Goal: Complete application form: Complete application form

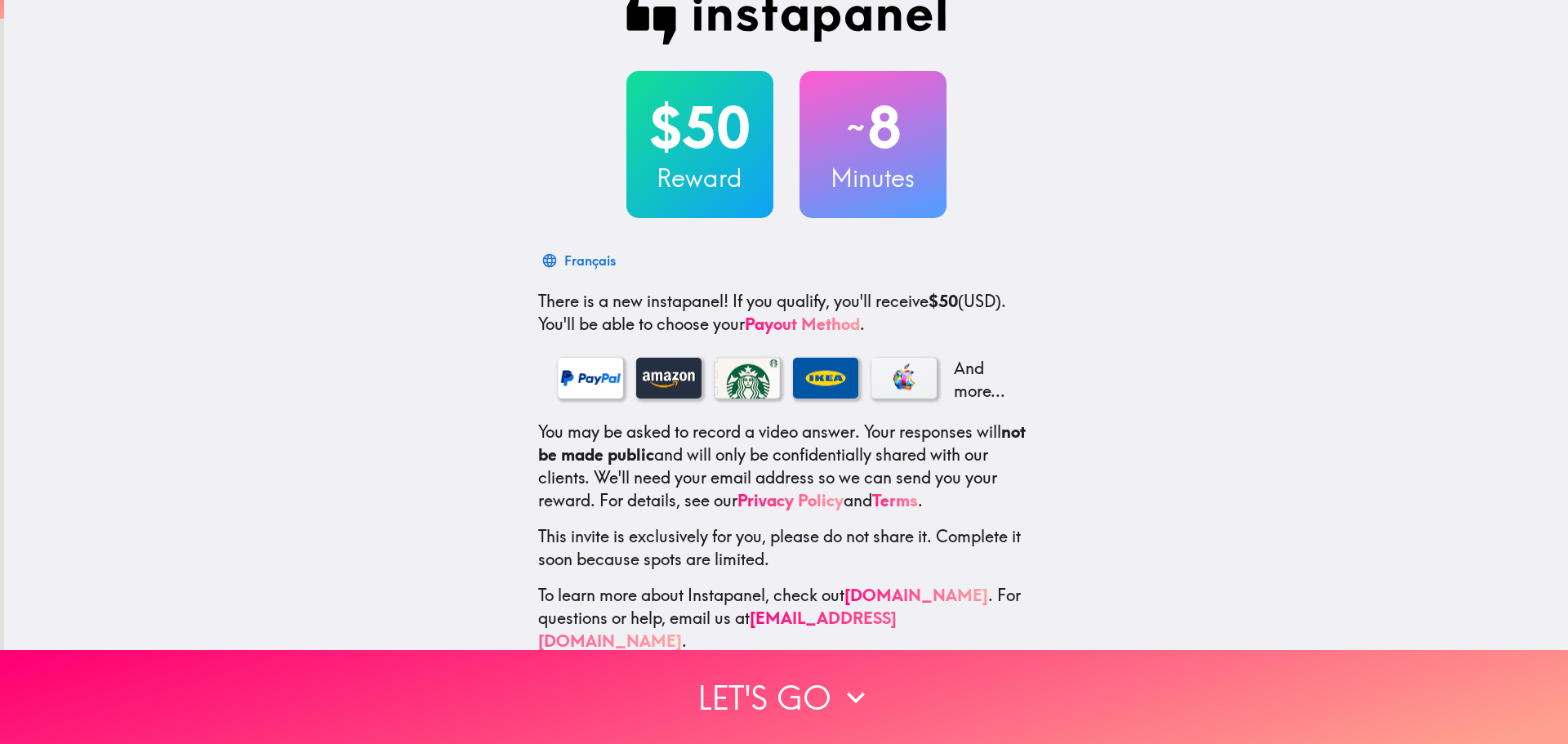
scroll to position [51, 0]
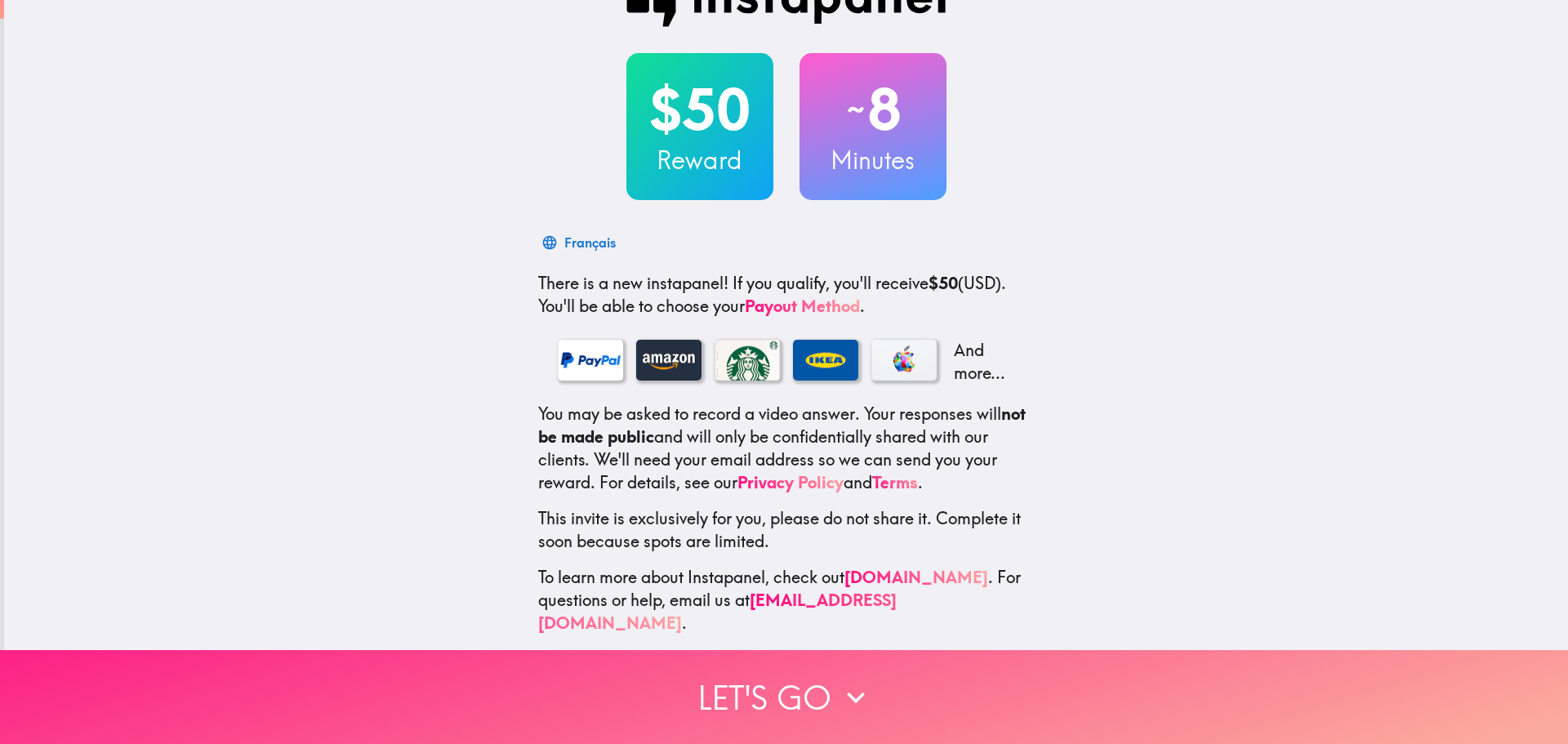
click at [823, 692] on button "Let's go" at bounding box center [784, 697] width 1568 height 94
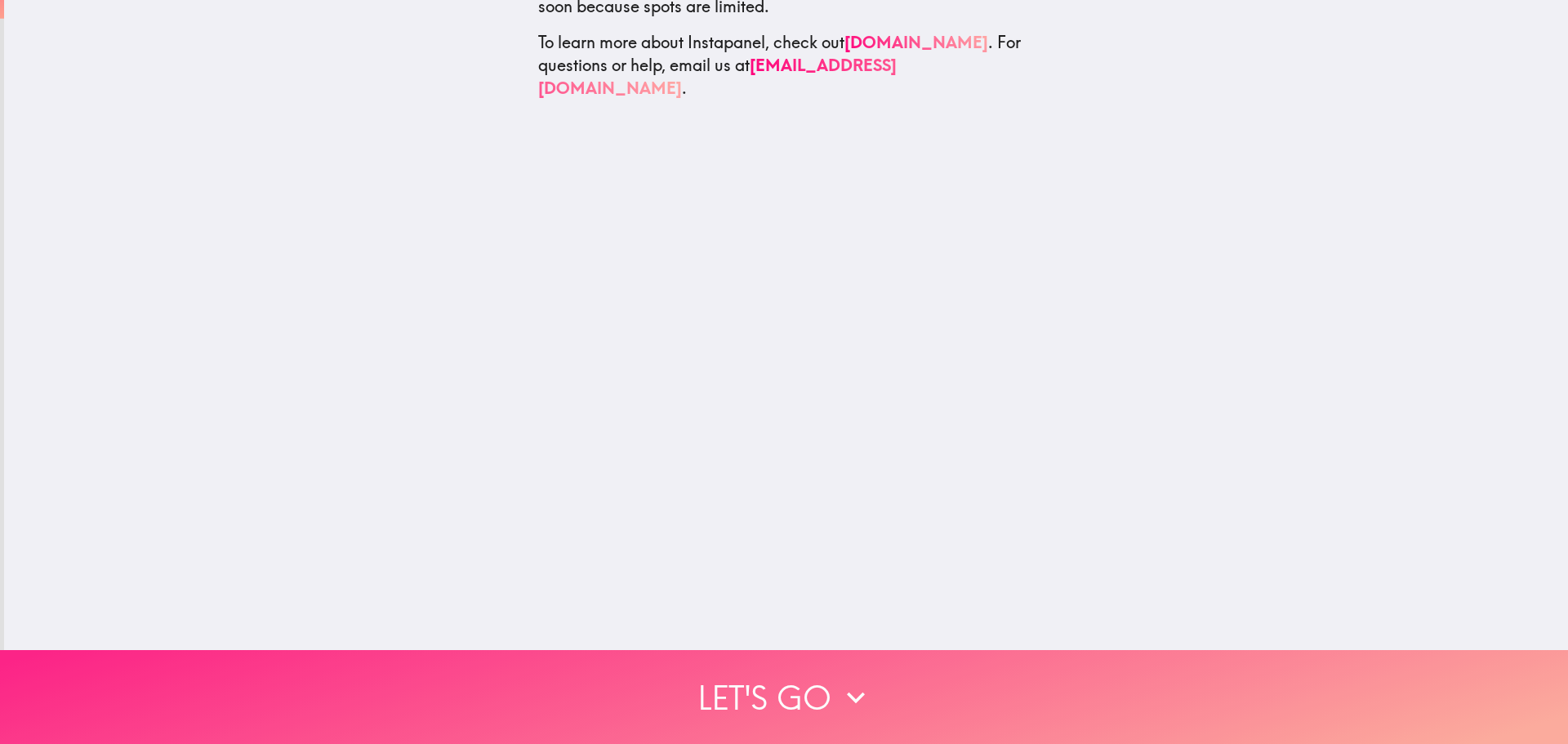
scroll to position [0, 0]
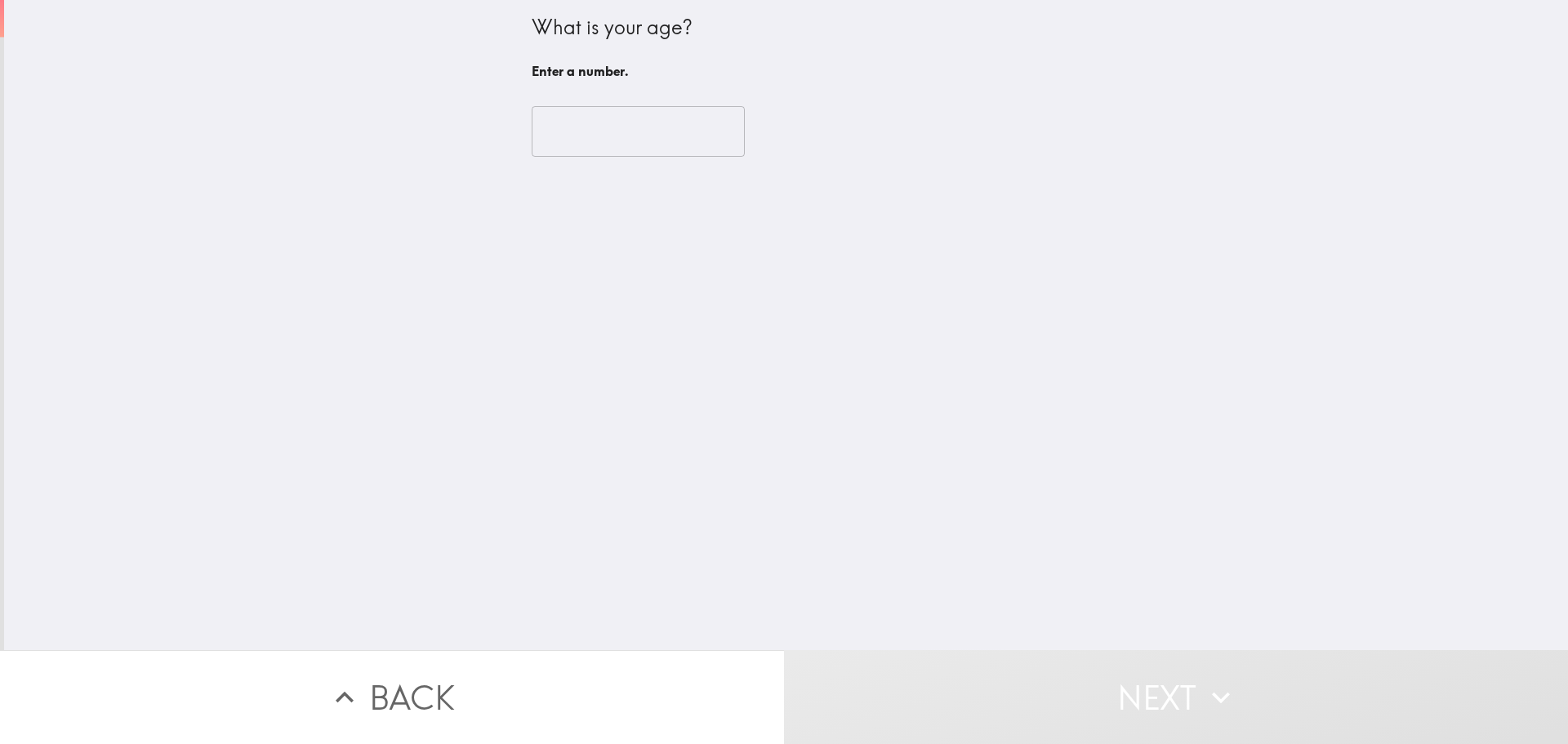
click at [604, 132] on input "number" at bounding box center [638, 131] width 213 height 50
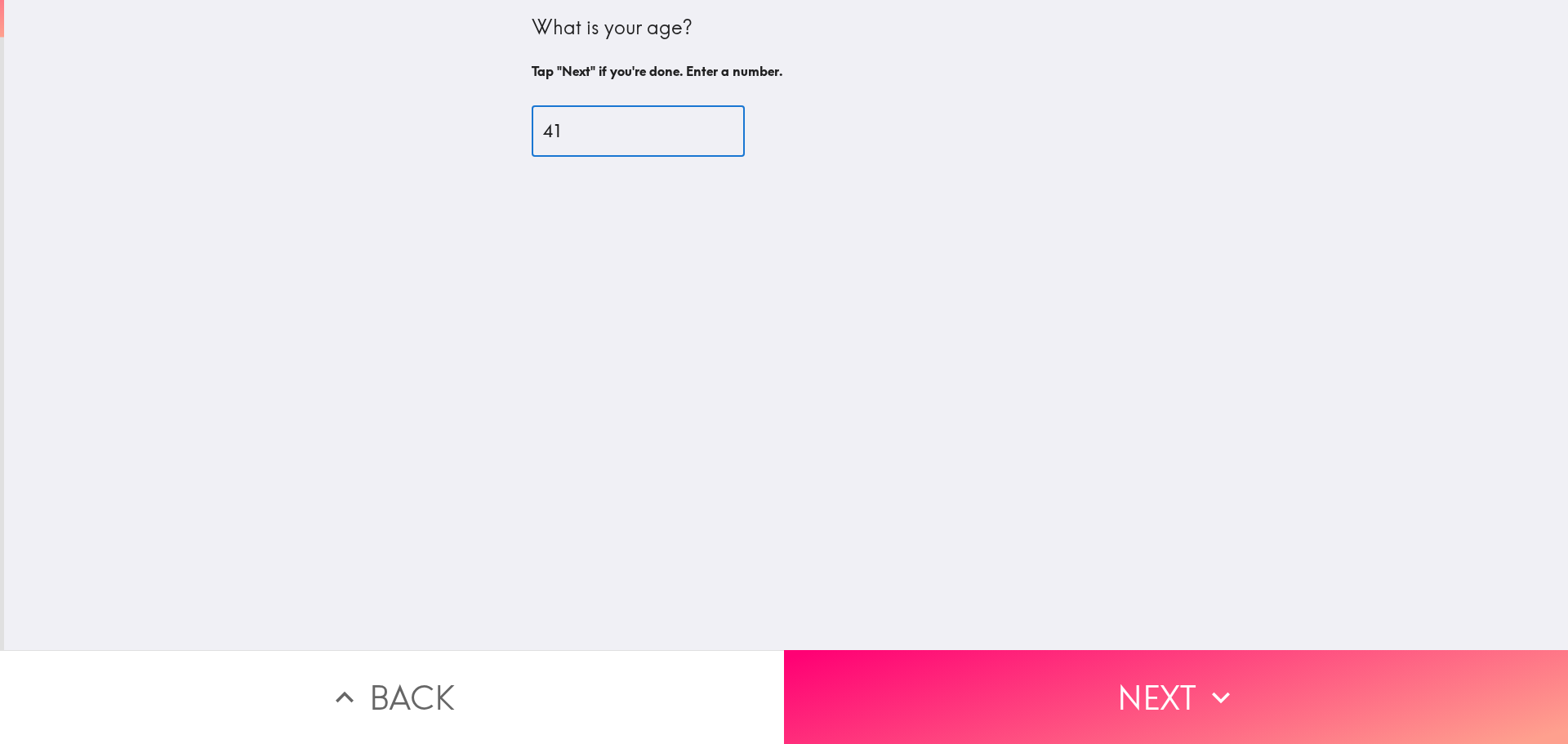
type input "41"
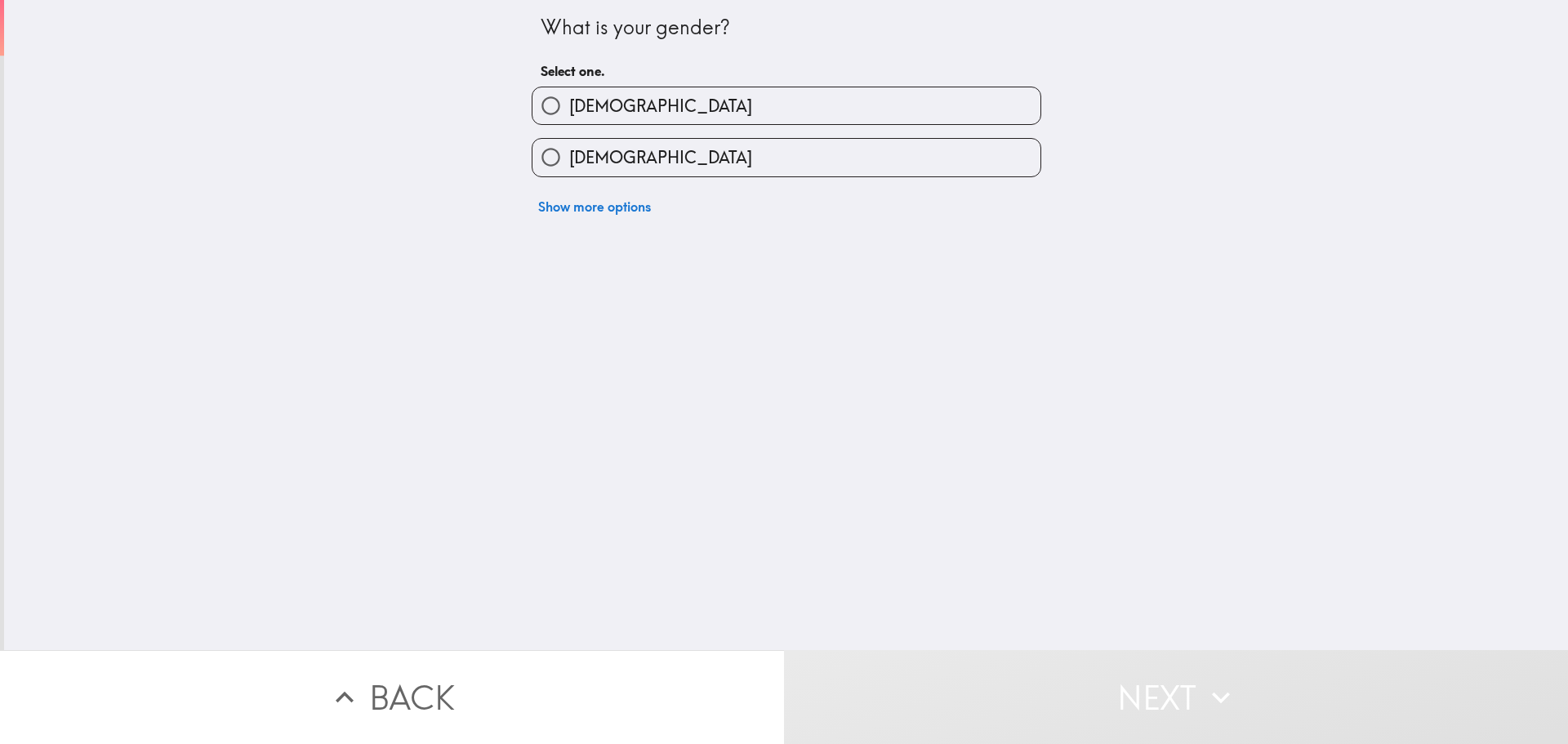
click at [599, 114] on label "Male" at bounding box center [786, 105] width 508 height 37
click at [569, 114] on input "Male" at bounding box center [551, 105] width 37 height 37
radio input "true"
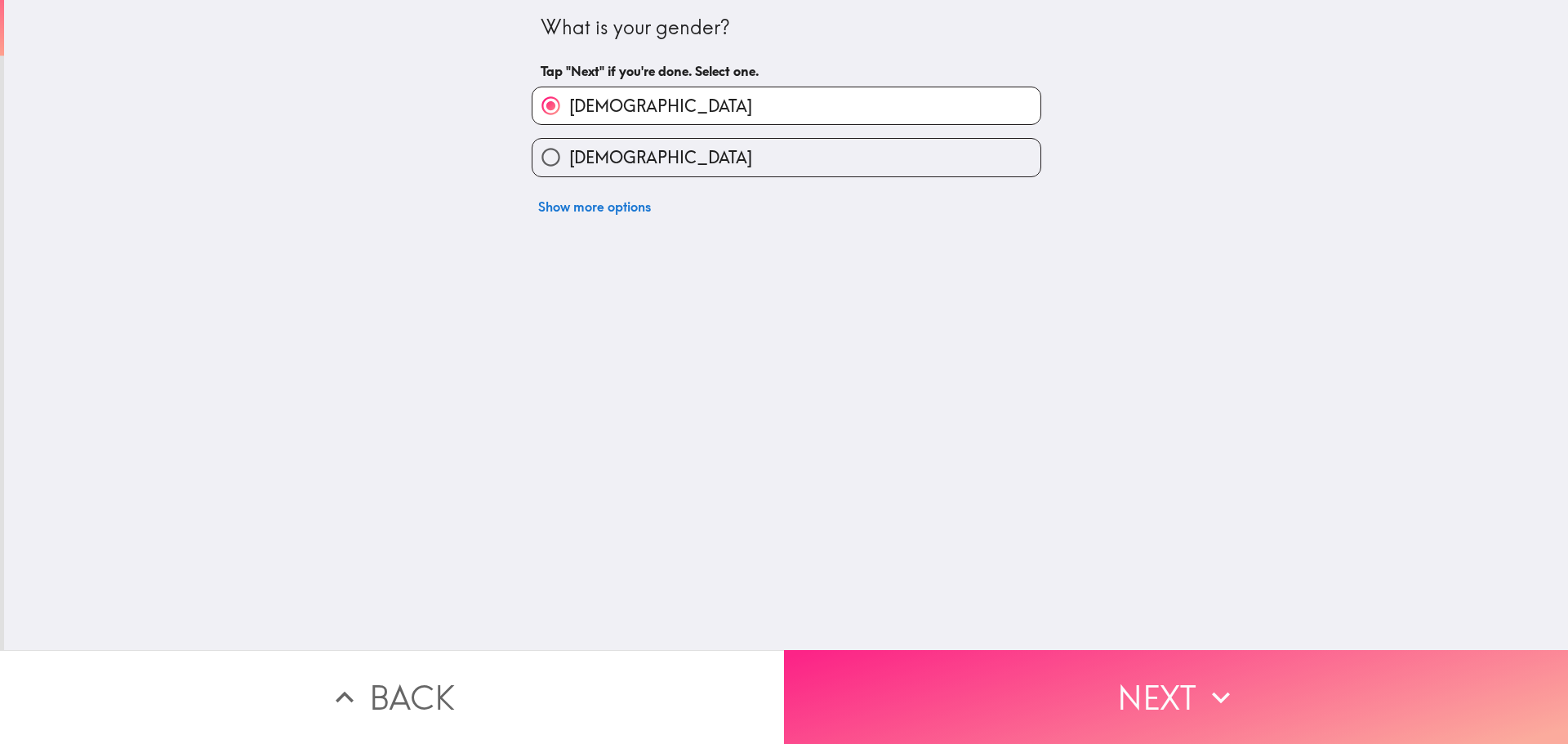
click at [1135, 670] on button "Next" at bounding box center [1177, 697] width 784 height 94
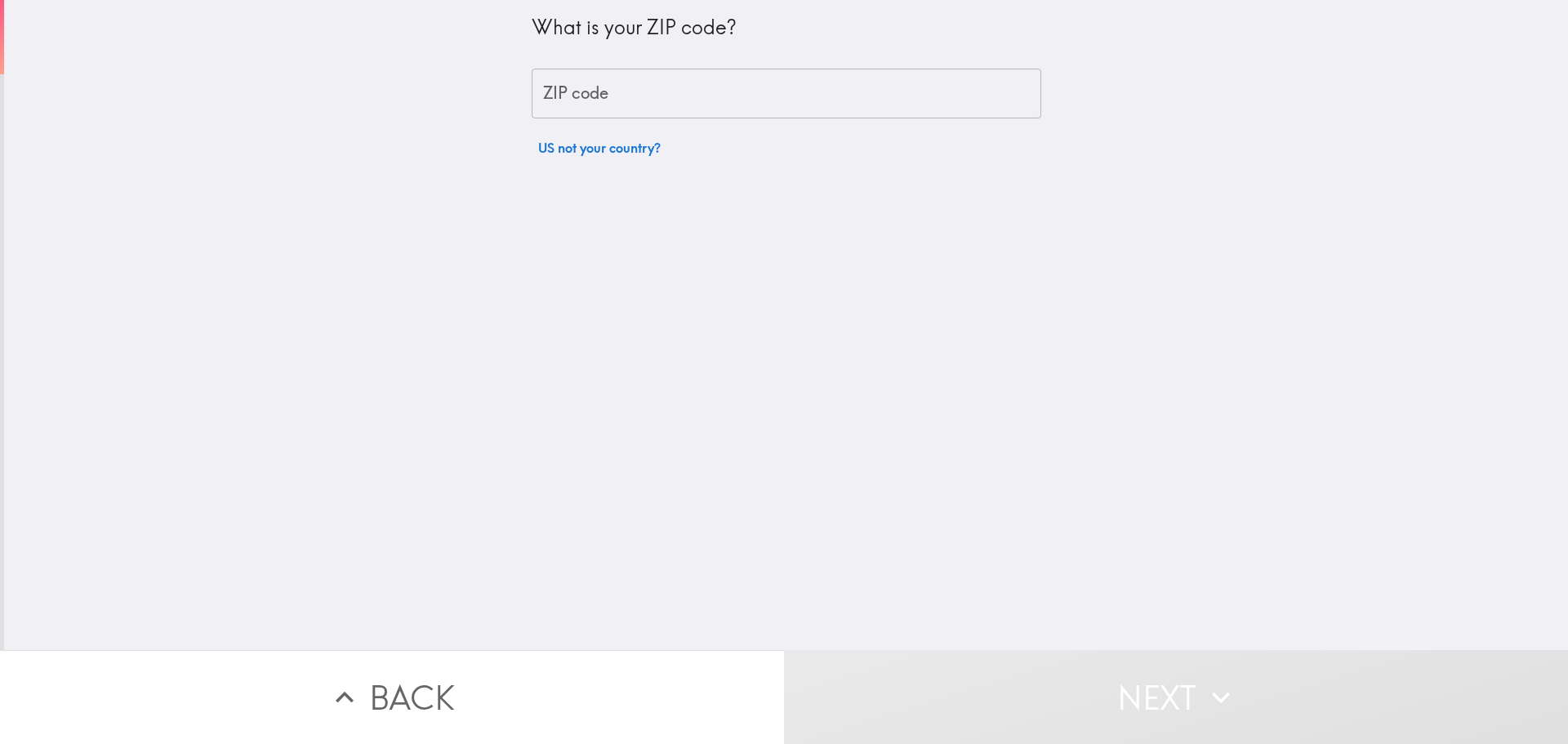
drag, startPoint x: 724, startPoint y: 91, endPoint x: 752, endPoint y: 90, distance: 28.0
click at [724, 91] on input "ZIP code" at bounding box center [786, 94] width 510 height 50
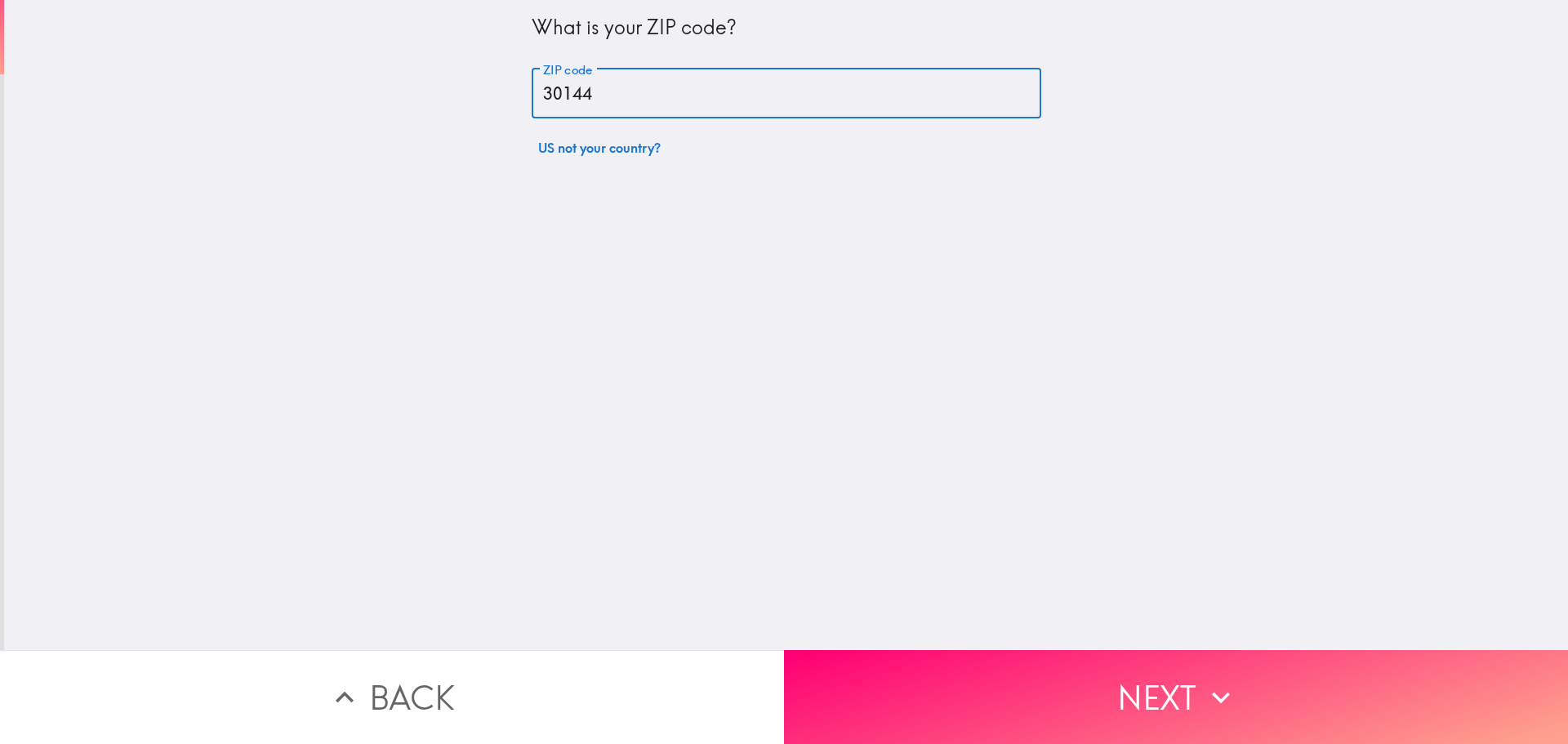
type input "30144"
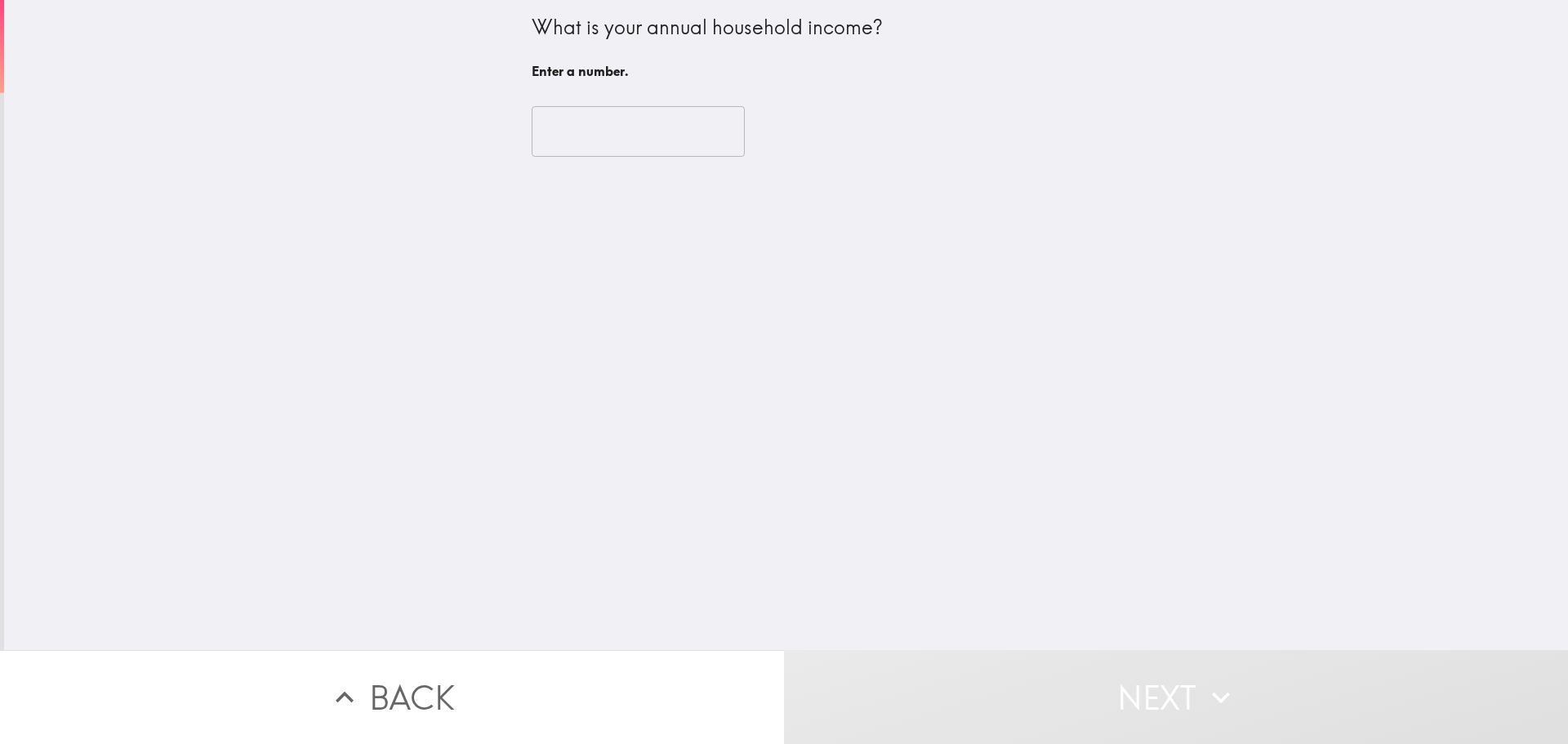
click at [687, 118] on input "number" at bounding box center [638, 131] width 213 height 50
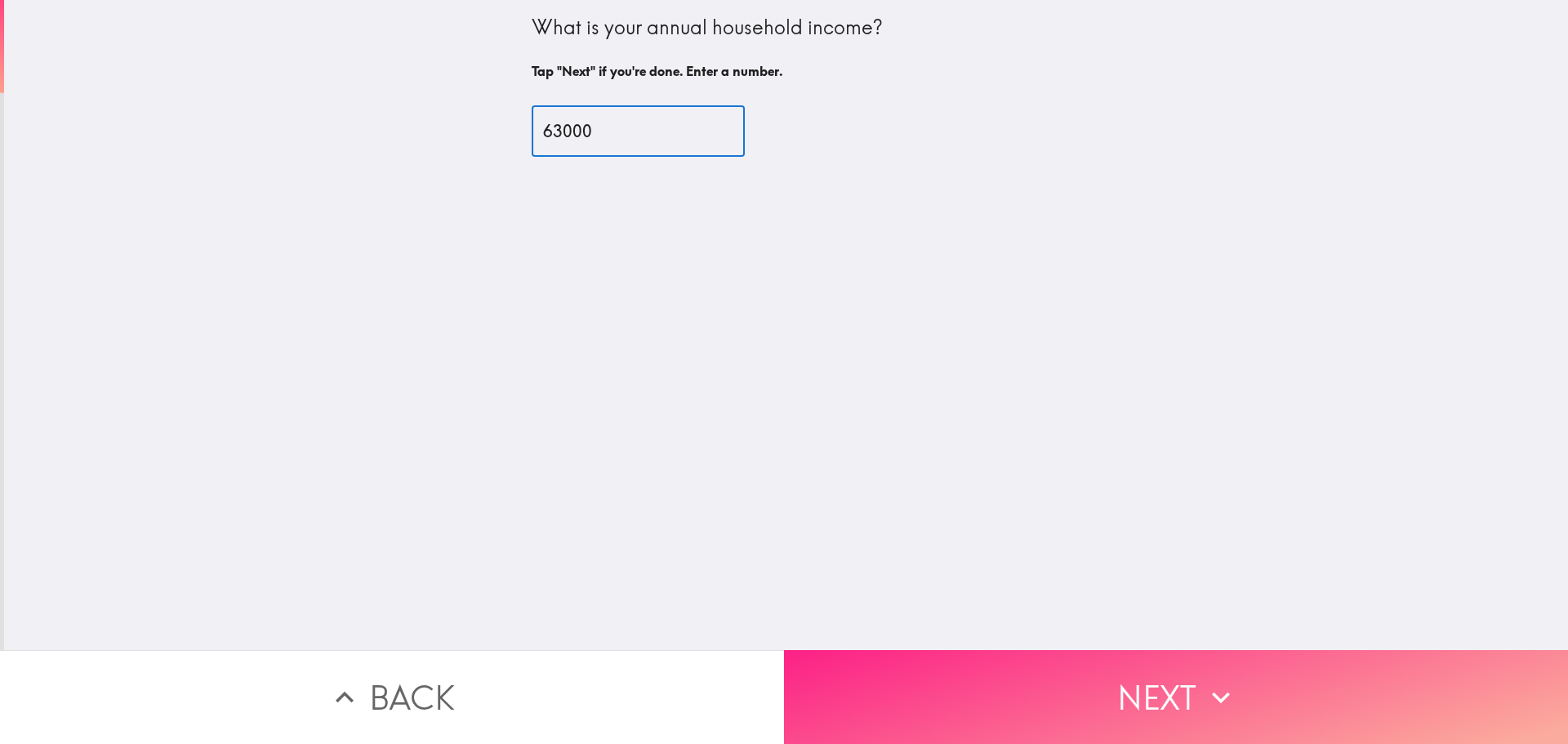
type input "63000"
click at [1137, 674] on button "Next" at bounding box center [1177, 697] width 784 height 94
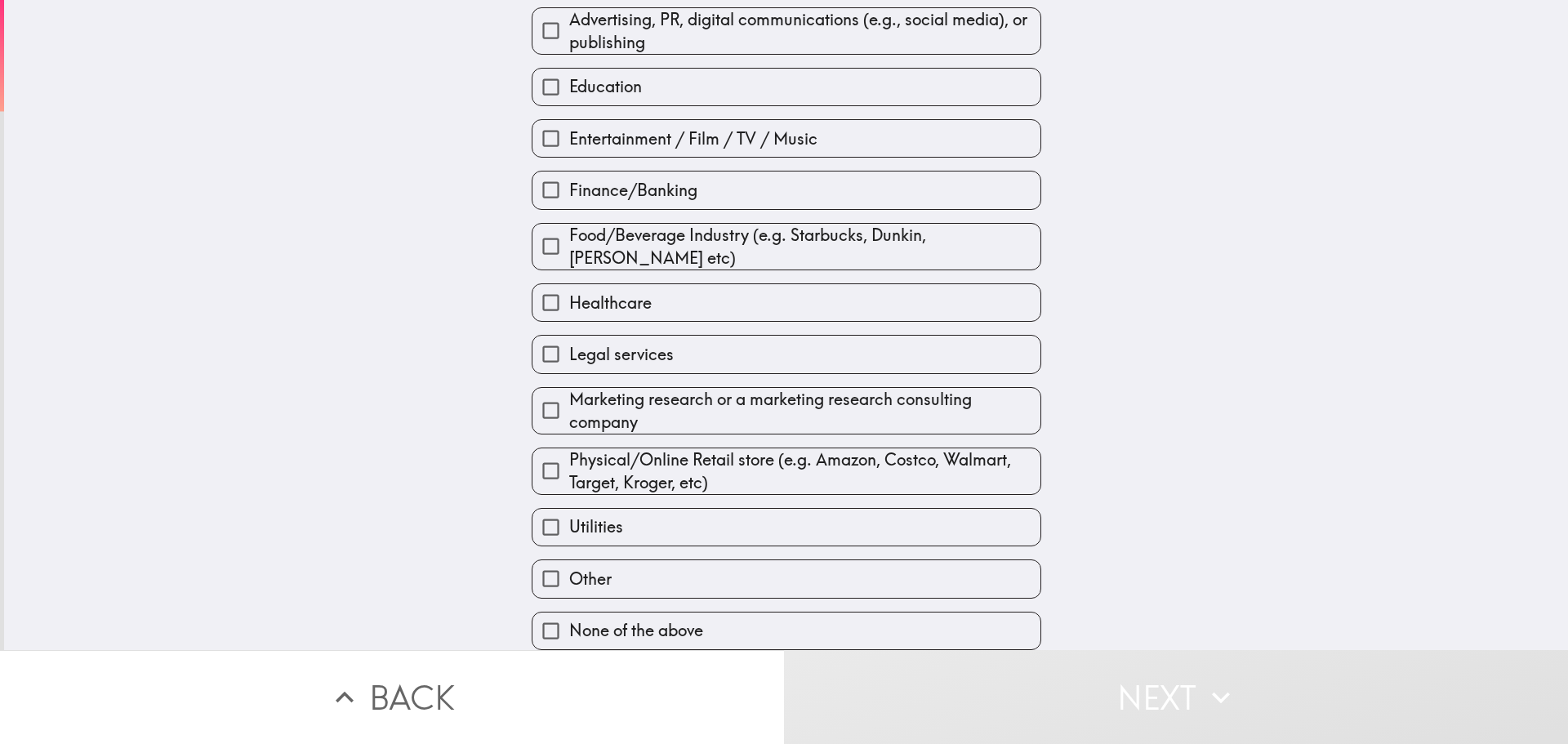
scroll to position [120, 0]
click at [639, 619] on span "None of the above" at bounding box center [636, 630] width 134 height 22
click at [569, 617] on input "None of the above" at bounding box center [551, 631] width 37 height 37
checkbox input "true"
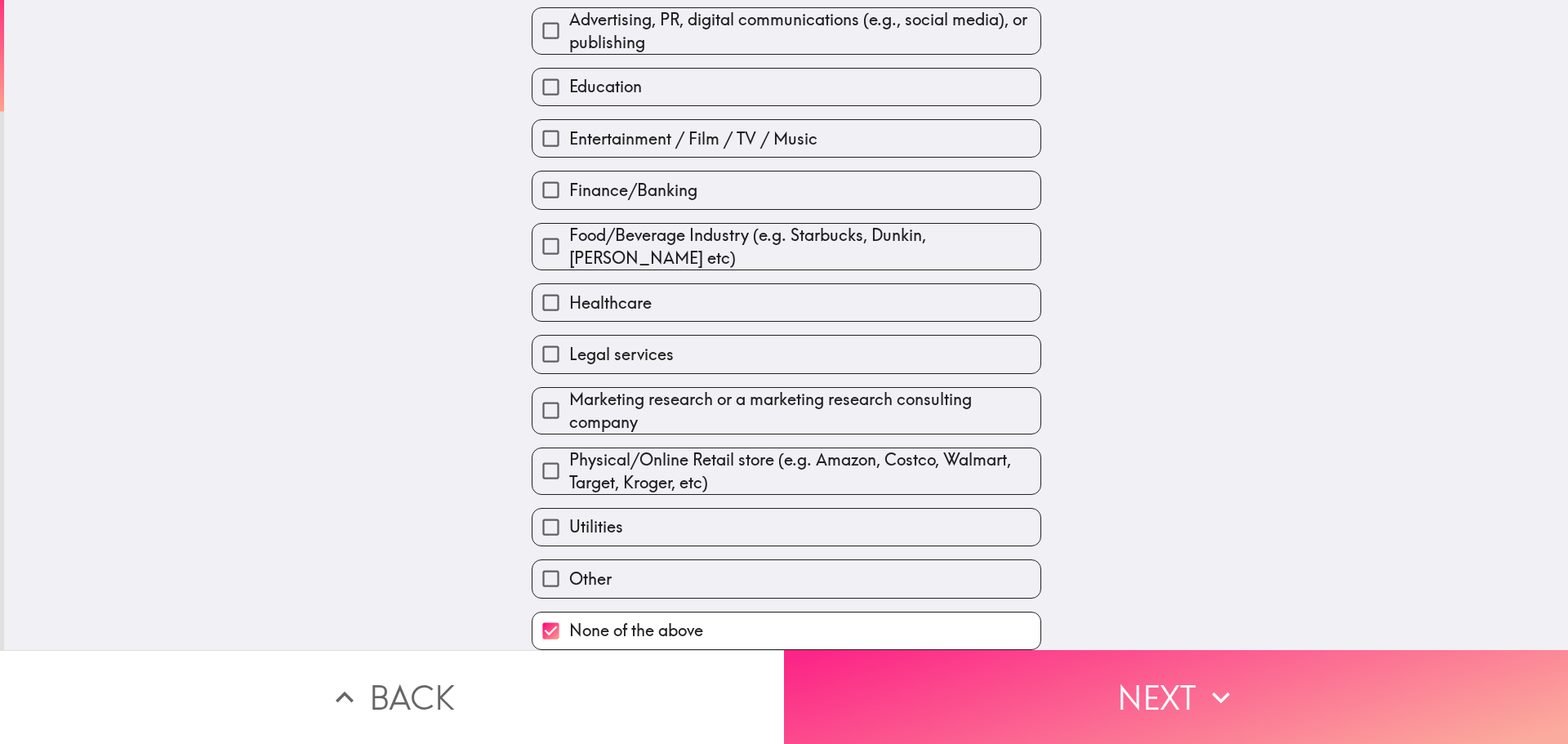
click at [1203, 679] on icon "button" at bounding box center [1221, 697] width 36 height 36
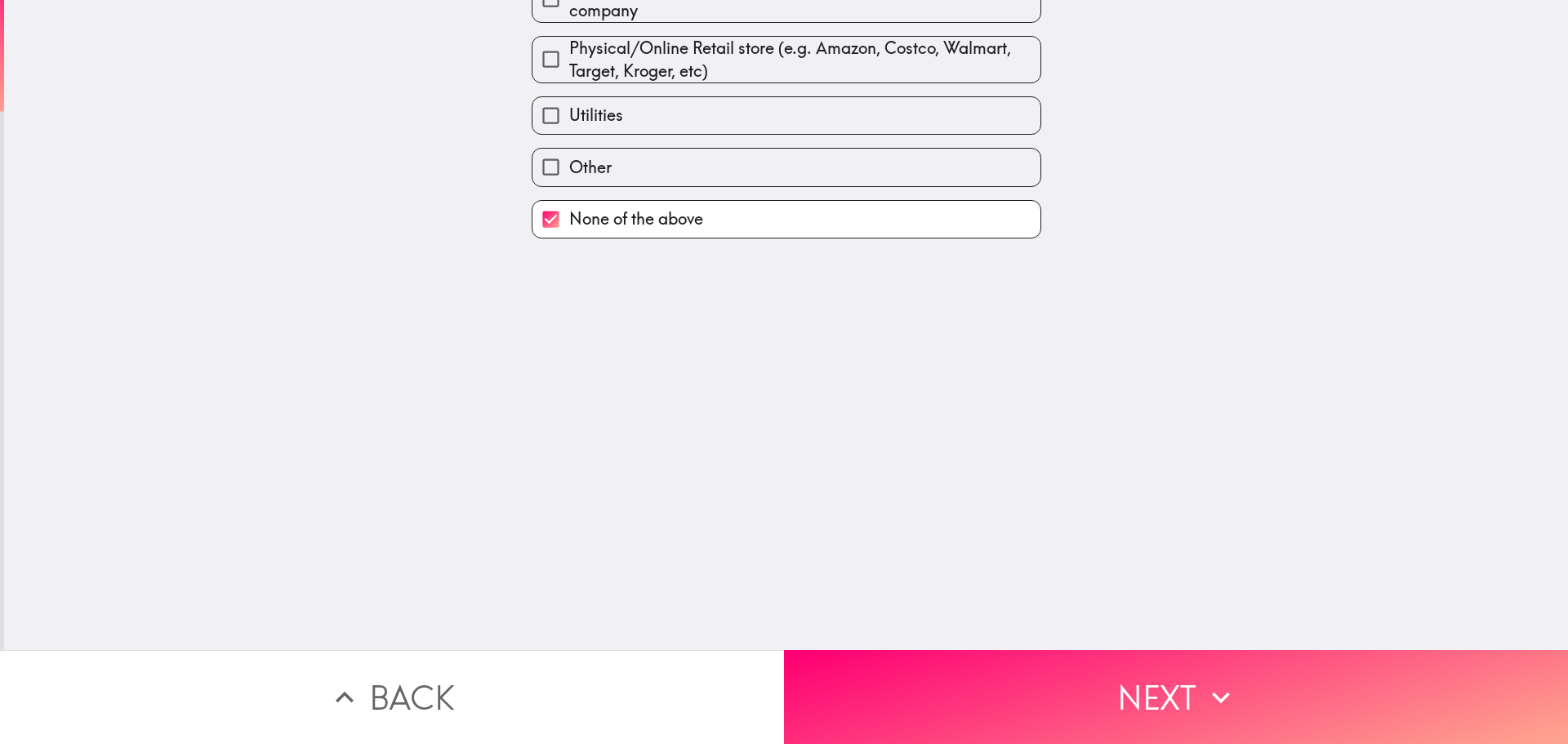
scroll to position [0, 0]
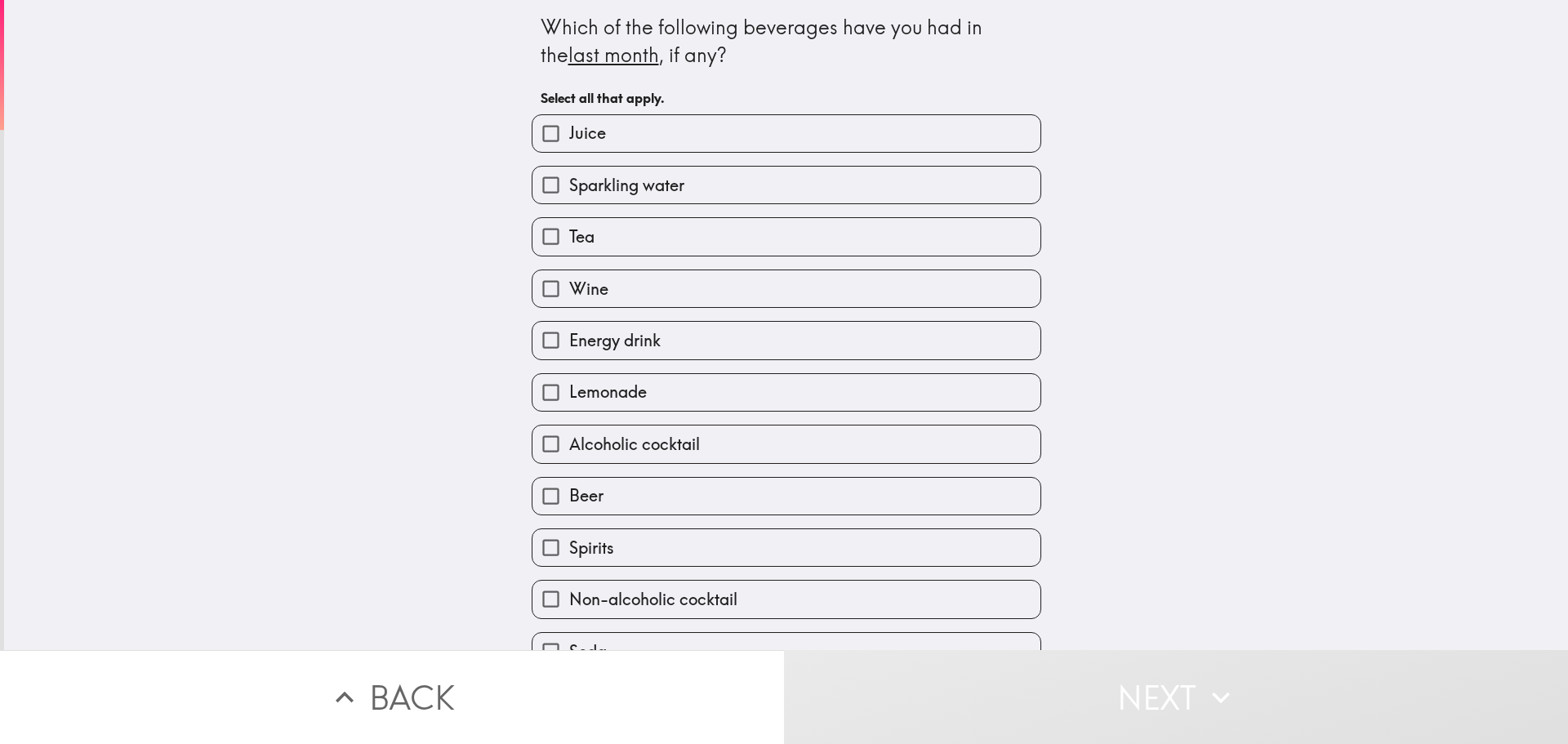
click at [705, 124] on label "Juice" at bounding box center [786, 133] width 508 height 37
click at [569, 124] on input "Juice" at bounding box center [551, 133] width 37 height 37
checkbox input "true"
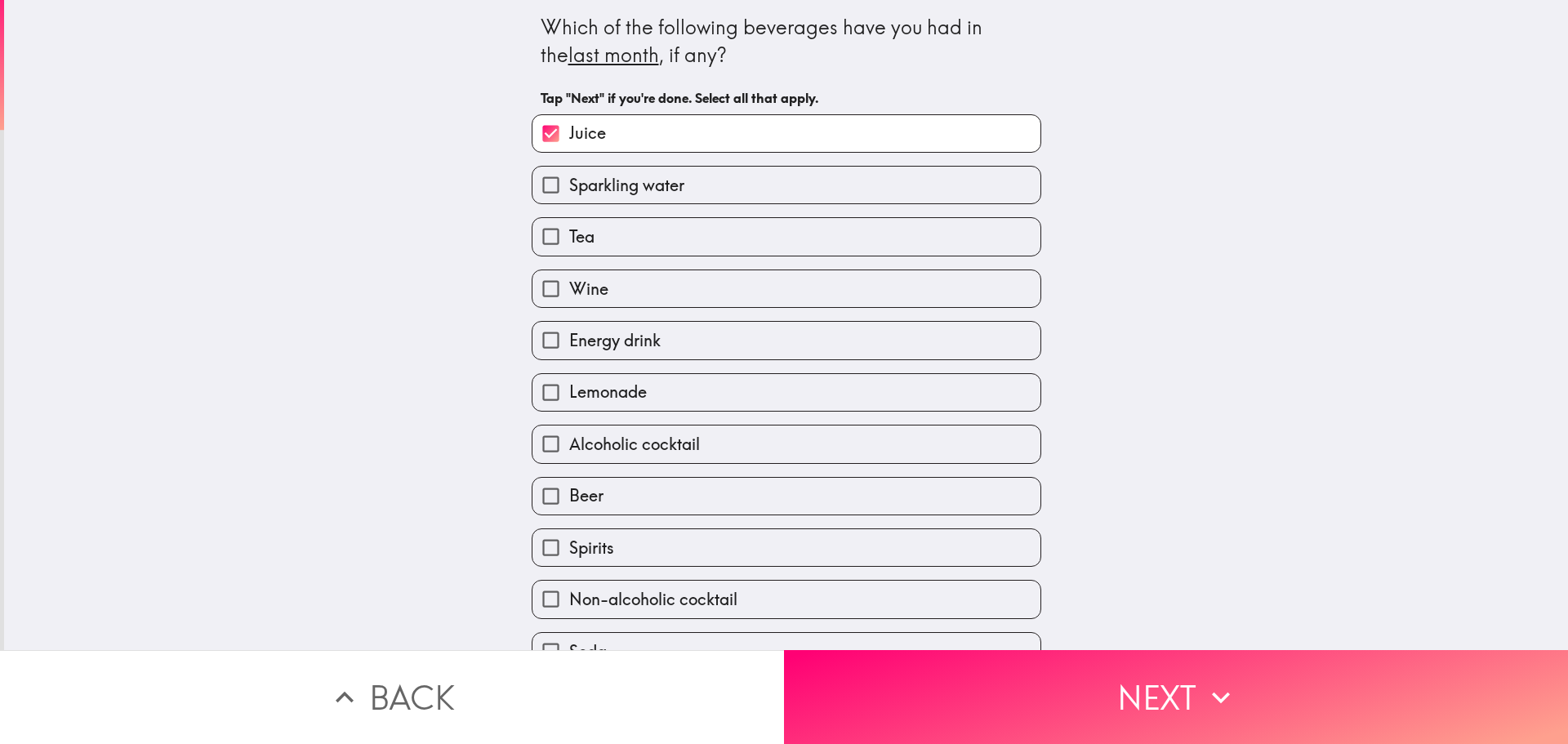
click at [671, 174] on span "Sparkling water" at bounding box center [627, 184] width 115 height 22
click at [569, 174] on input "Sparkling water" at bounding box center [551, 184] width 37 height 37
checkbox input "true"
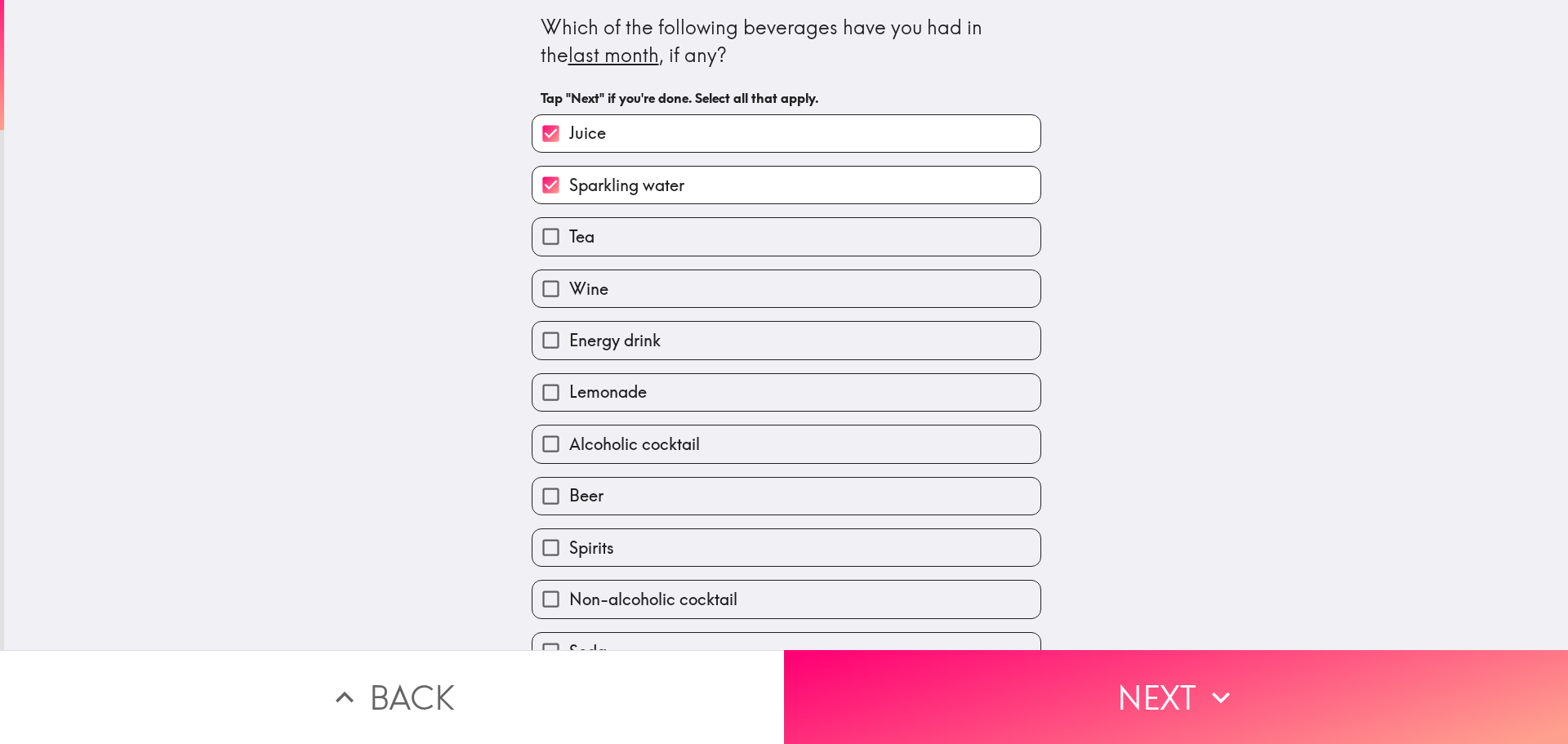
click at [650, 287] on label "Wine" at bounding box center [786, 289] width 508 height 37
click at [569, 287] on input "Wine" at bounding box center [551, 289] width 37 height 37
checkbox input "true"
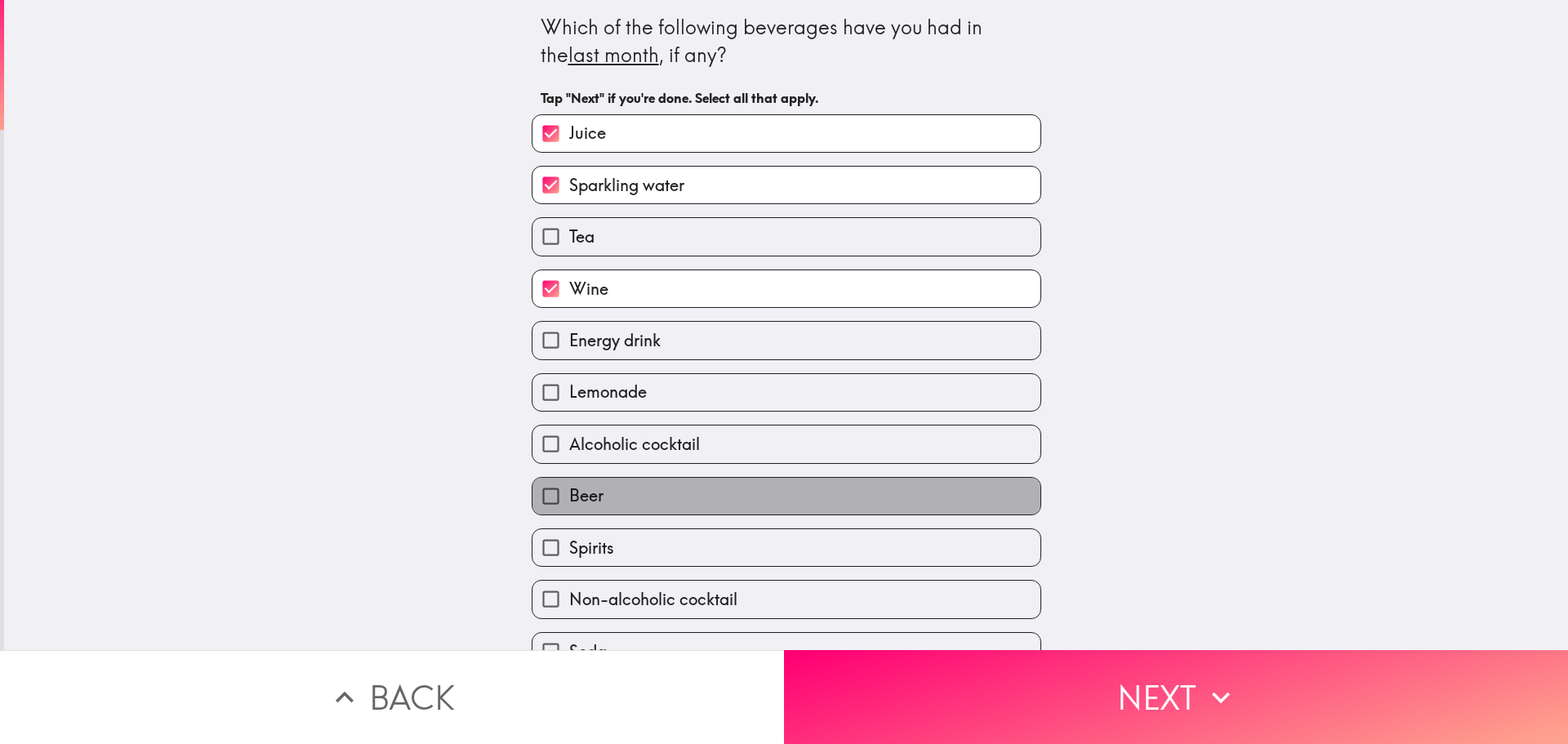
click at [679, 494] on label "Beer" at bounding box center [786, 496] width 508 height 37
click at [569, 494] on input "Beer" at bounding box center [551, 496] width 37 height 37
checkbox input "true"
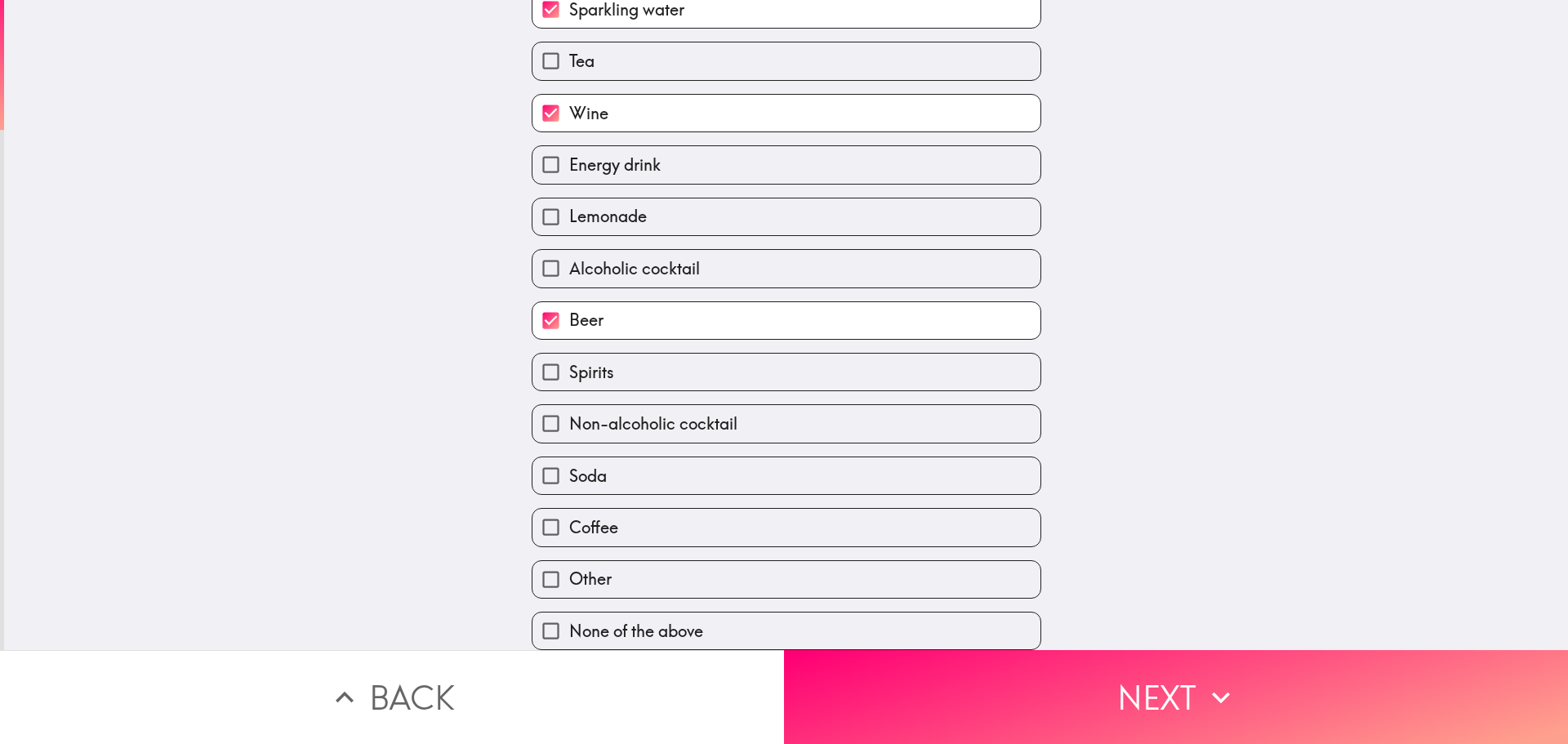
scroll to position [188, 0]
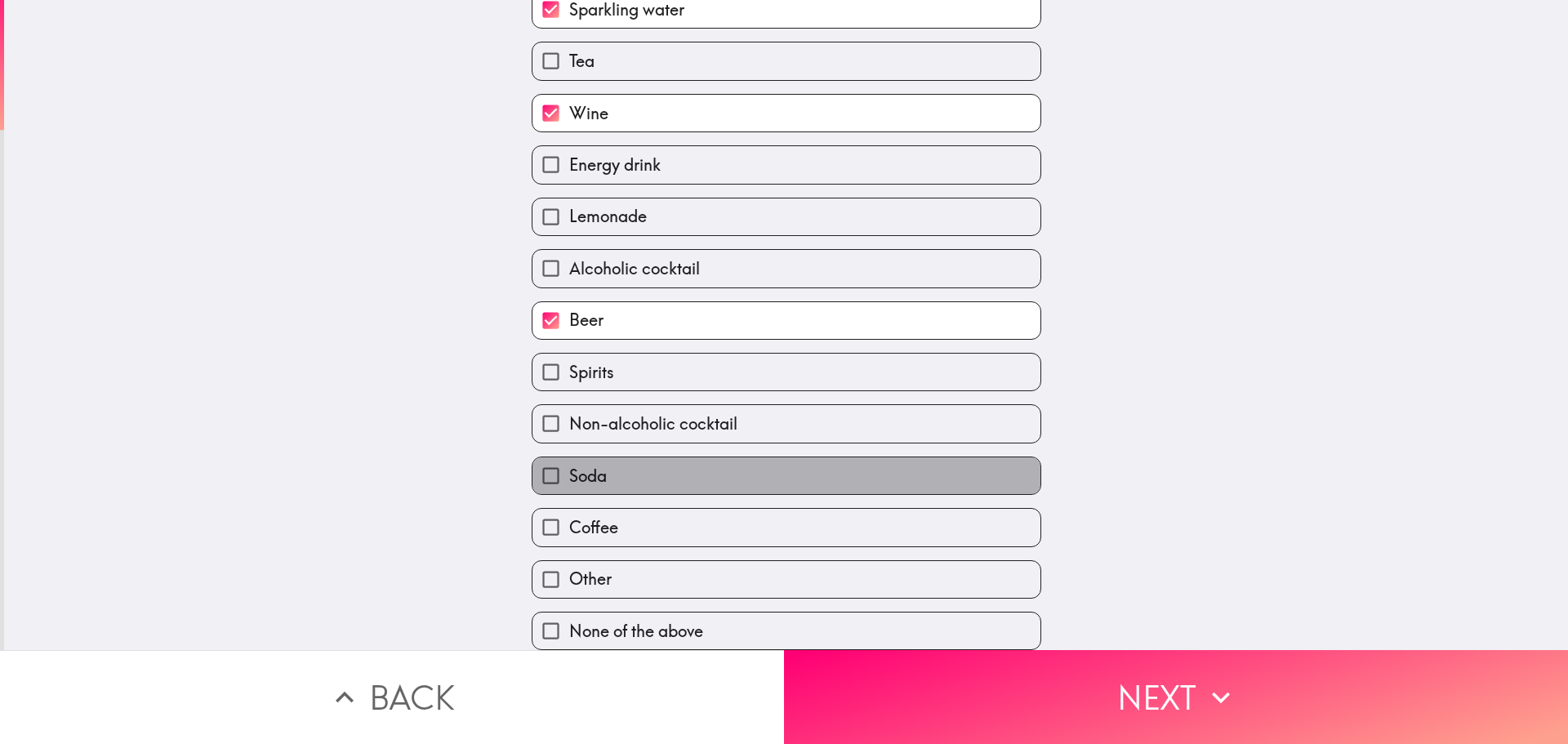
click at [678, 458] on label "Soda" at bounding box center [786, 475] width 508 height 37
click at [569, 458] on input "Soda" at bounding box center [551, 475] width 37 height 37
checkbox input "true"
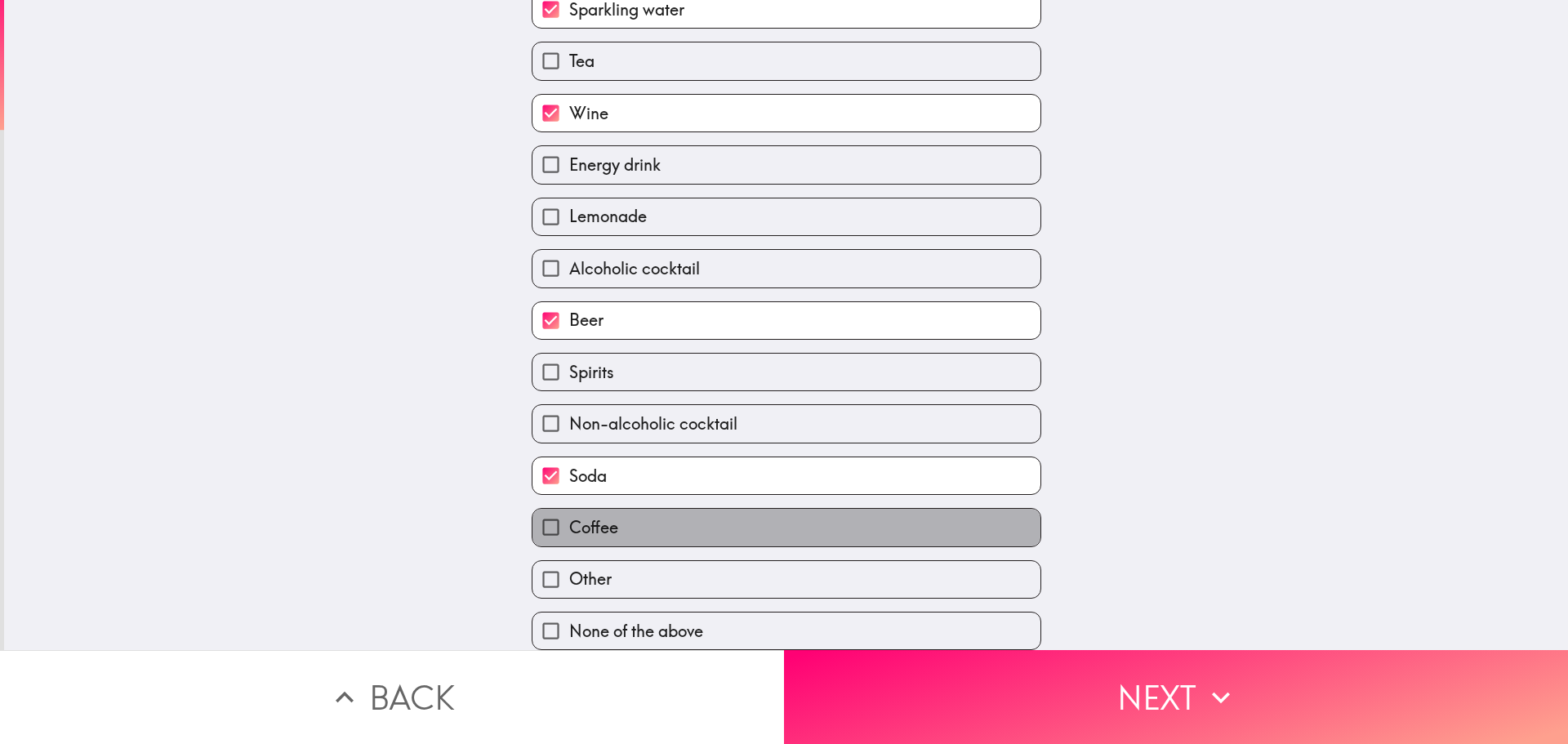
click at [668, 524] on label "Coffee" at bounding box center [786, 527] width 508 height 37
click at [569, 524] on input "Coffee" at bounding box center [551, 527] width 37 height 37
checkbox input "true"
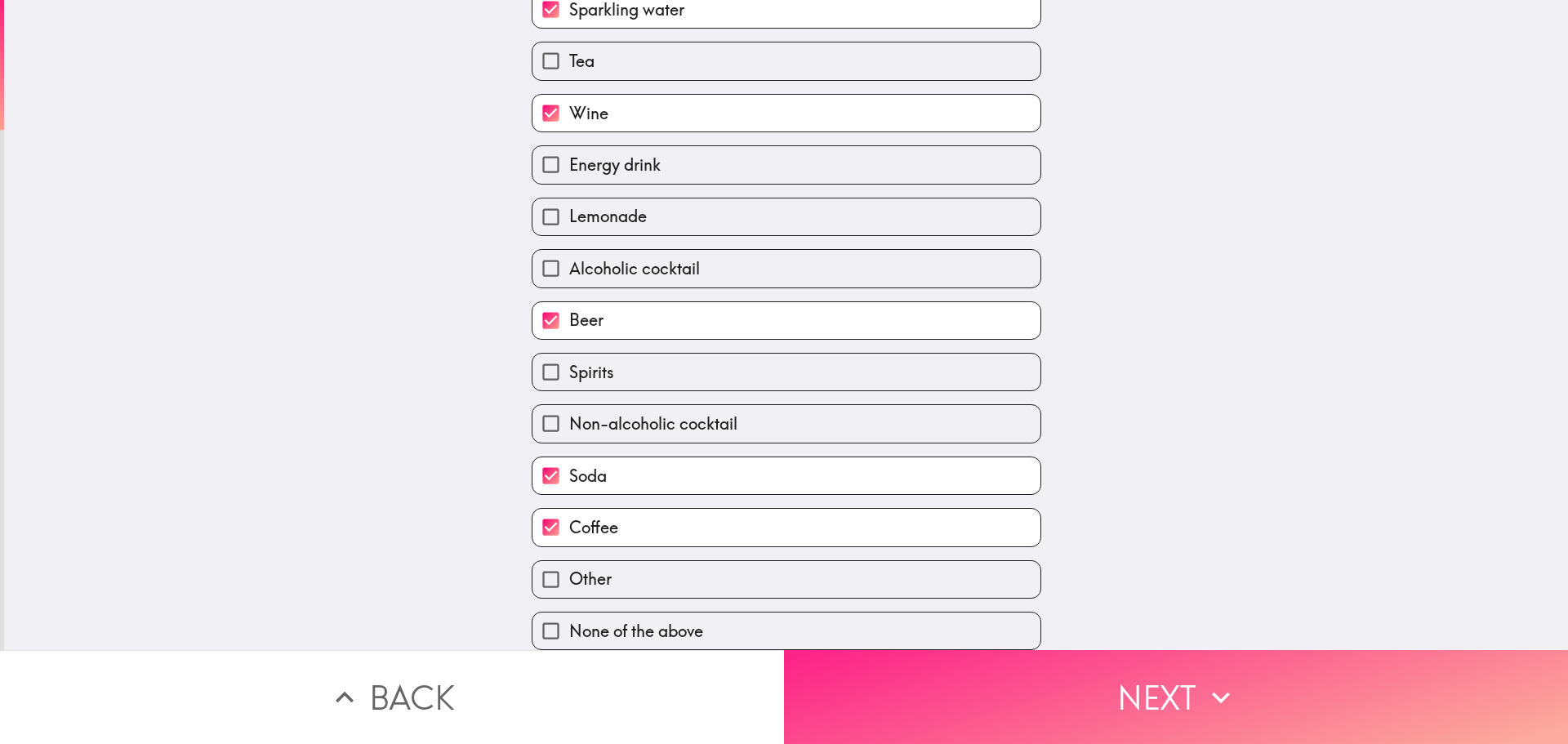
click at [1194, 690] on button "Next" at bounding box center [1177, 697] width 784 height 94
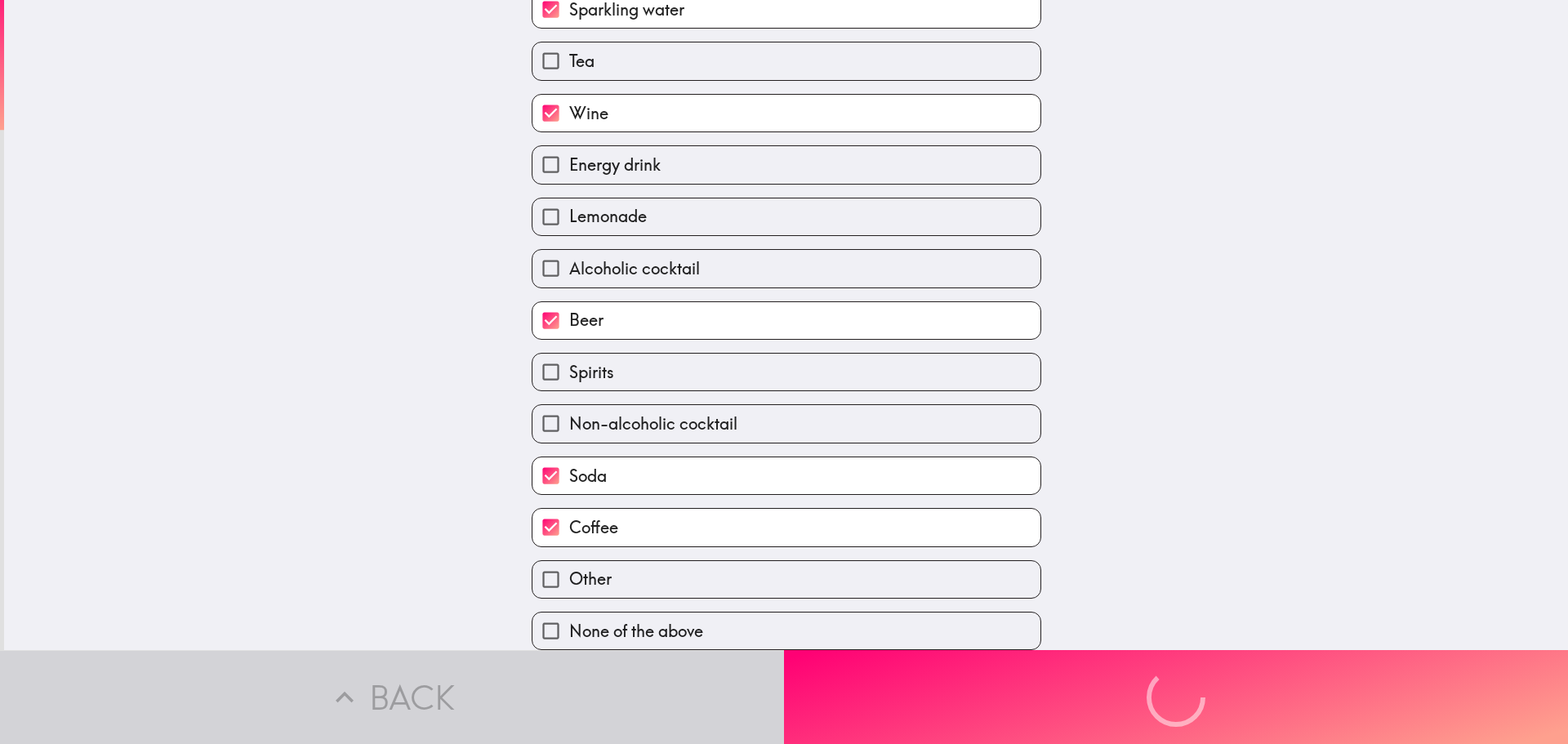
scroll to position [0, 0]
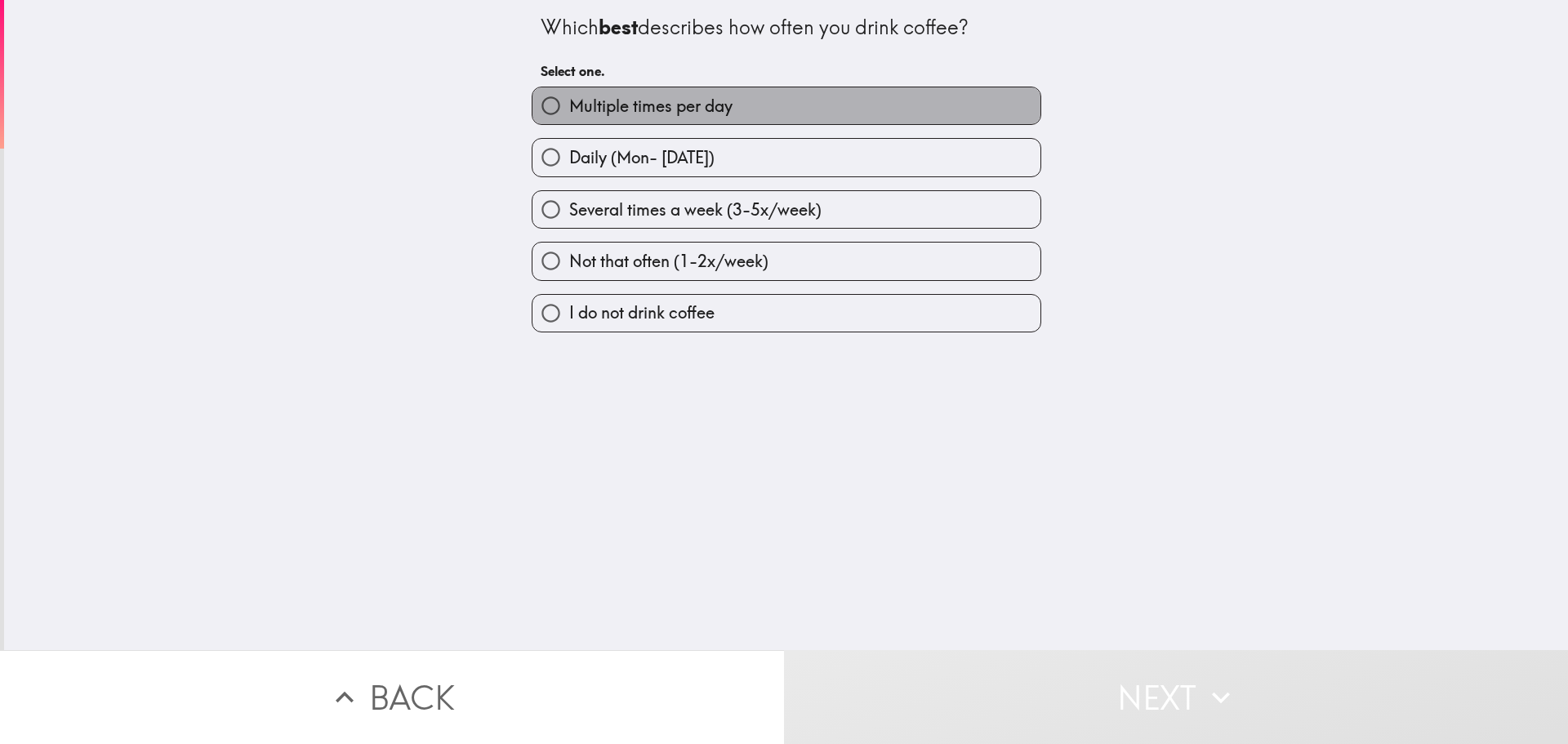
click at [663, 103] on span "Multiple times per day" at bounding box center [651, 105] width 164 height 22
click at [569, 103] on input "Multiple times per day" at bounding box center [551, 105] width 37 height 37
radio input "true"
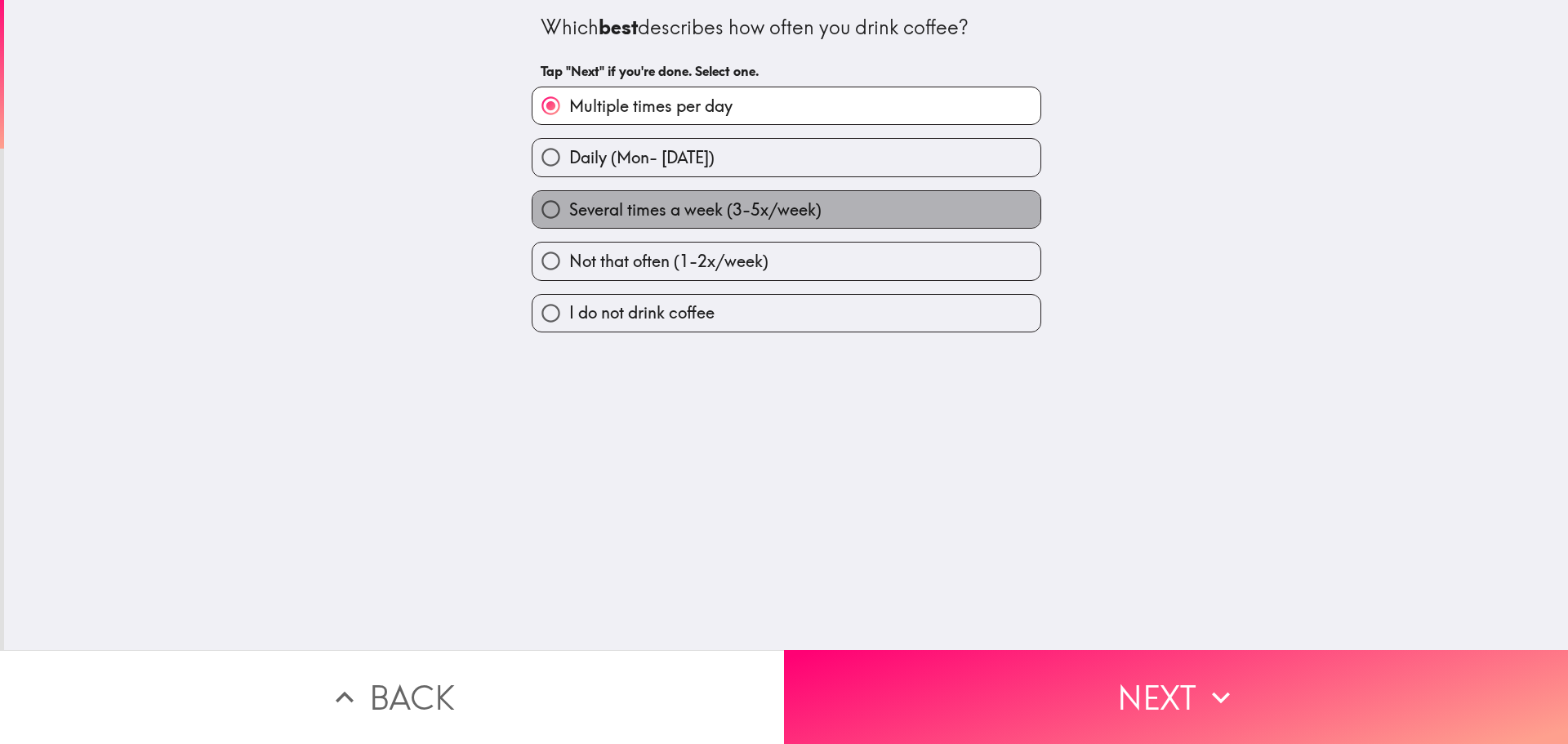
click at [662, 195] on label "Several times a week (3-5x/week)" at bounding box center [786, 209] width 508 height 37
click at [569, 195] on input "Several times a week (3-5x/week)" at bounding box center [551, 209] width 37 height 37
radio input "true"
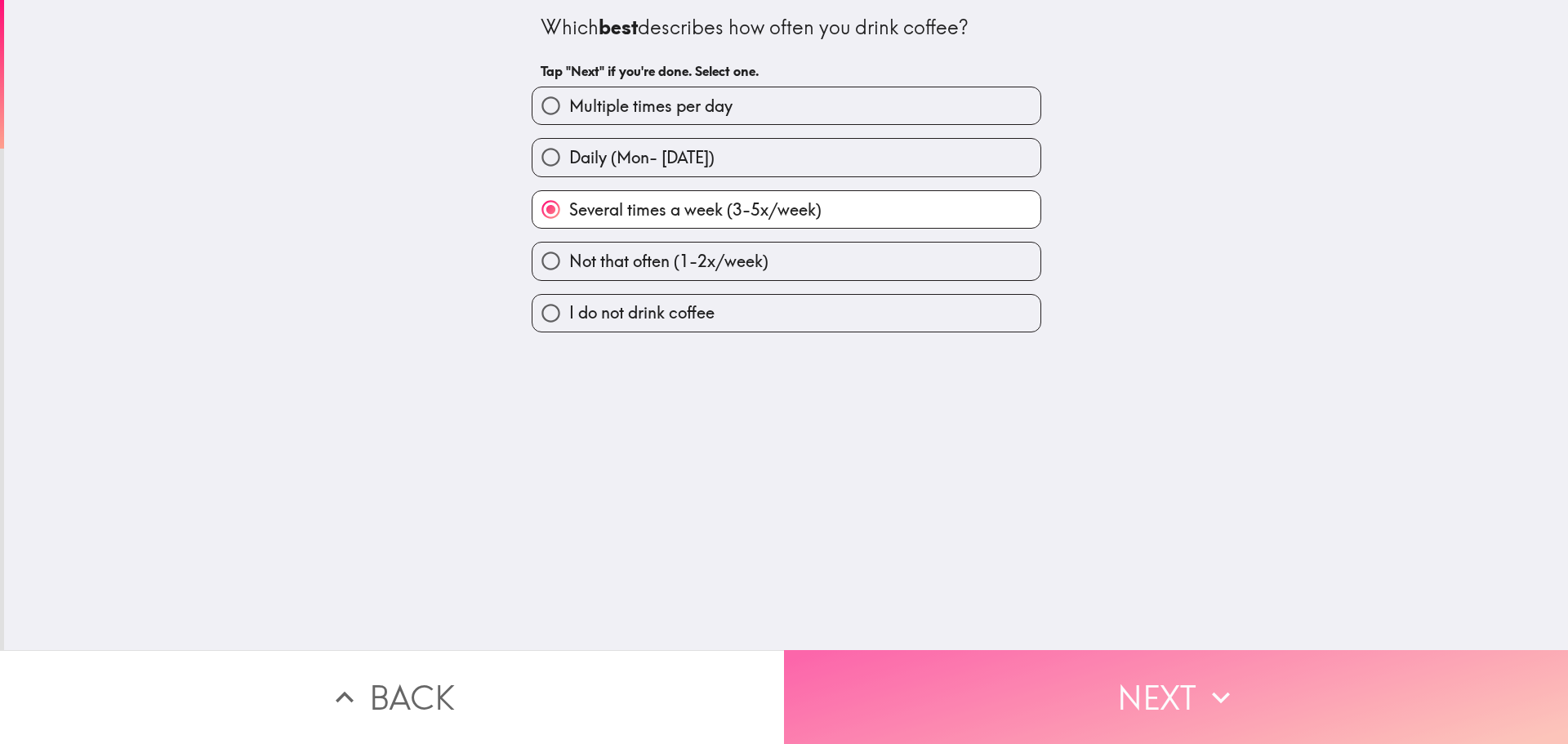
click at [1142, 670] on button "Next" at bounding box center [1177, 697] width 784 height 94
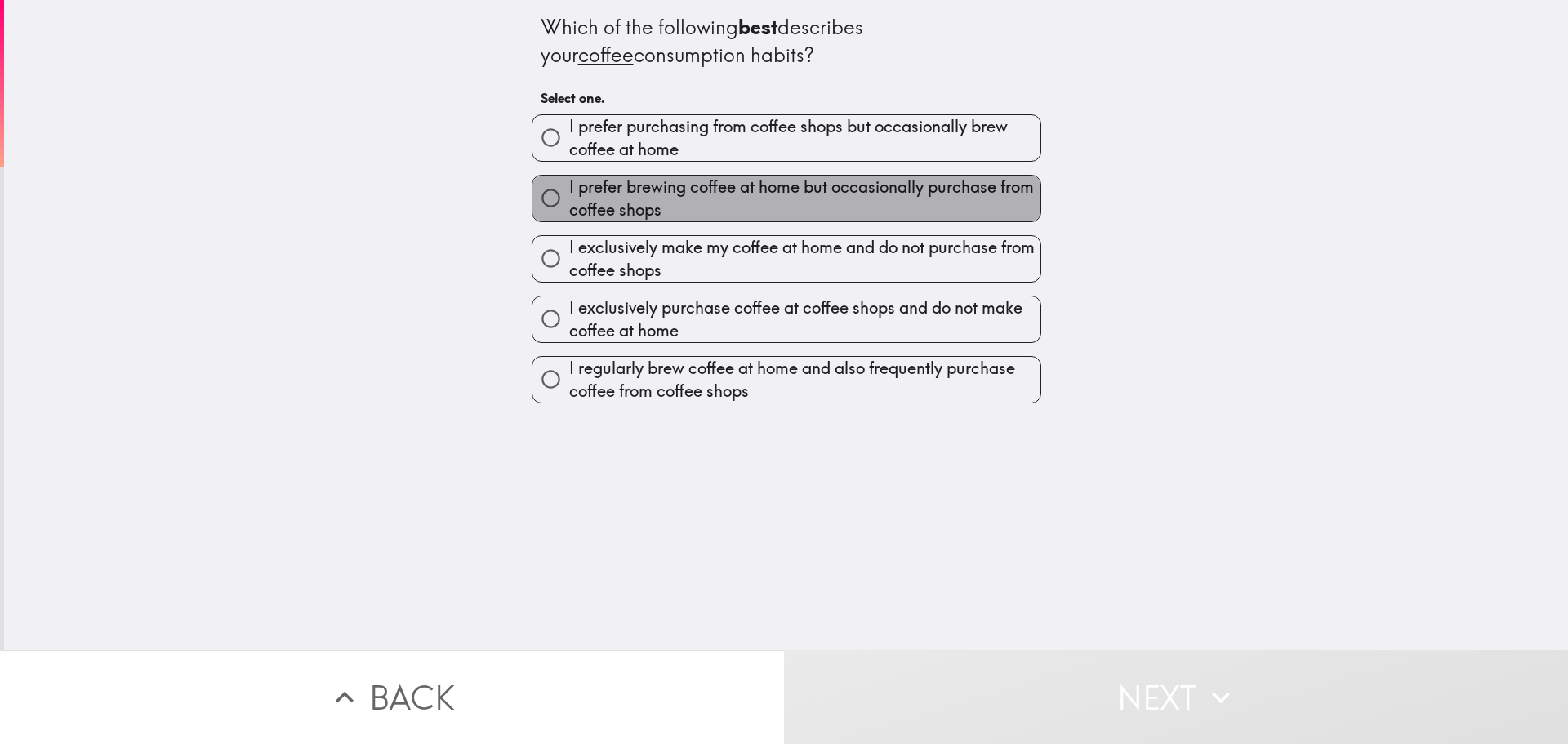
click at [738, 195] on span "I prefer brewing coffee at home but occasionally purchase from coffee shops" at bounding box center [805, 198] width 471 height 46
click at [569, 195] on input "I prefer brewing coffee at home but occasionally purchase from coffee shops" at bounding box center [551, 198] width 37 height 37
radio input "true"
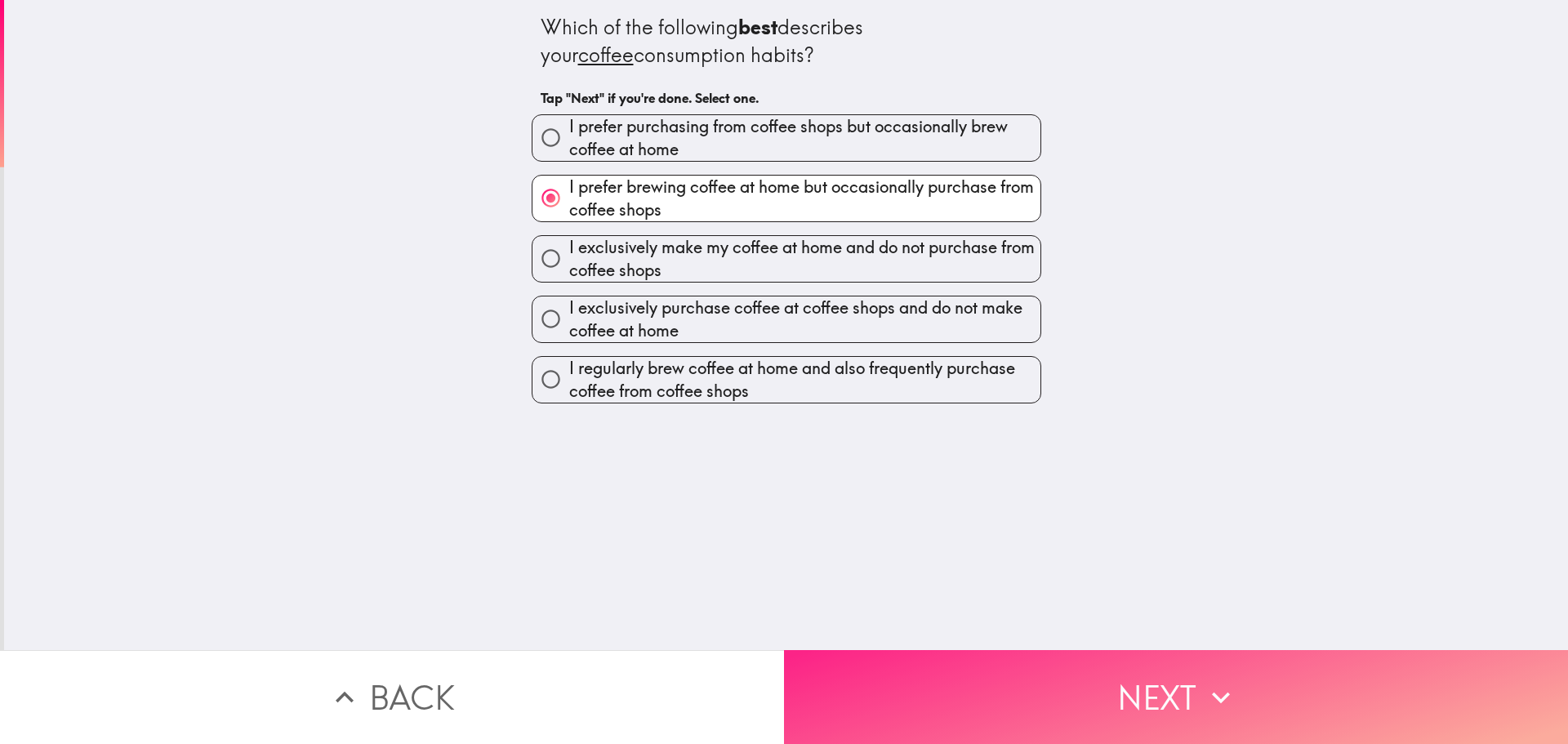
click at [1189, 675] on button "Next" at bounding box center [1177, 697] width 784 height 94
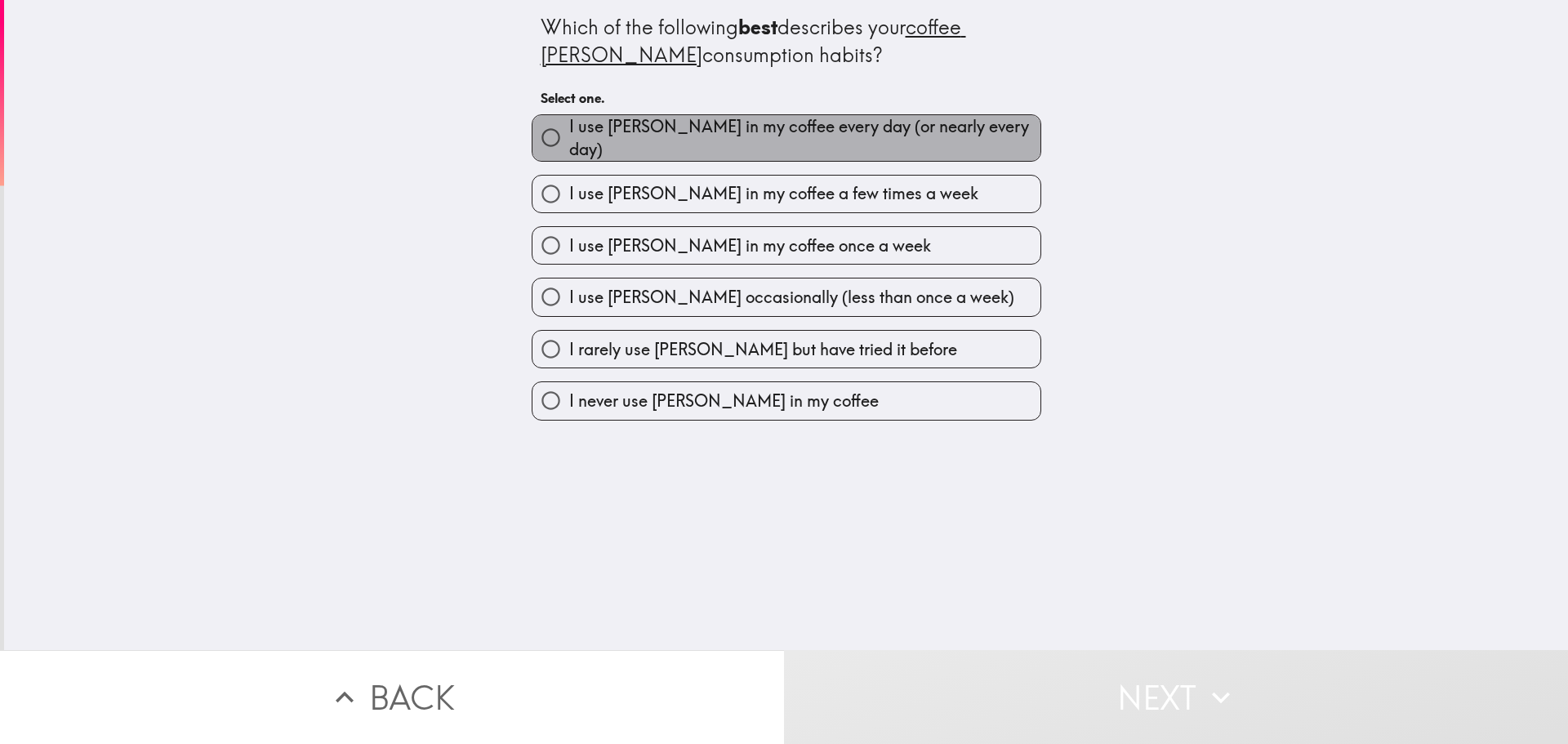
click at [839, 139] on span "I use creamer in my coffee every day (or nearly every day)" at bounding box center [805, 138] width 471 height 46
click at [569, 139] on input "I use creamer in my coffee every day (or nearly every day)" at bounding box center [551, 138] width 37 height 37
radio input "true"
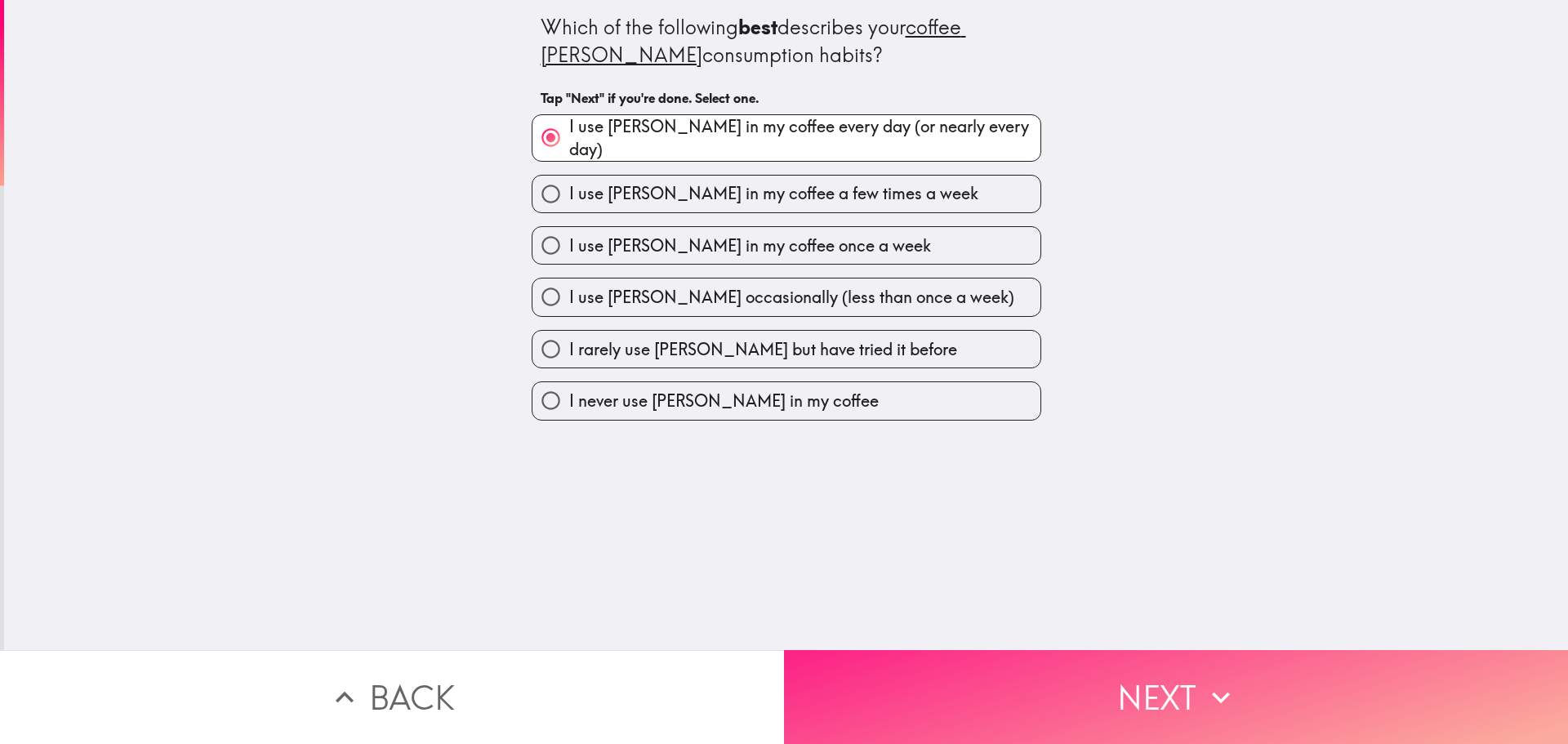
click at [1133, 670] on button "Next" at bounding box center [1177, 697] width 784 height 94
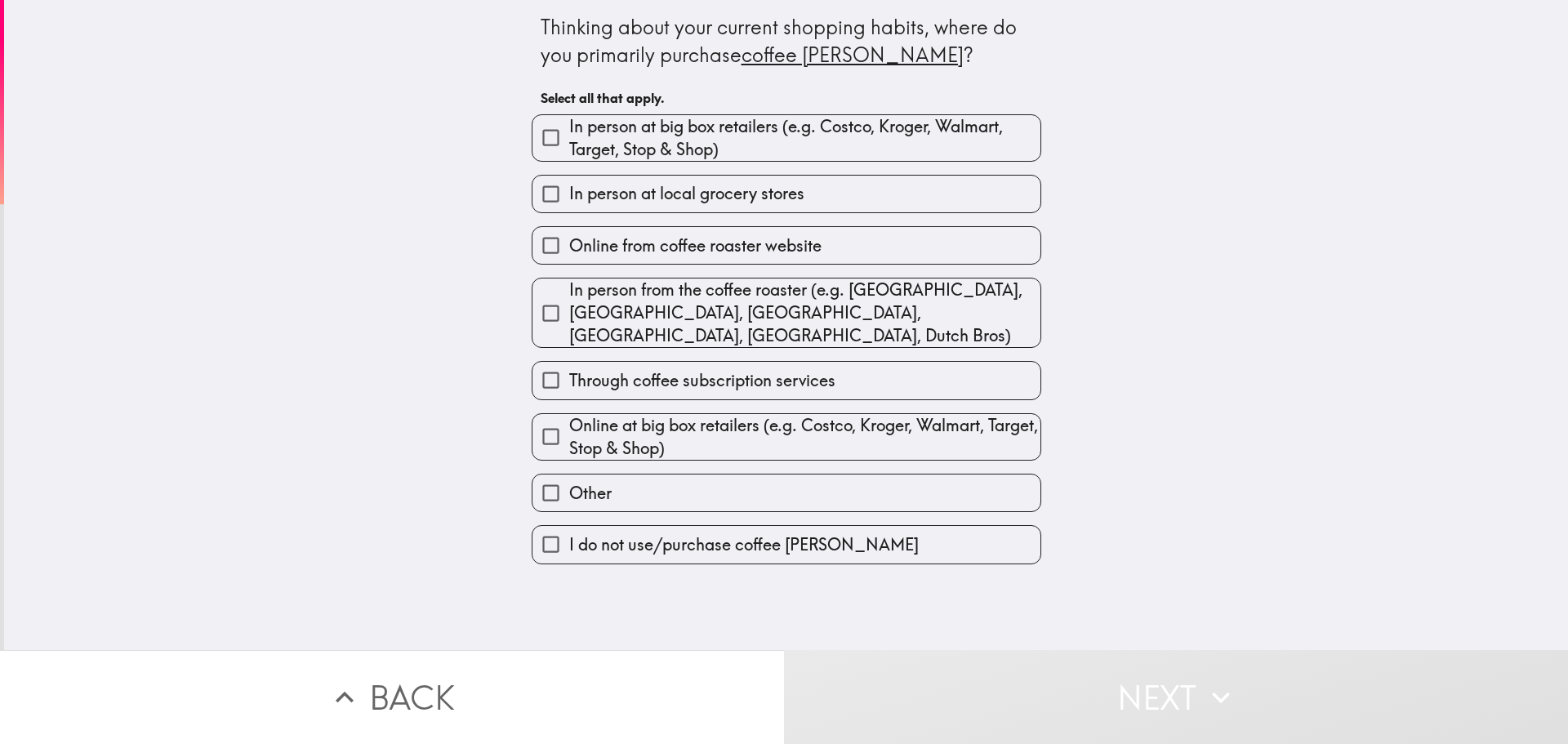
click at [759, 129] on span "In person at big box retailers (e.g. Costco, Kroger, Walmart, Target, Stop & Sh…" at bounding box center [805, 138] width 471 height 46
click at [569, 129] on input "In person at big box retailers (e.g. Costco, Kroger, Walmart, Target, Stop & Sh…" at bounding box center [551, 138] width 37 height 37
checkbox input "true"
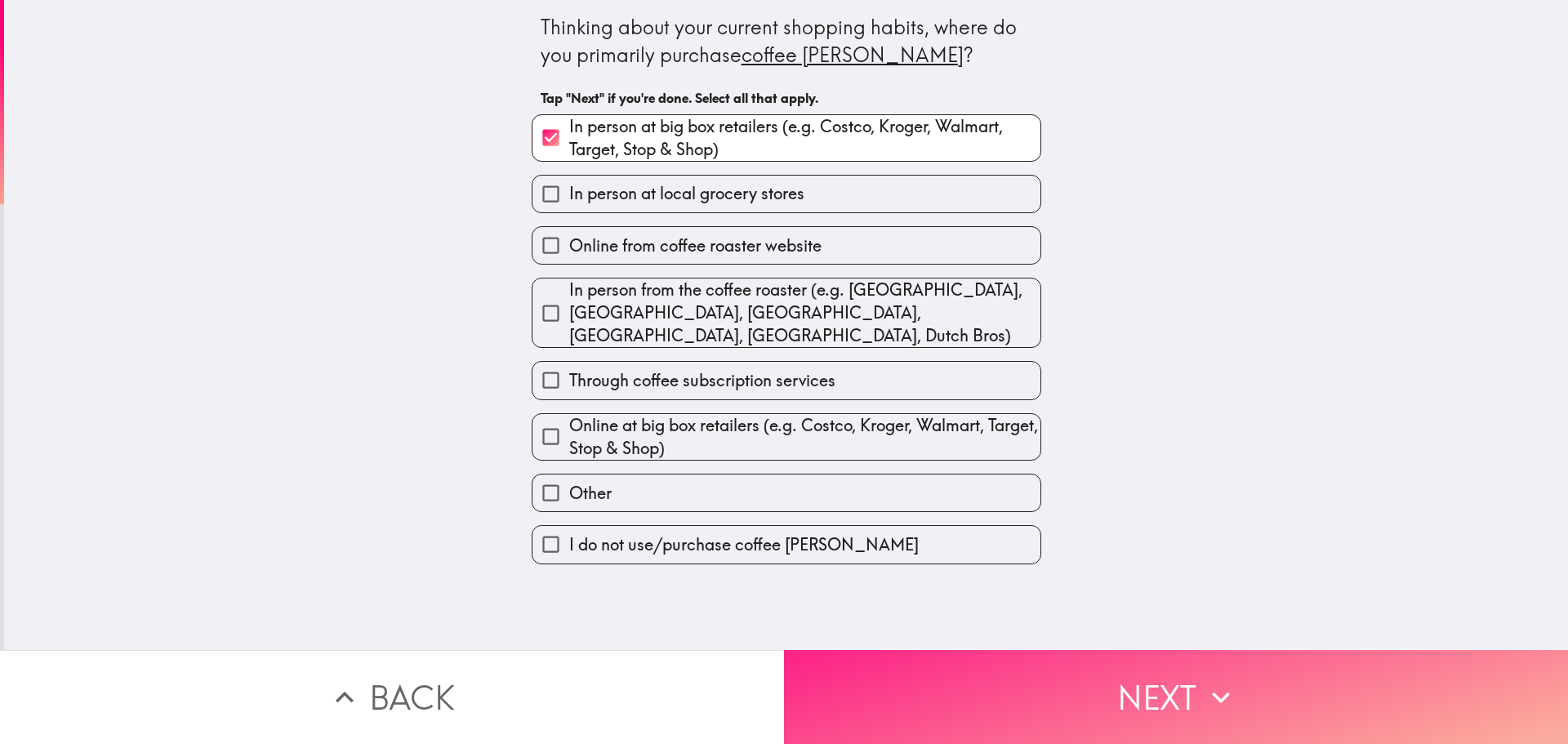
click at [1156, 683] on button "Next" at bounding box center [1177, 697] width 784 height 94
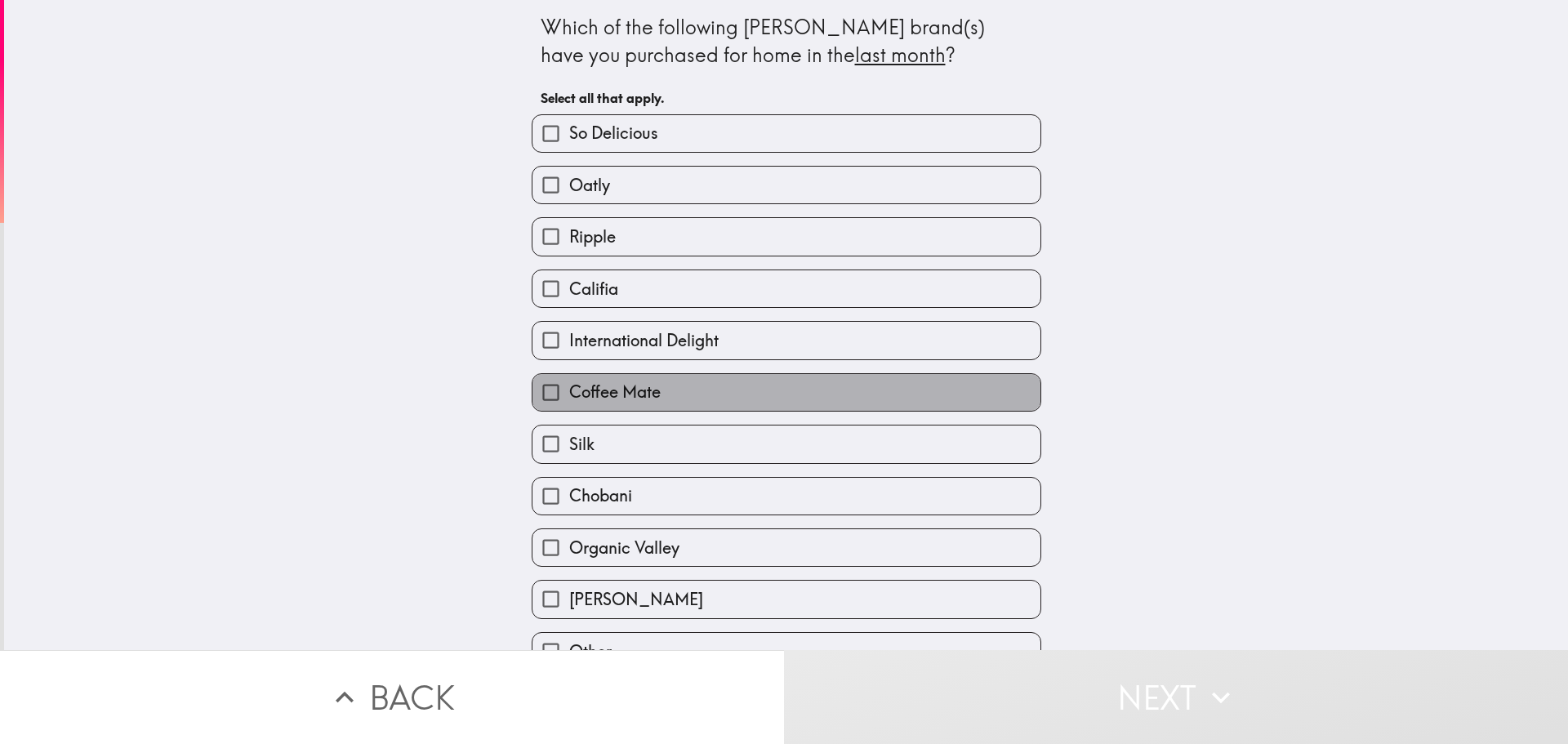
click at [701, 384] on label "Coffee Mate" at bounding box center [786, 392] width 508 height 37
click at [569, 384] on input "Coffee Mate" at bounding box center [551, 392] width 37 height 37
checkbox input "true"
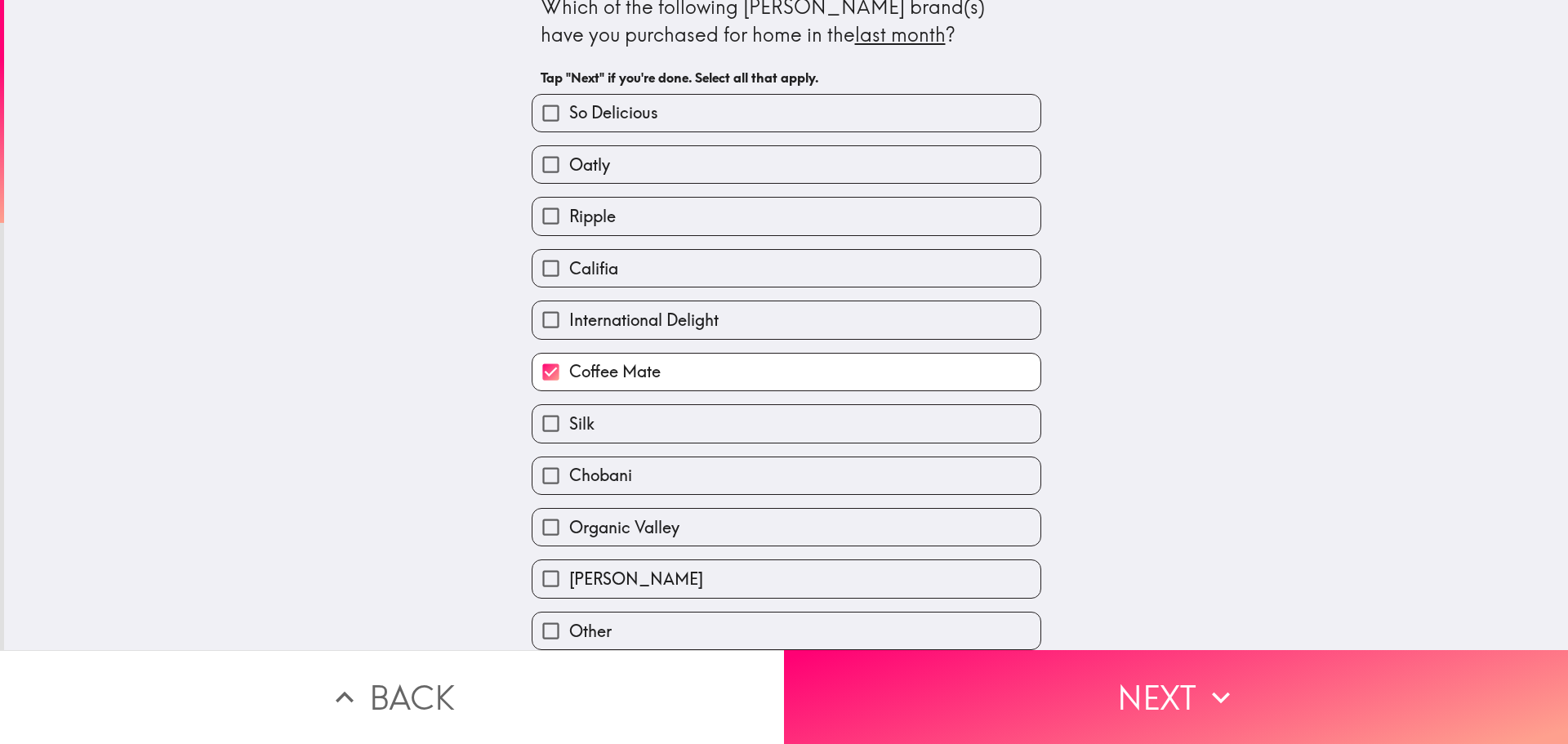
scroll to position [32, 0]
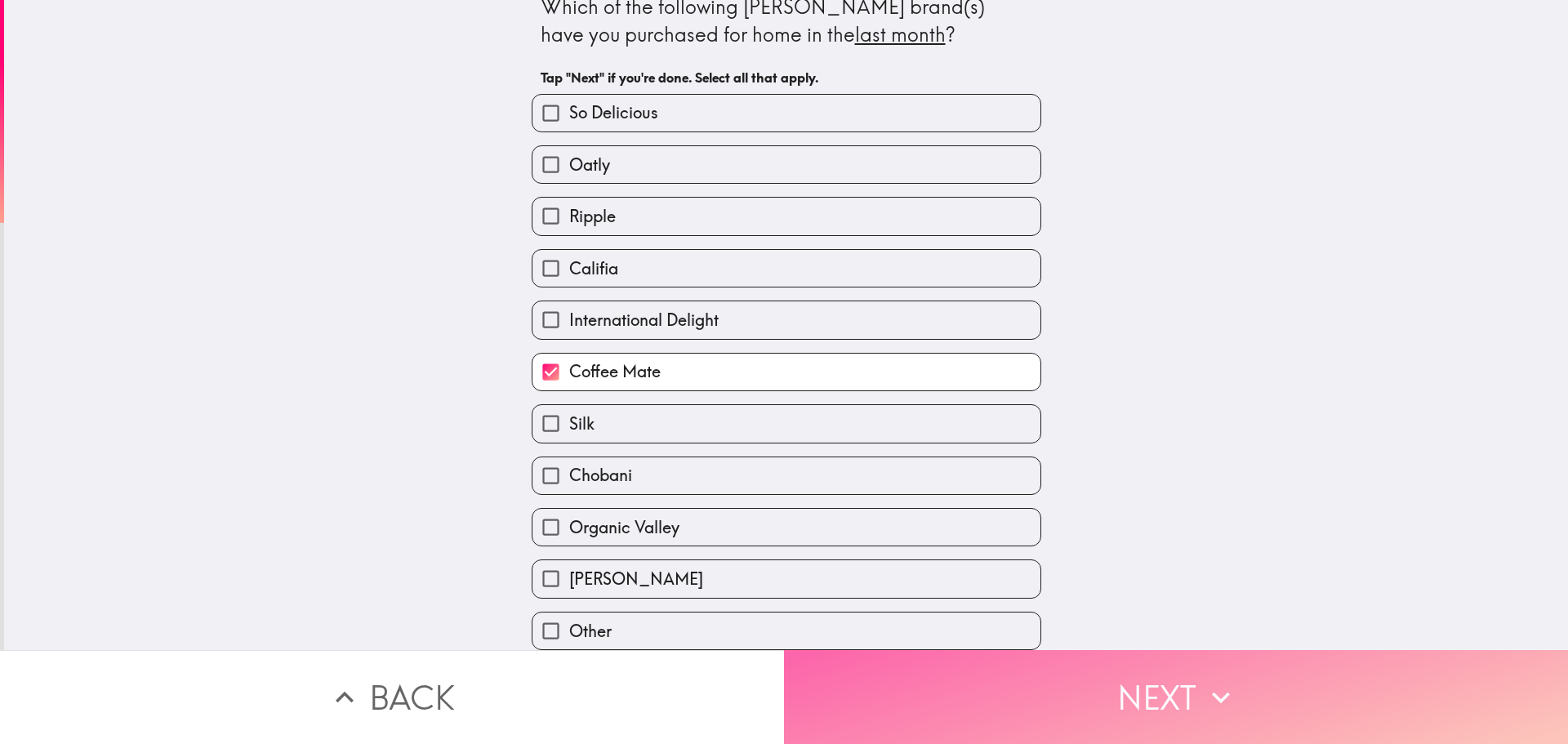
click at [1172, 679] on button "Next" at bounding box center [1177, 697] width 784 height 94
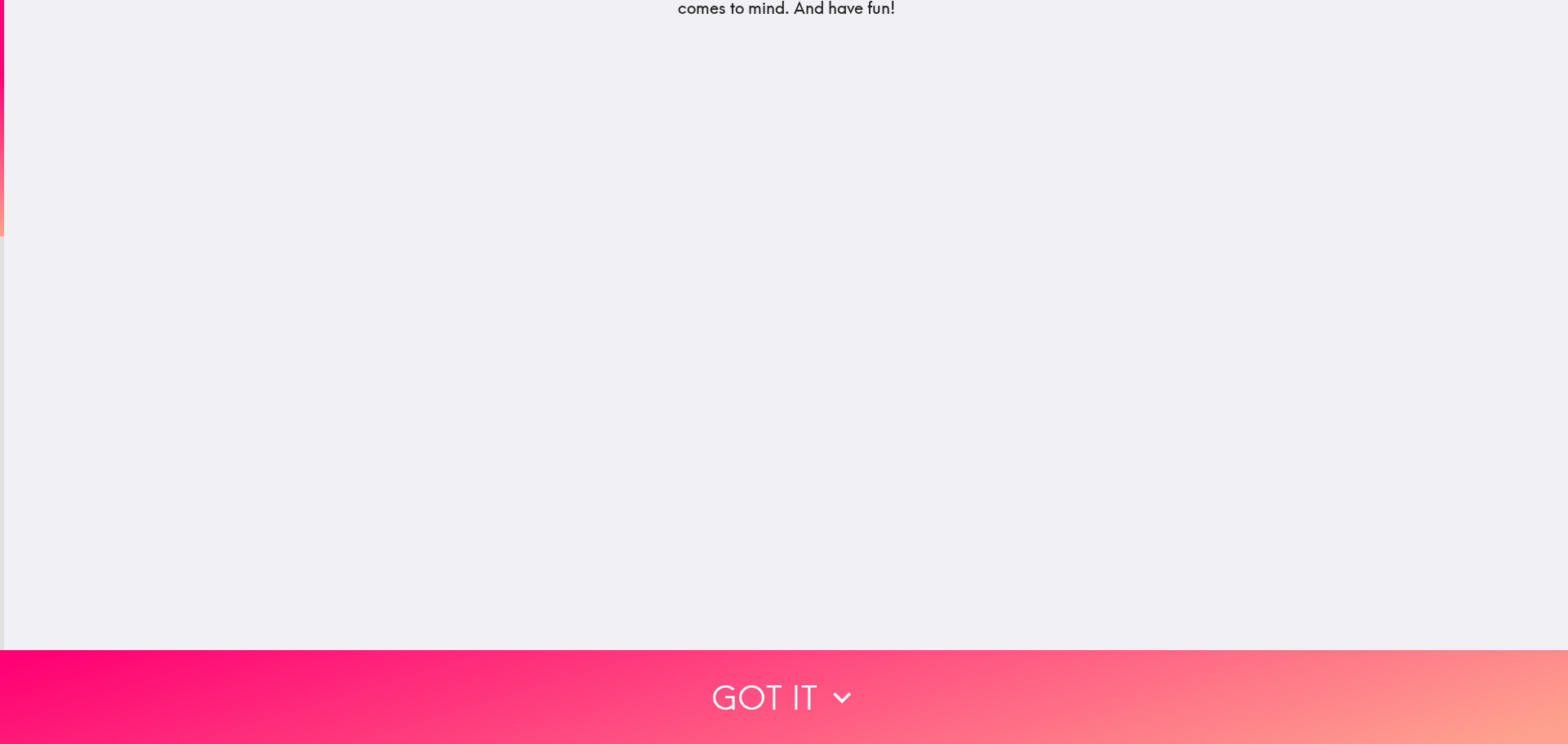
scroll to position [0, 0]
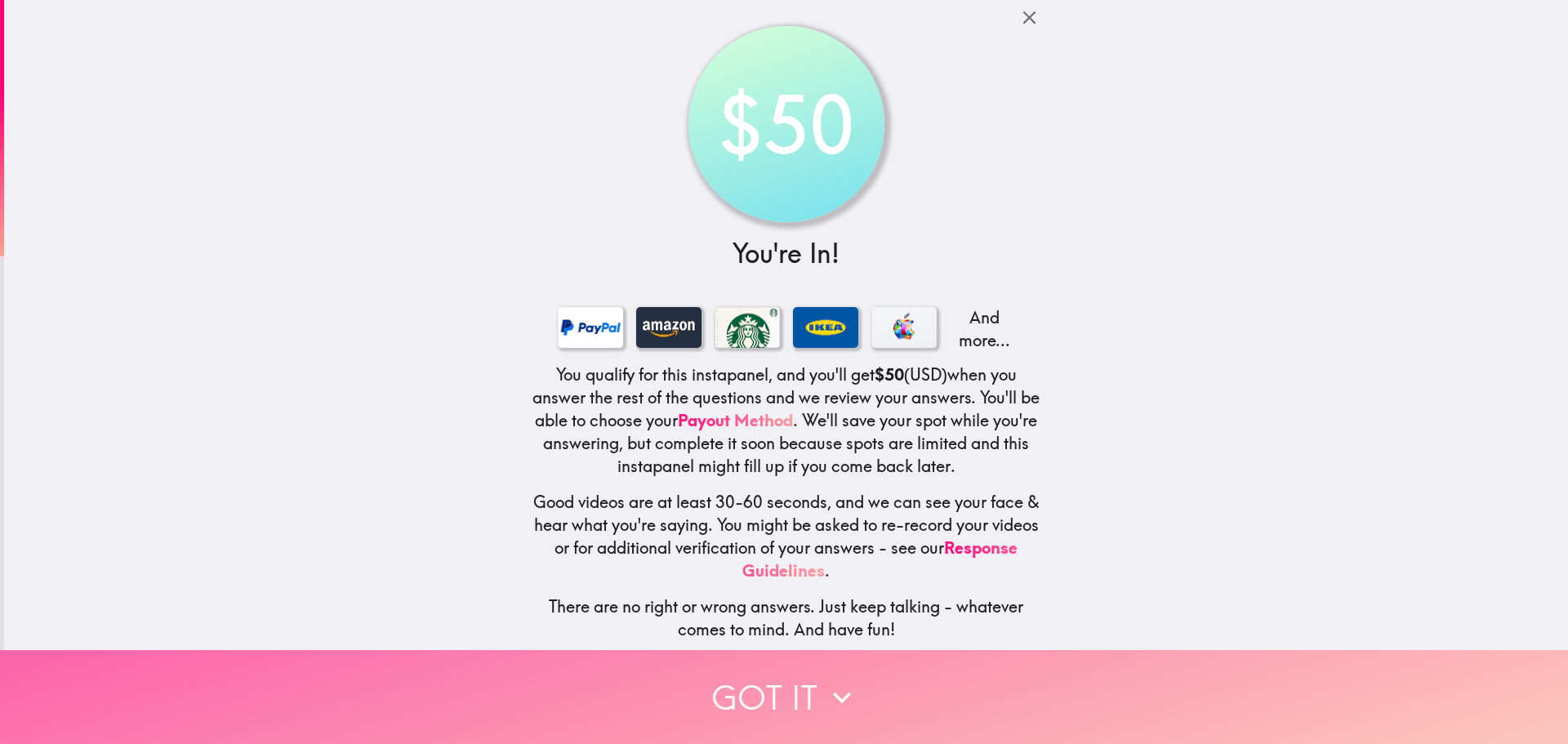
click at [812, 686] on button "Got it" at bounding box center [784, 697] width 1568 height 94
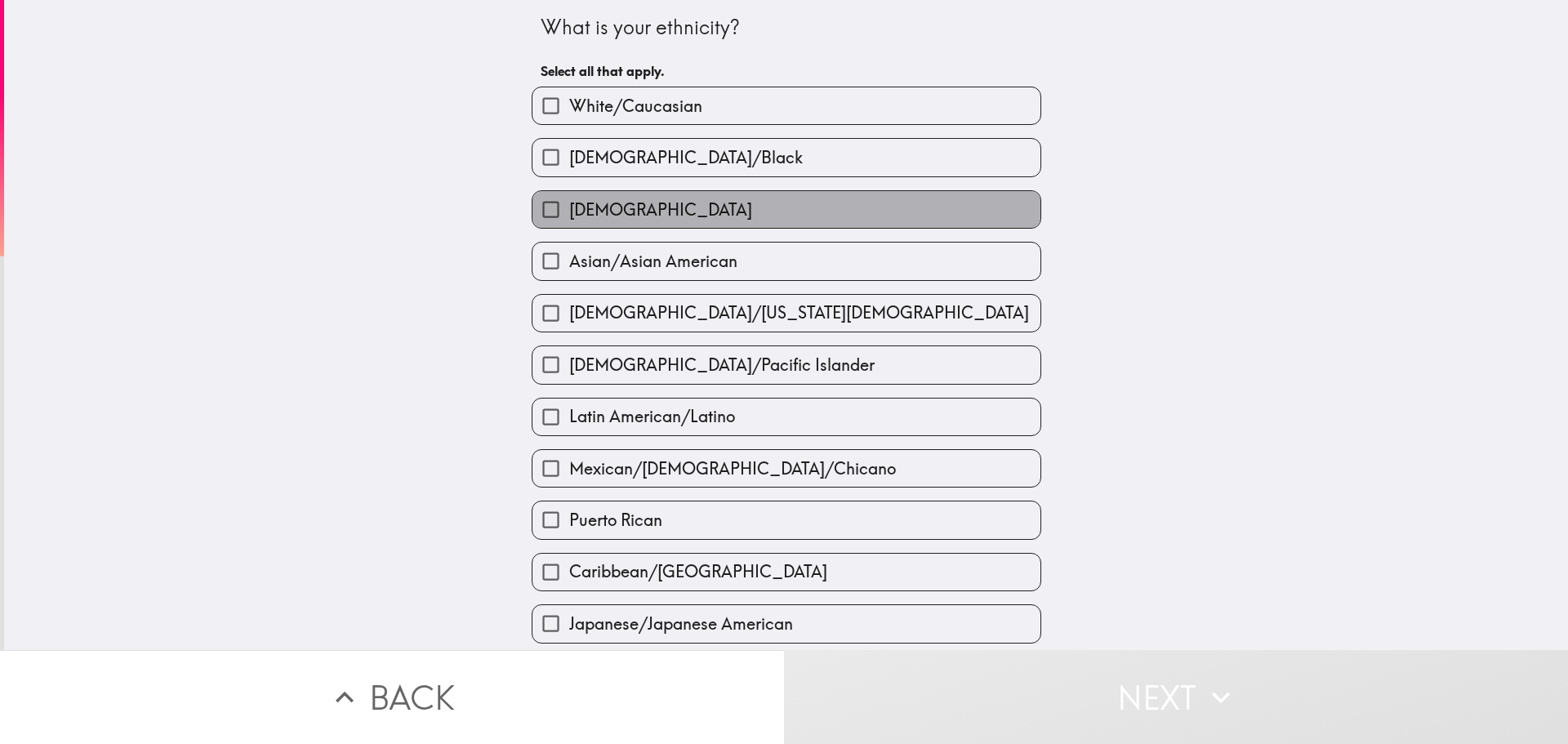
click at [623, 202] on label "Hispanic" at bounding box center [786, 209] width 508 height 37
click at [569, 202] on input "Hispanic" at bounding box center [551, 209] width 37 height 37
checkbox input "true"
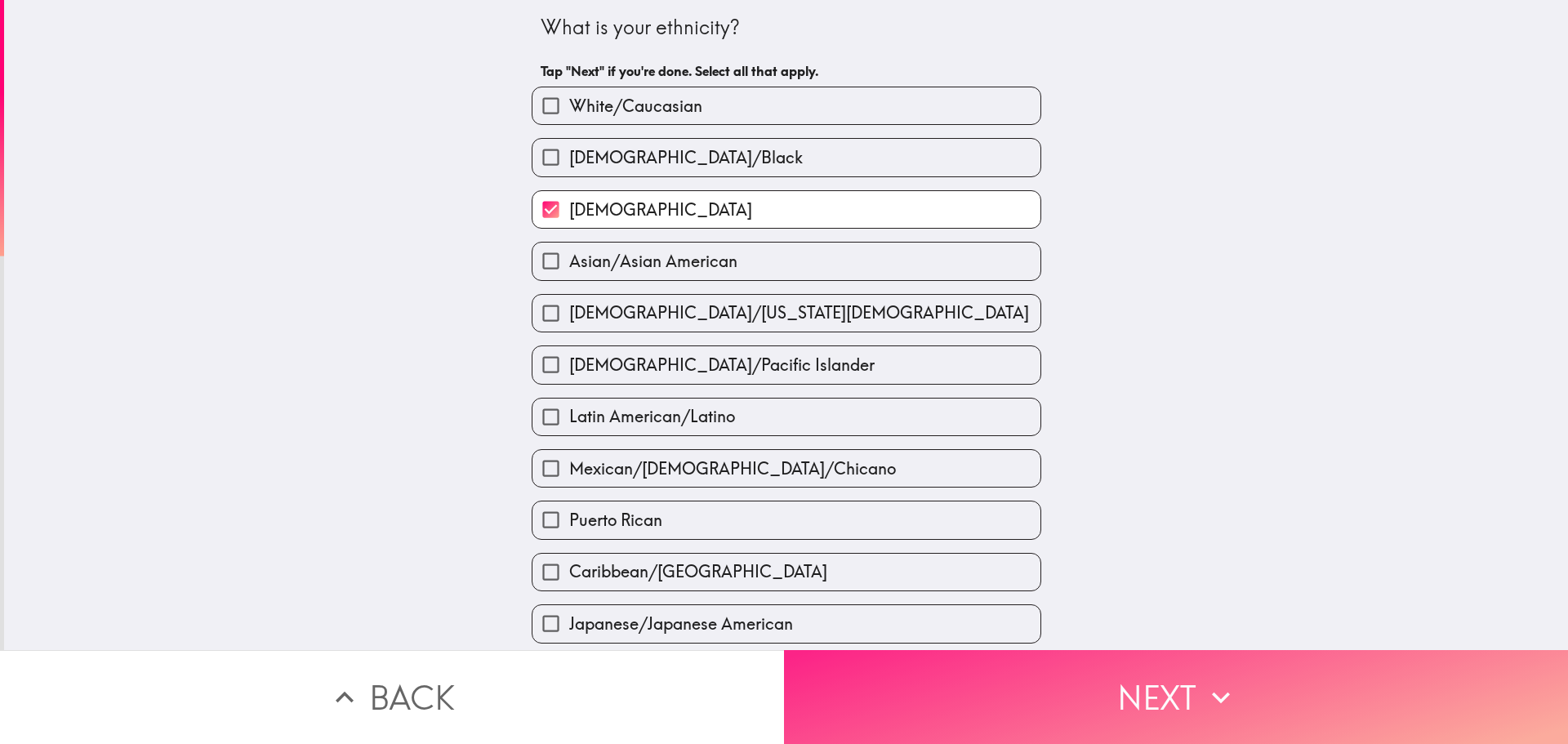
click at [1186, 688] on button "Next" at bounding box center [1177, 697] width 784 height 94
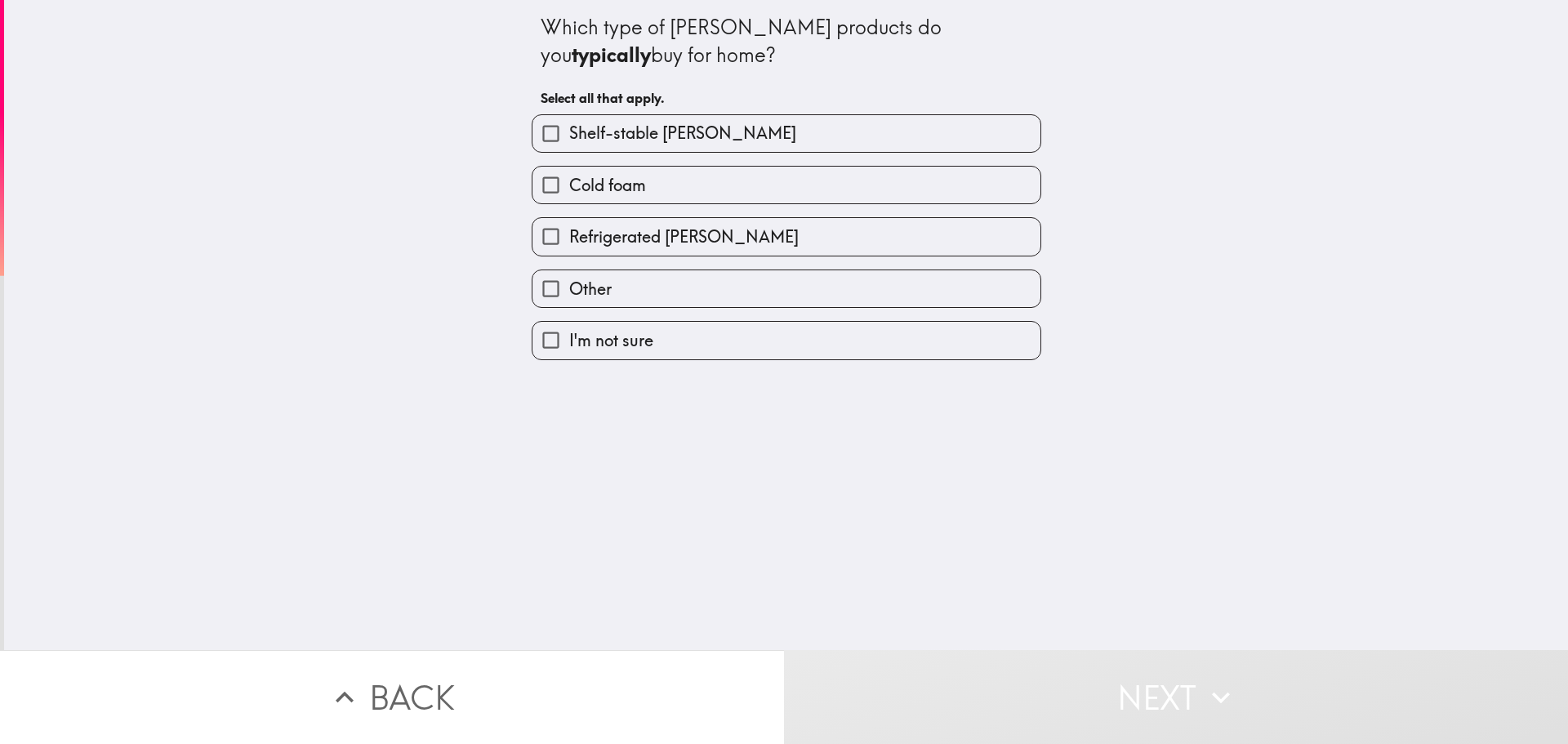
click at [741, 236] on label "Refrigerated creamer" at bounding box center [786, 236] width 508 height 37
click at [569, 236] on input "Refrigerated creamer" at bounding box center [551, 236] width 37 height 37
checkbox input "true"
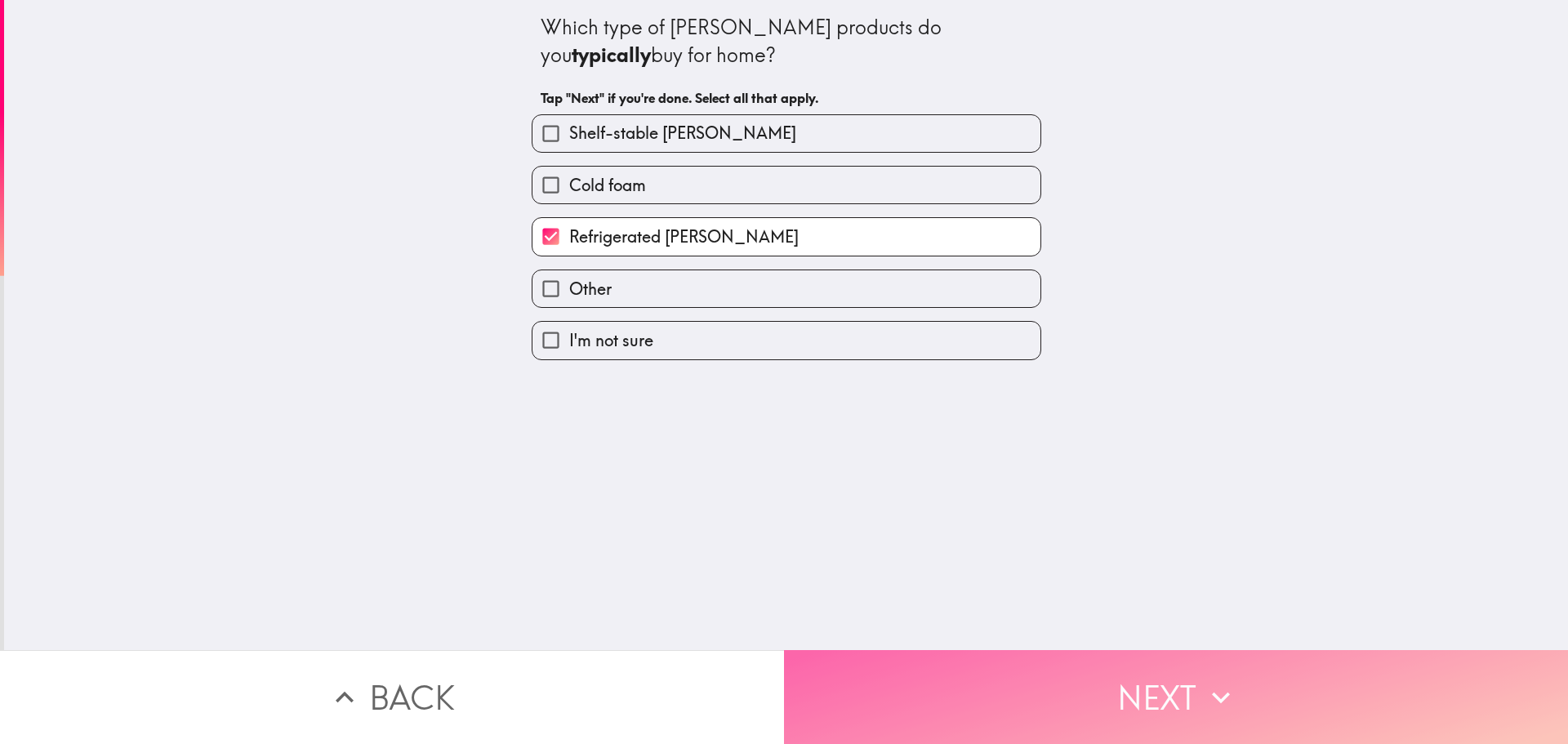
click at [1203, 684] on icon "button" at bounding box center [1221, 697] width 36 height 36
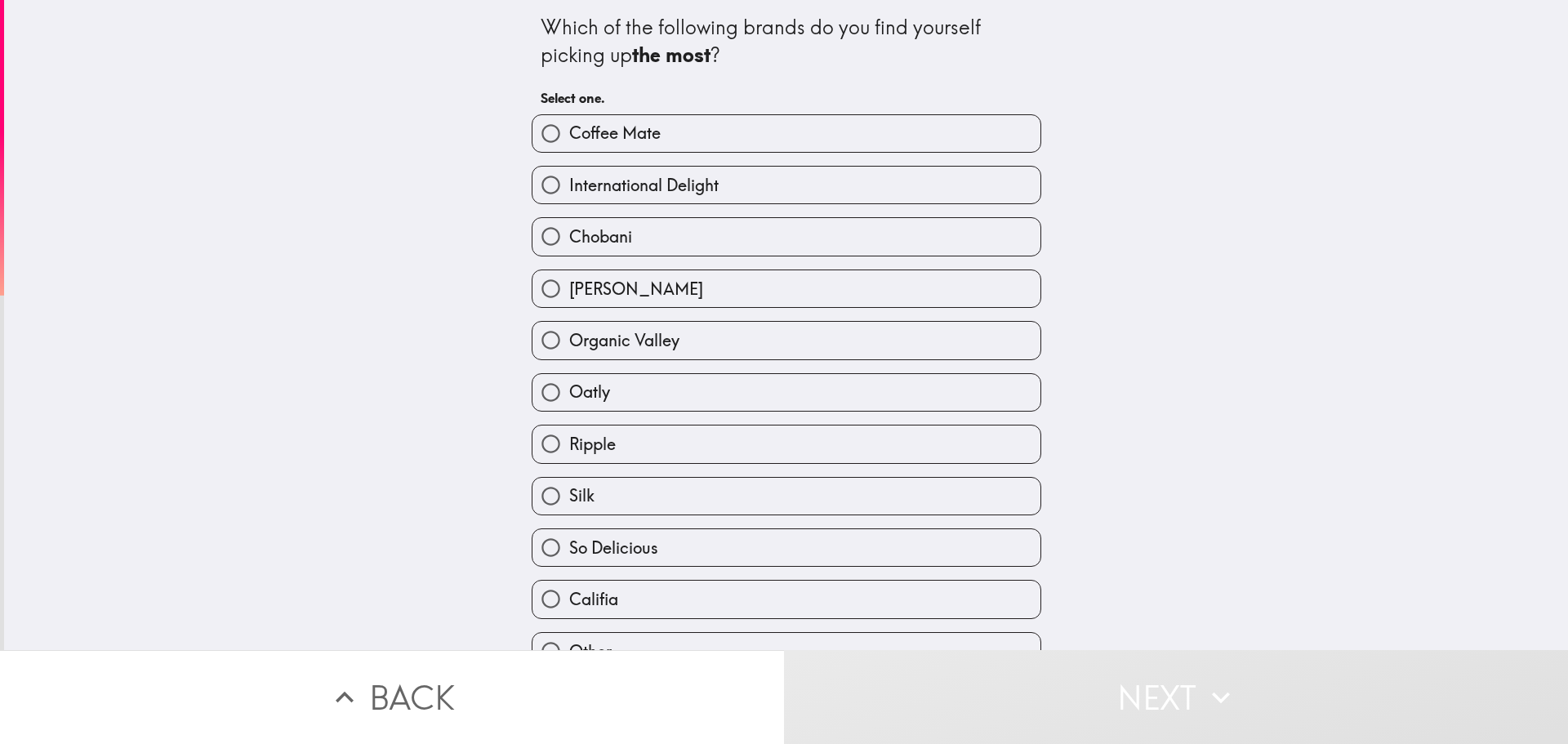
click at [706, 135] on label "Coffee Mate" at bounding box center [786, 133] width 508 height 37
click at [569, 135] on input "Coffee Mate" at bounding box center [551, 133] width 37 height 37
radio input "true"
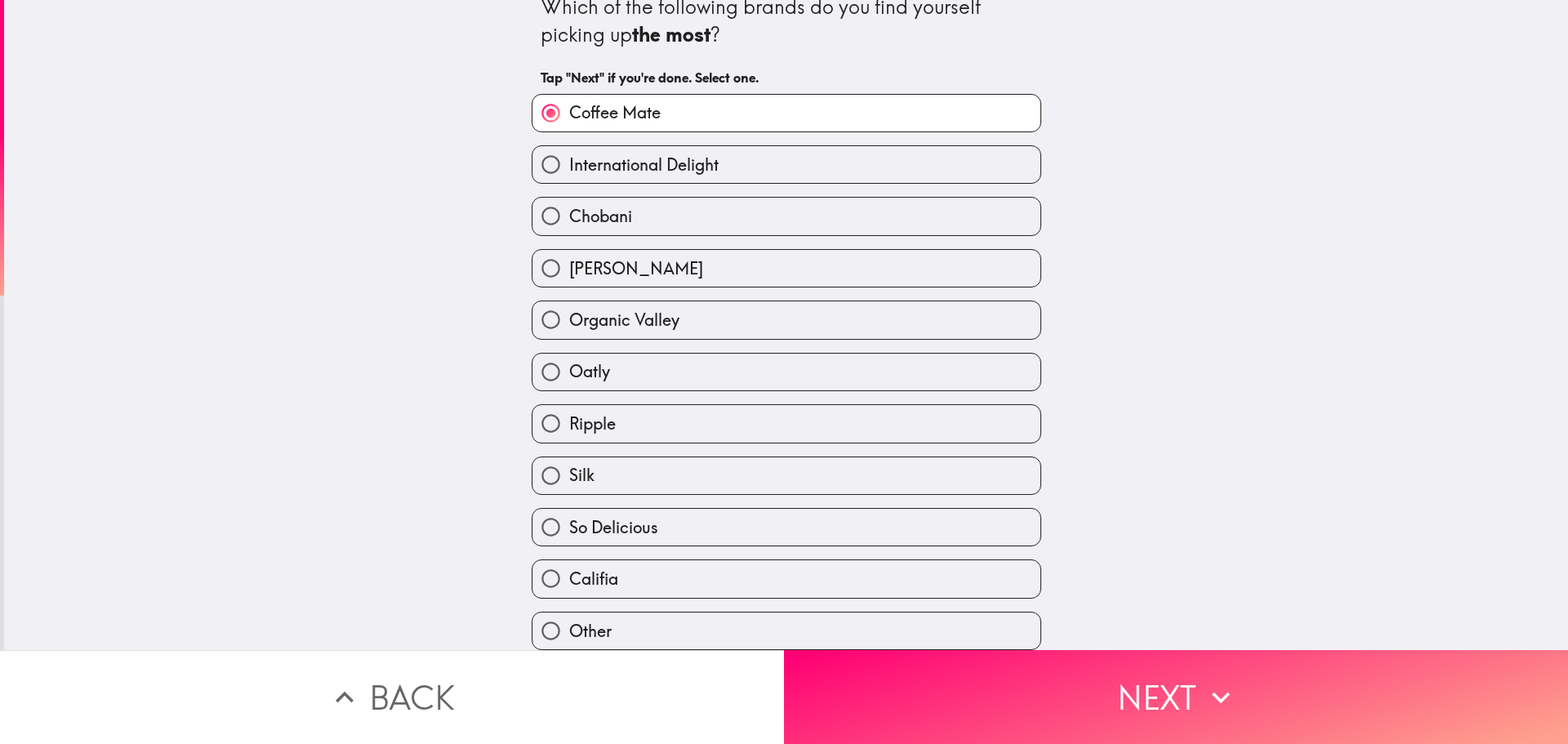
scroll to position [32, 0]
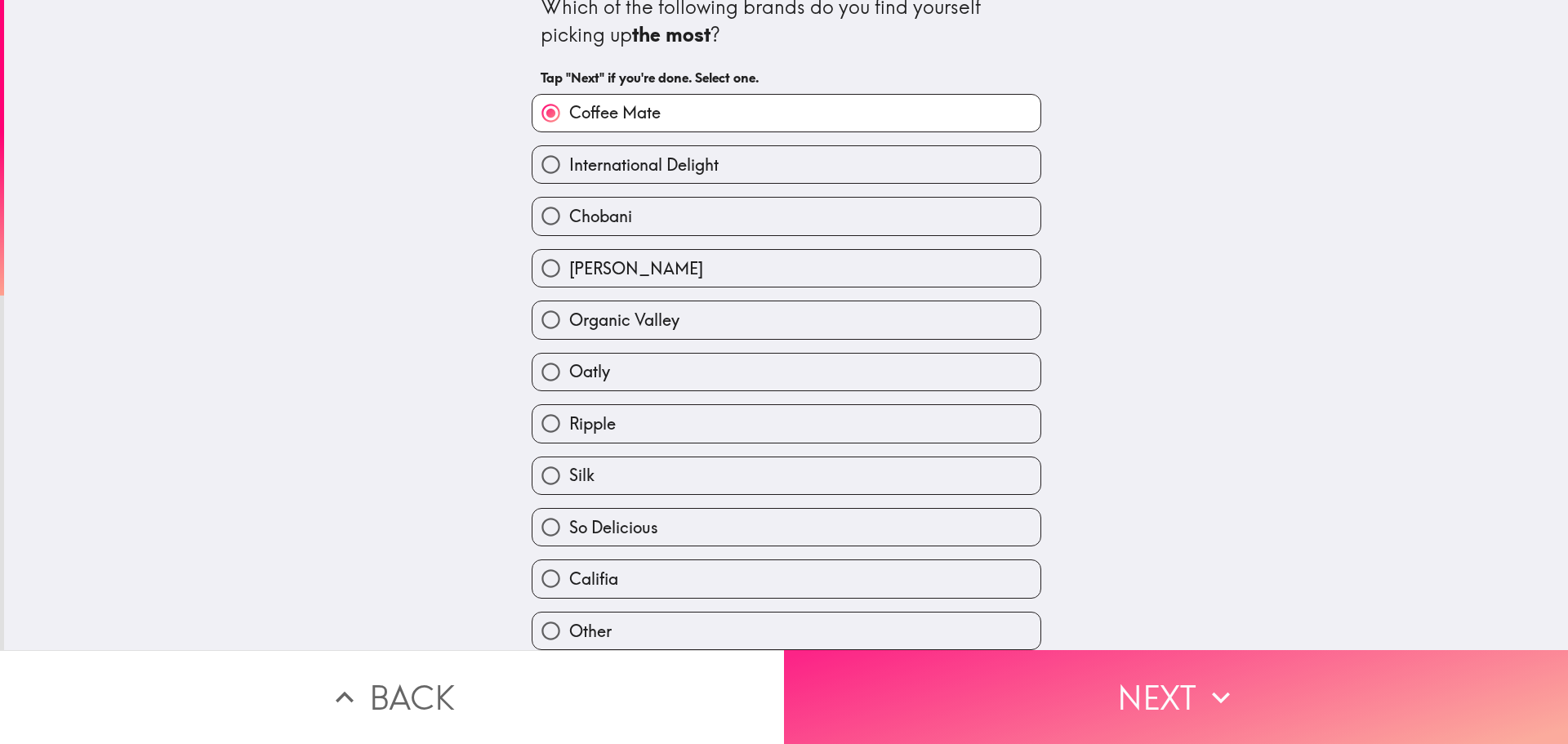
click at [1160, 674] on button "Next" at bounding box center [1177, 697] width 784 height 94
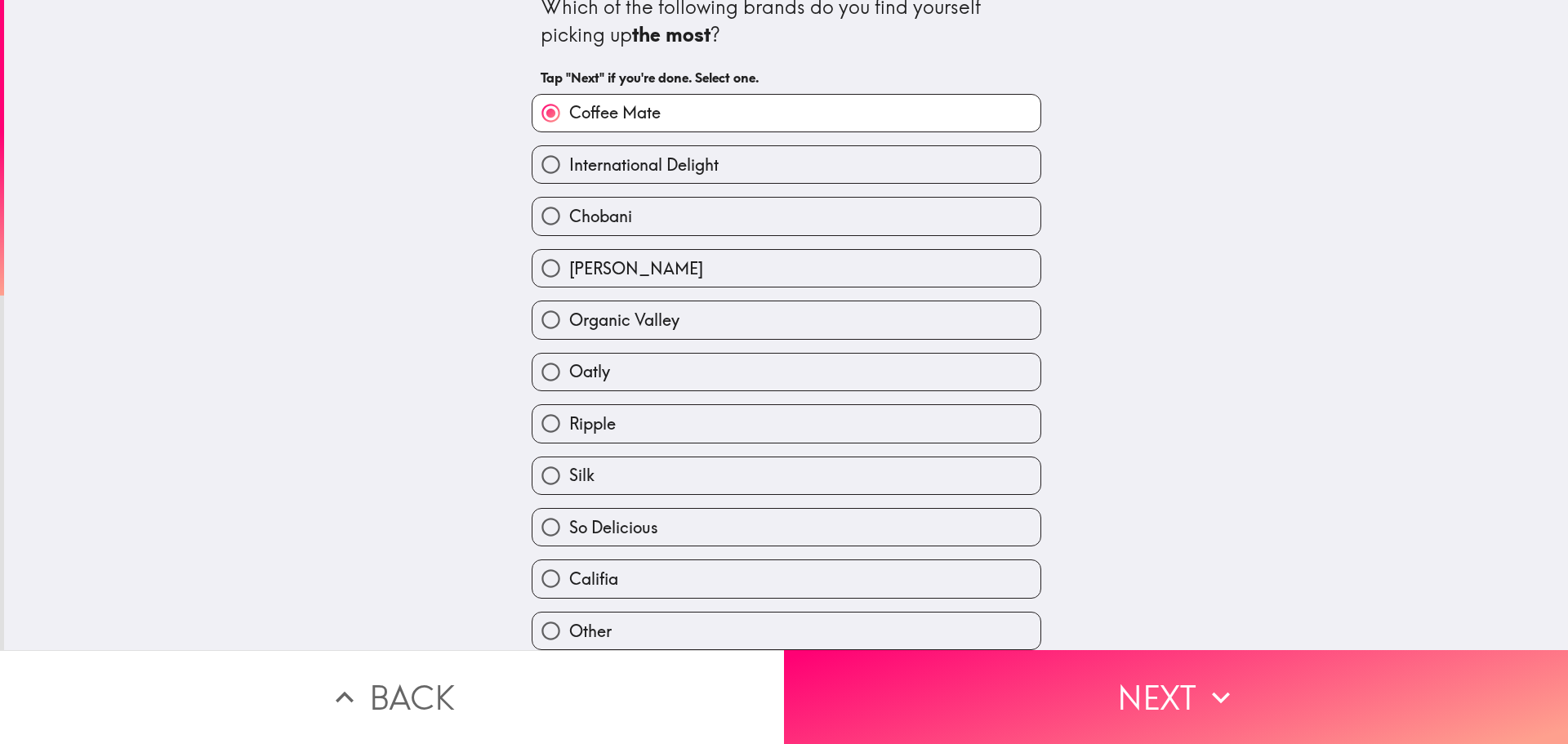
scroll to position [0, 0]
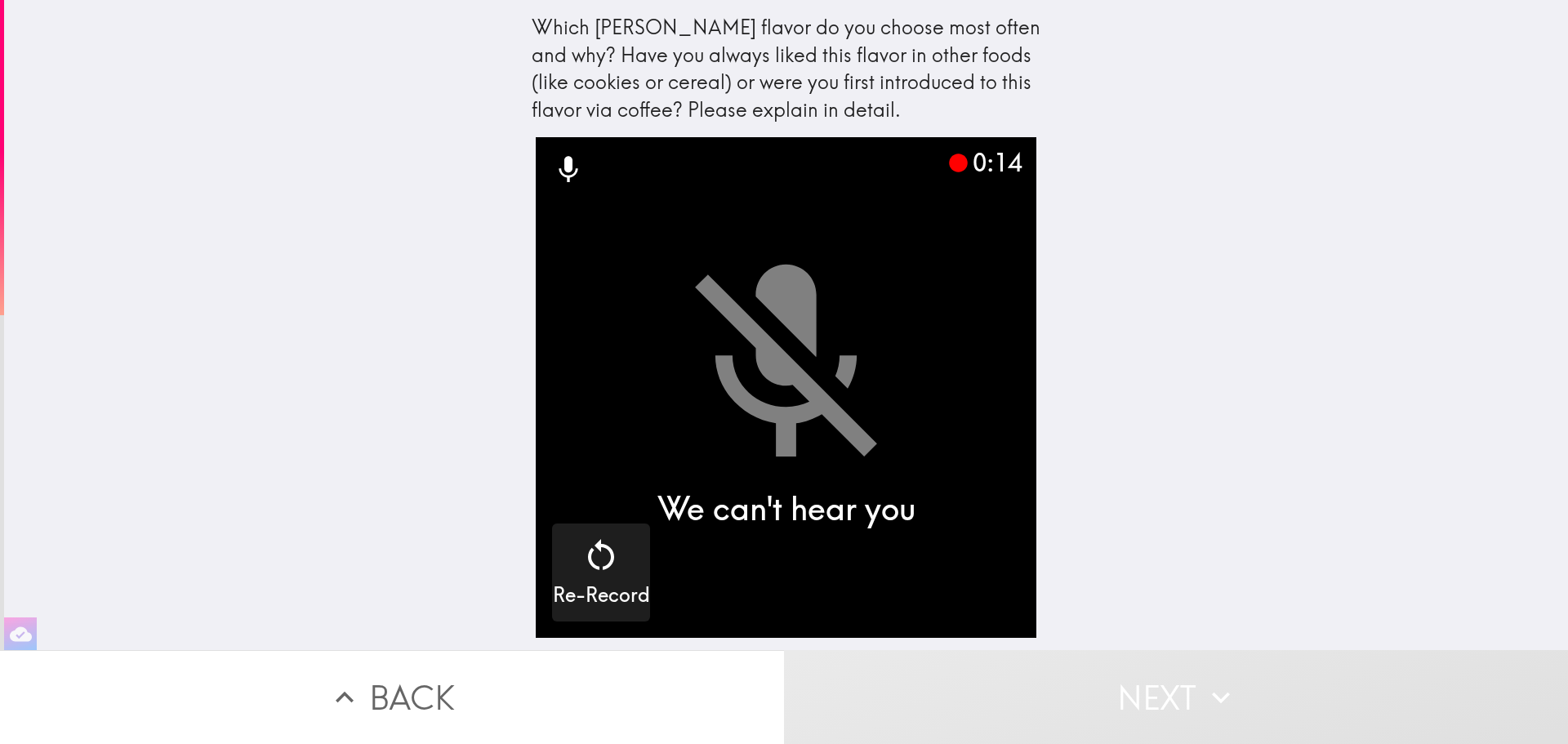
click at [552, 165] on icon at bounding box center [569, 170] width 32 height 32
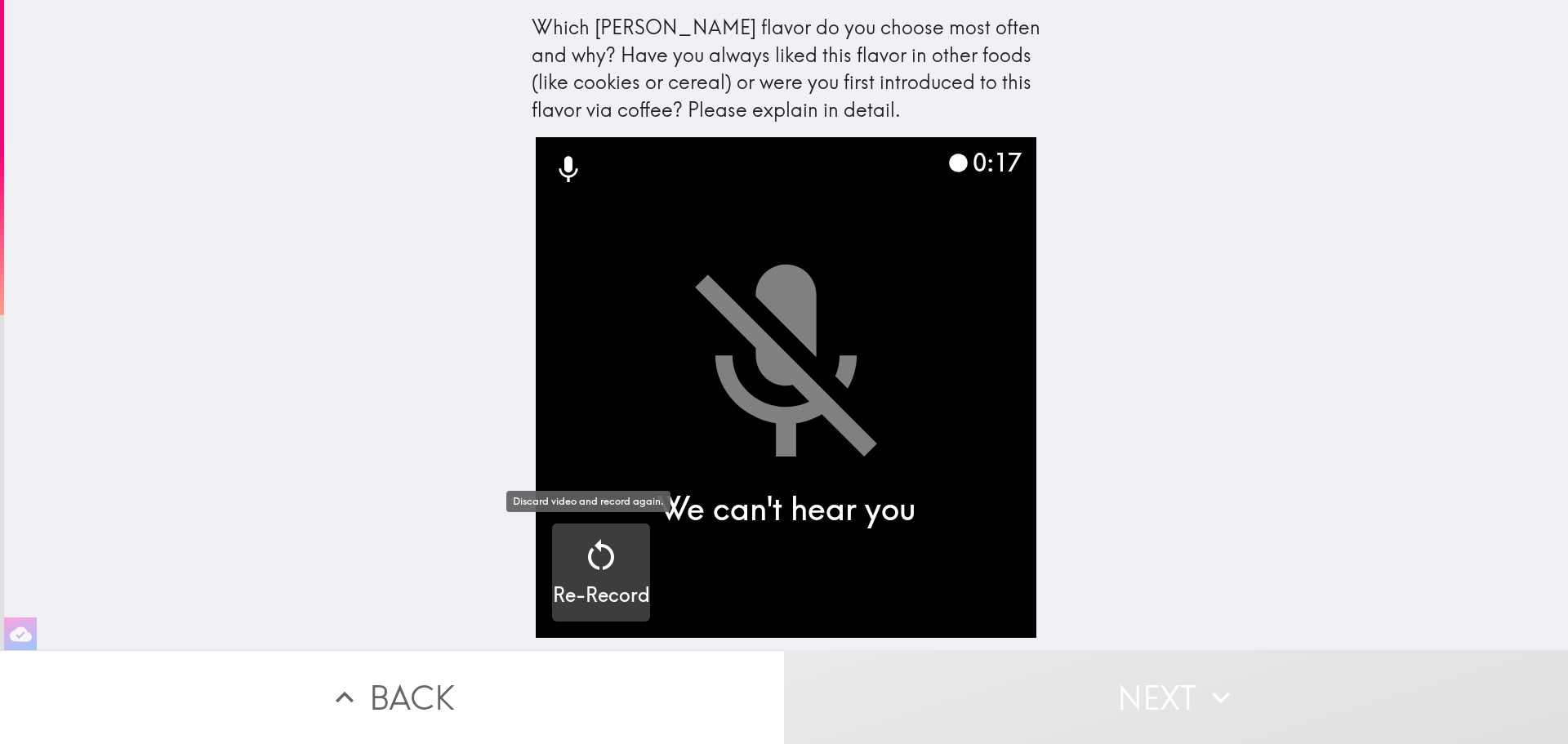
click at [594, 593] on h5 "Re-Record" at bounding box center [602, 595] width 97 height 28
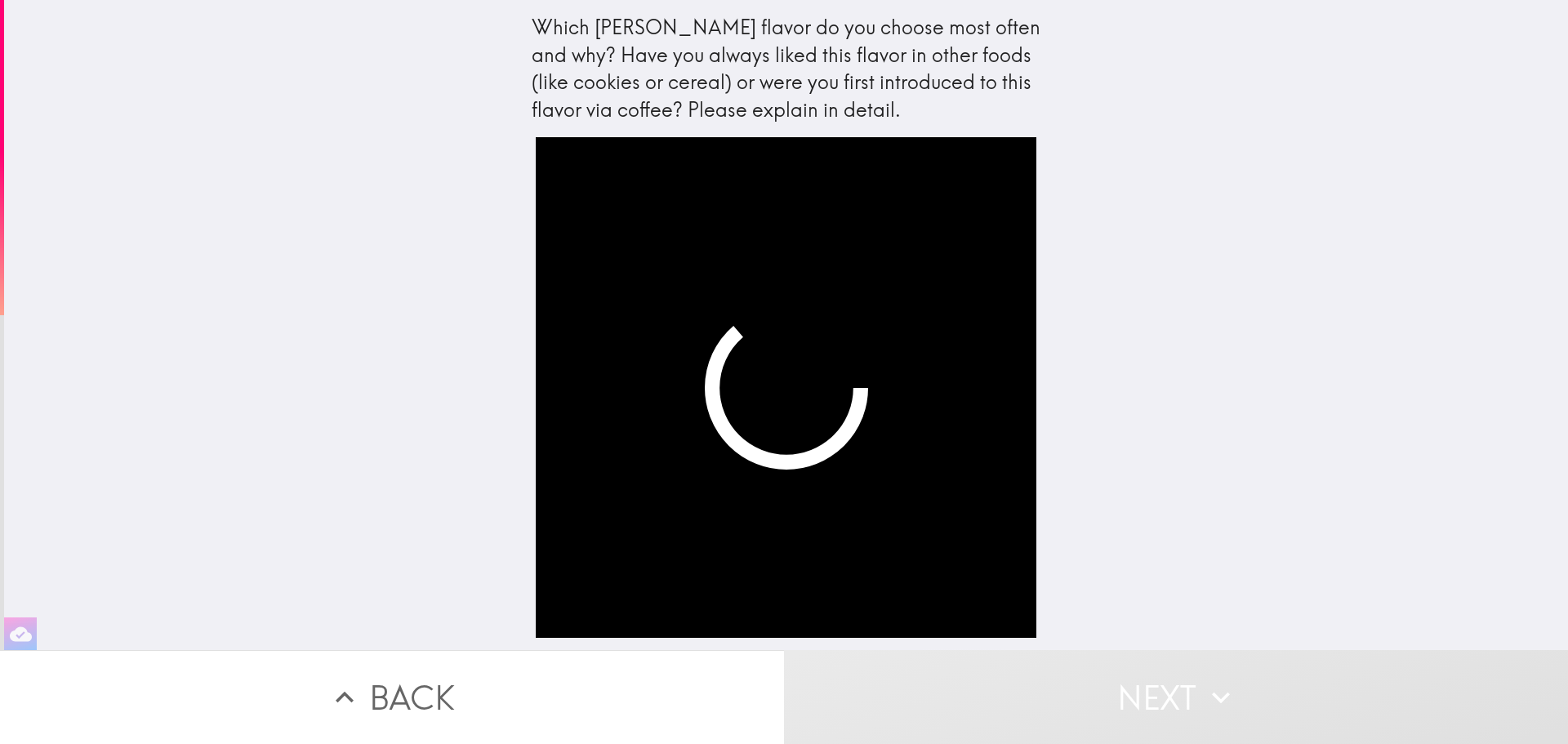
click at [1152, 404] on div "Which [PERSON_NAME] flavor do you choose most often and why? Have you always li…" at bounding box center [786, 325] width 1564 height 650
click at [891, 569] on video "button" at bounding box center [786, 388] width 501 height 501
click at [998, 590] on video "button" at bounding box center [786, 388] width 501 height 501
click at [1161, 298] on div "Which [PERSON_NAME] flavor do you choose most often and why? Have you always li…" at bounding box center [786, 325] width 1564 height 650
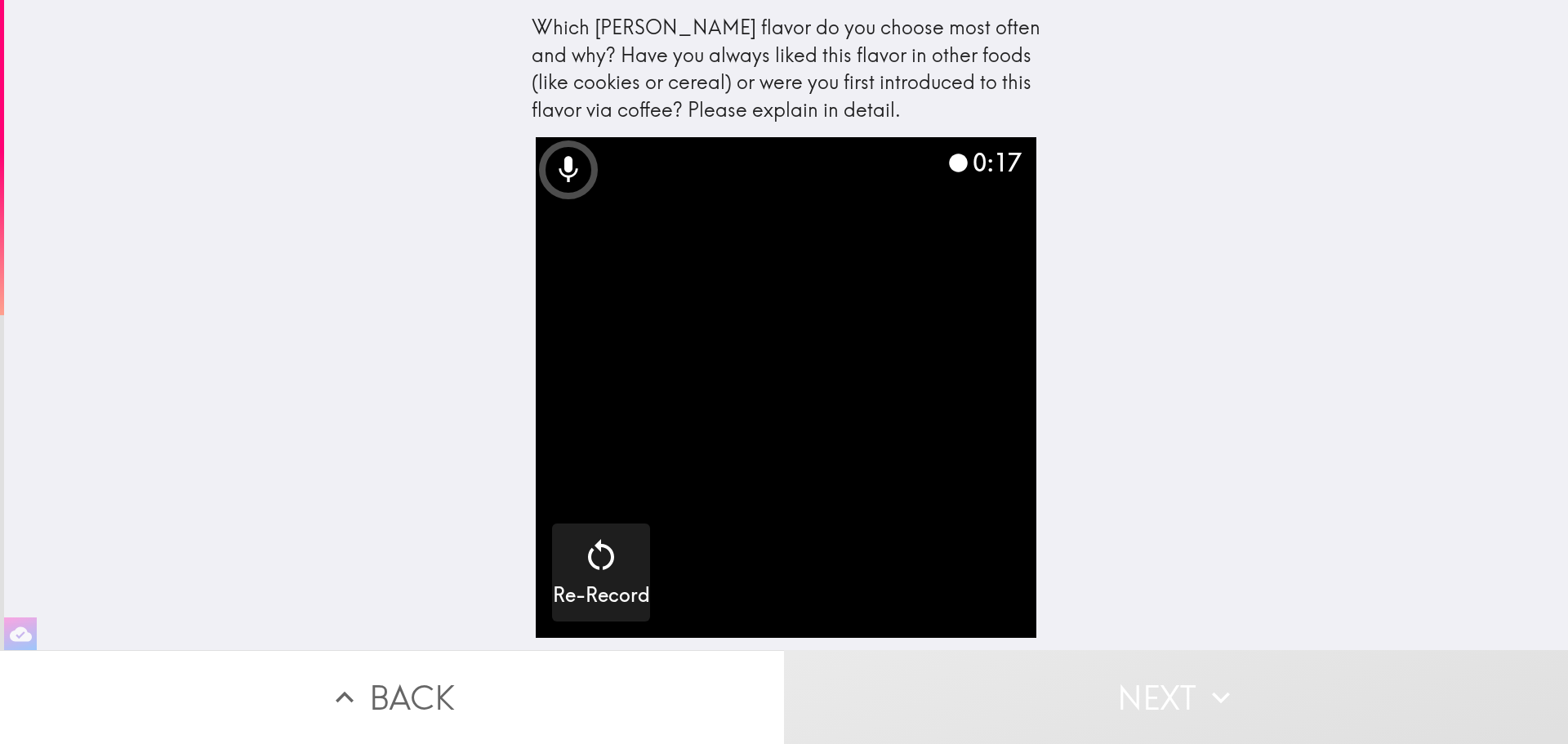
click at [1181, 695] on button "Next" at bounding box center [1177, 697] width 784 height 94
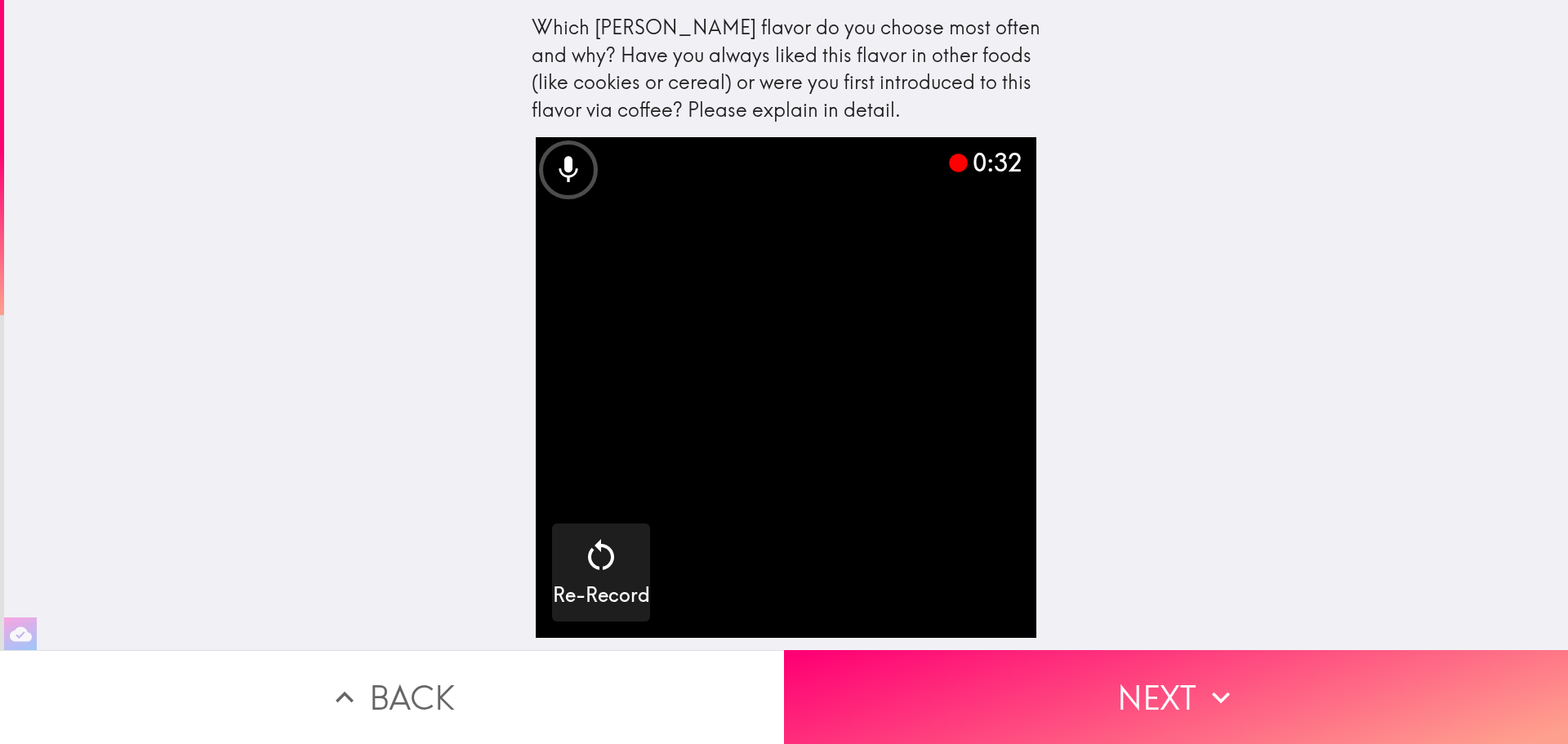
click at [1210, 295] on div "Which [PERSON_NAME] flavor do you choose most often and why? Have you always li…" at bounding box center [786, 325] width 1564 height 650
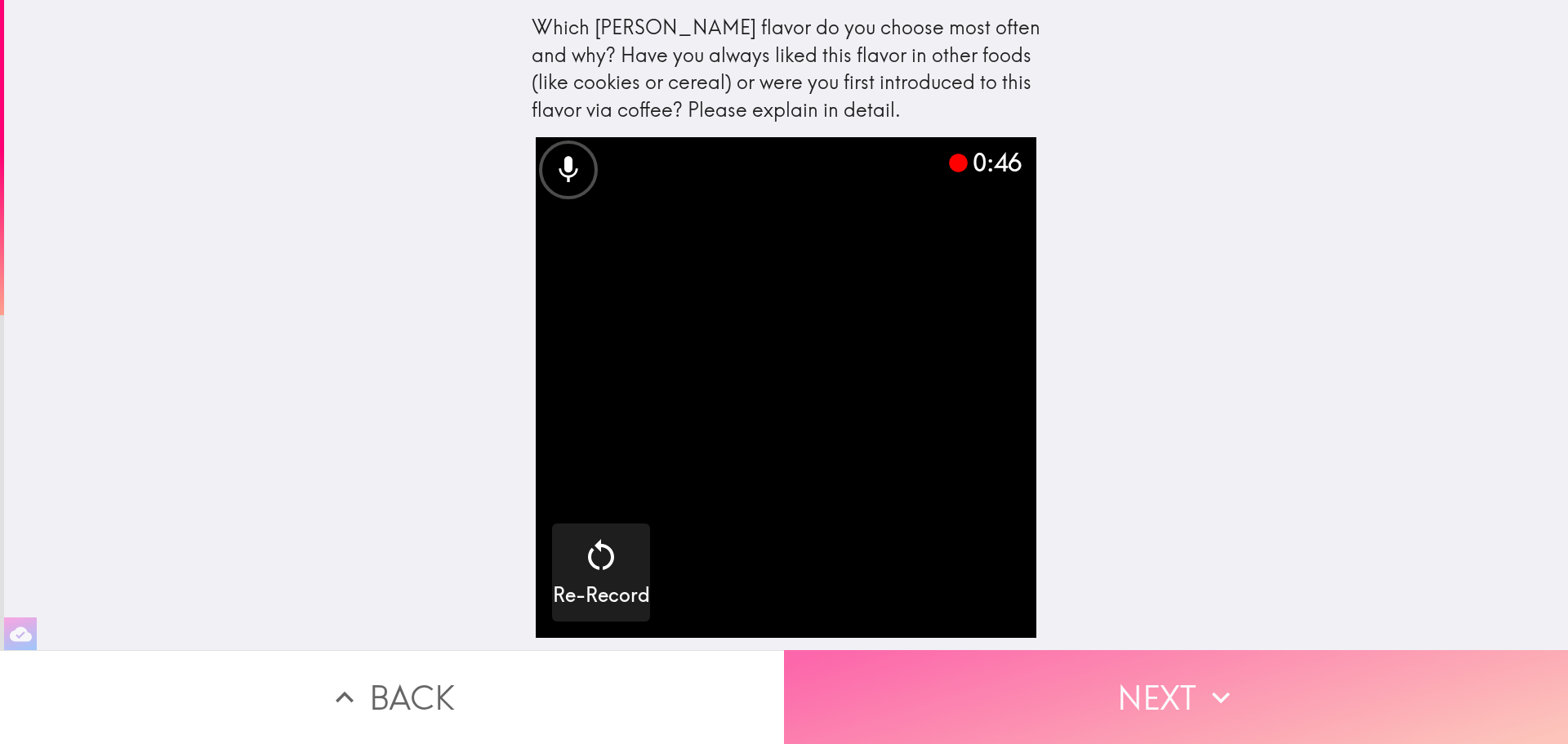
click at [1176, 688] on button "Next" at bounding box center [1177, 697] width 784 height 94
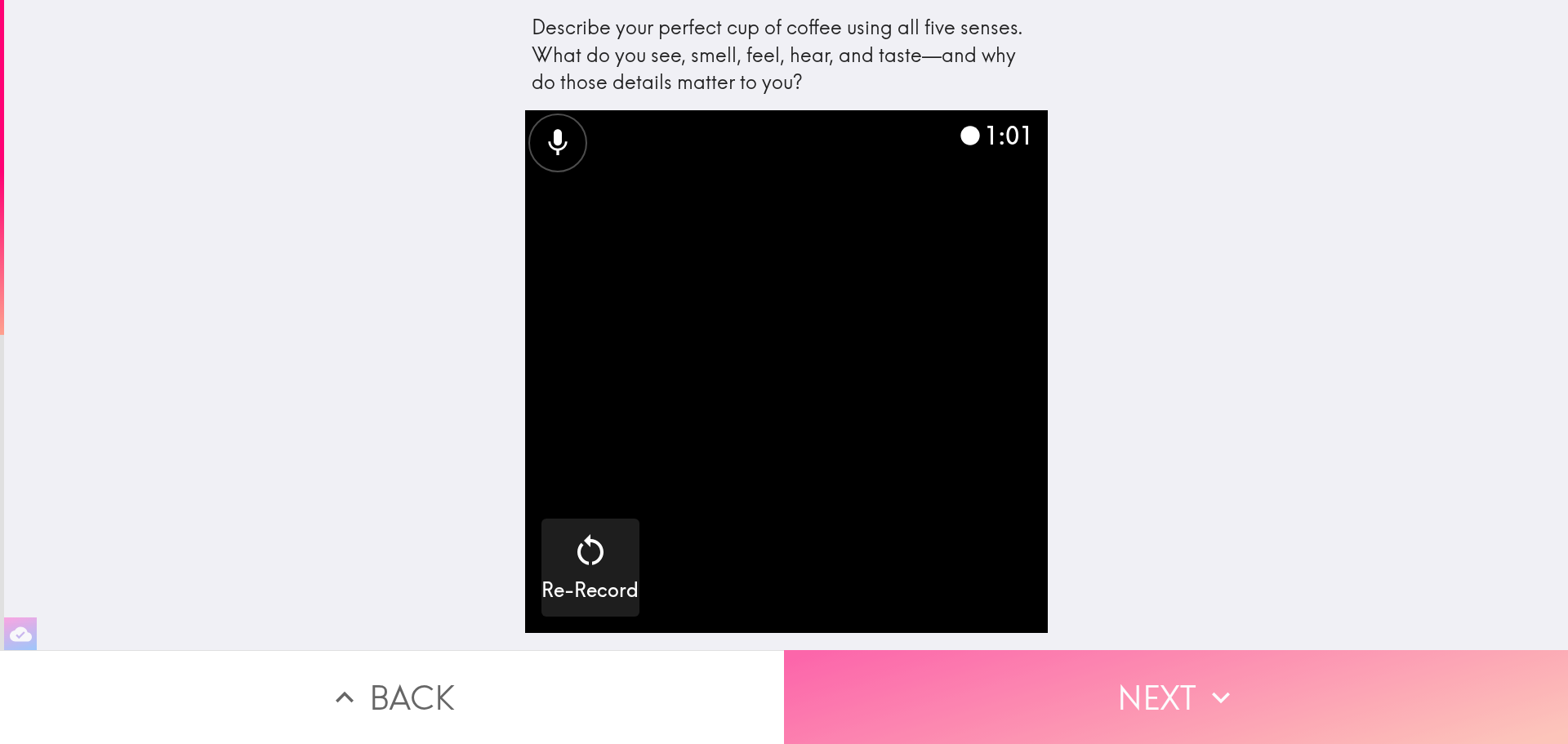
click at [1174, 683] on button "Next" at bounding box center [1177, 697] width 784 height 94
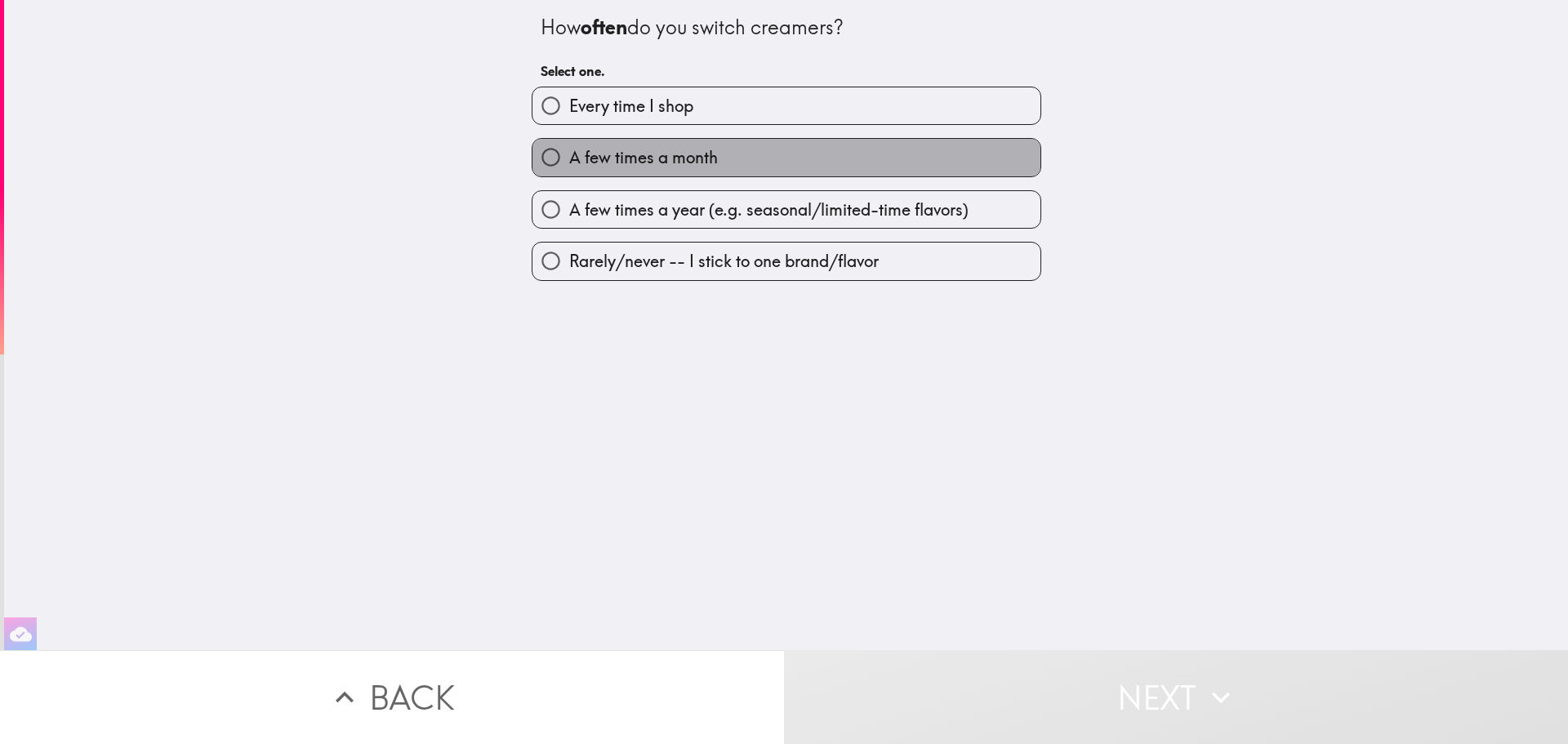
click at [708, 157] on label "A few times a month" at bounding box center [786, 157] width 508 height 37
click at [569, 157] on input "A few times a month" at bounding box center [551, 157] width 37 height 37
radio input "true"
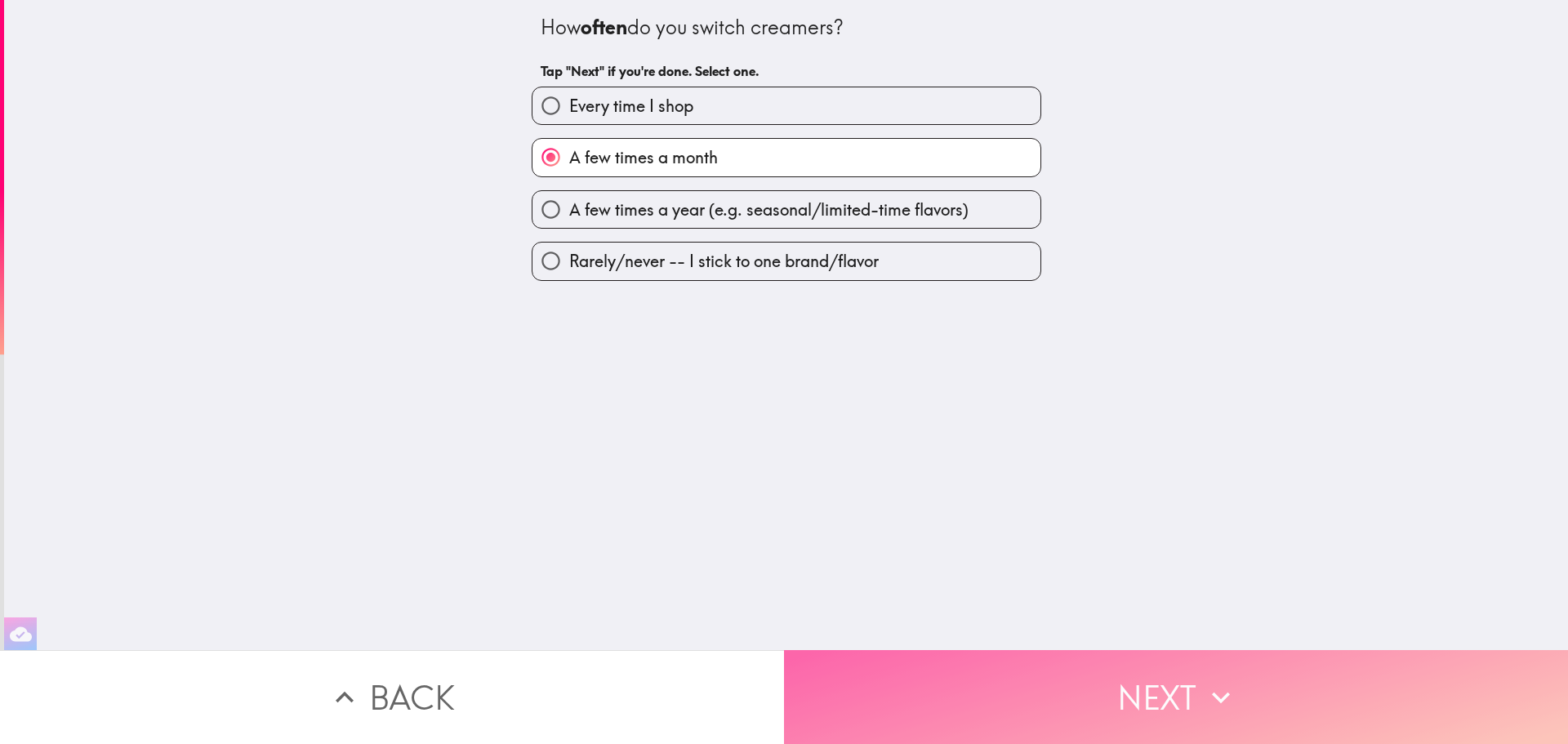
click at [1231, 695] on icon "button" at bounding box center [1221, 697] width 36 height 36
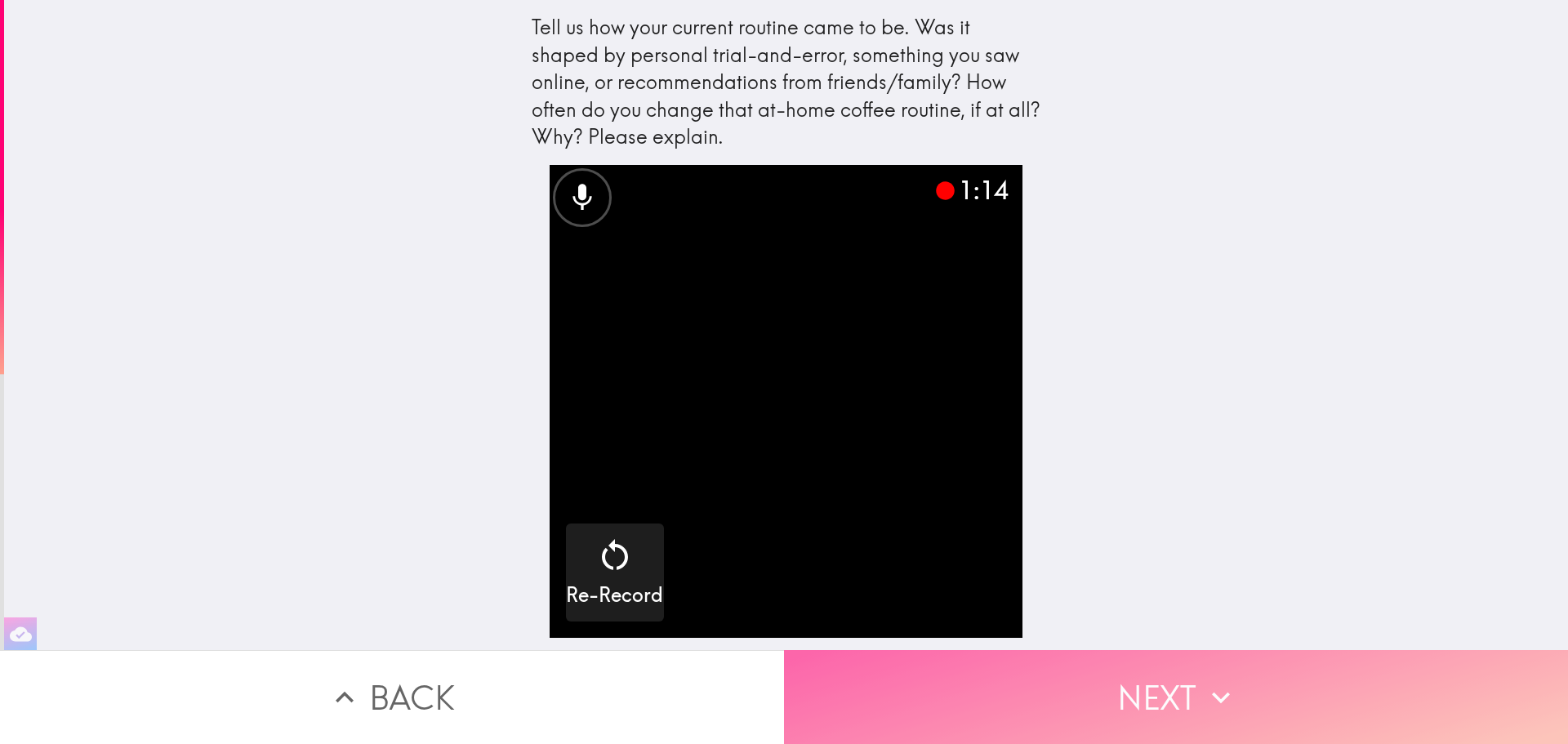
click at [1222, 679] on icon "button" at bounding box center [1221, 697] width 36 height 36
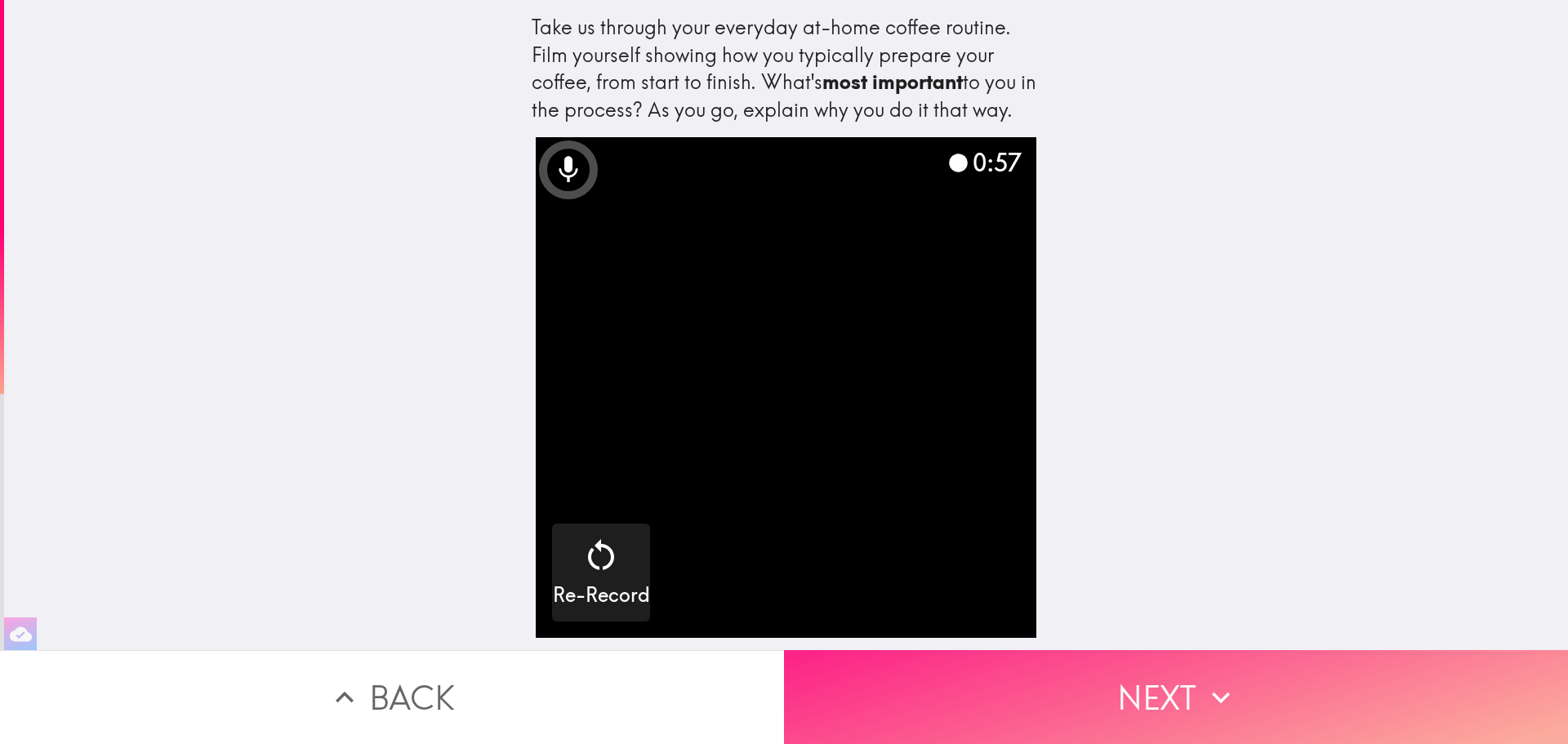
click at [1166, 682] on button "Next" at bounding box center [1177, 697] width 784 height 94
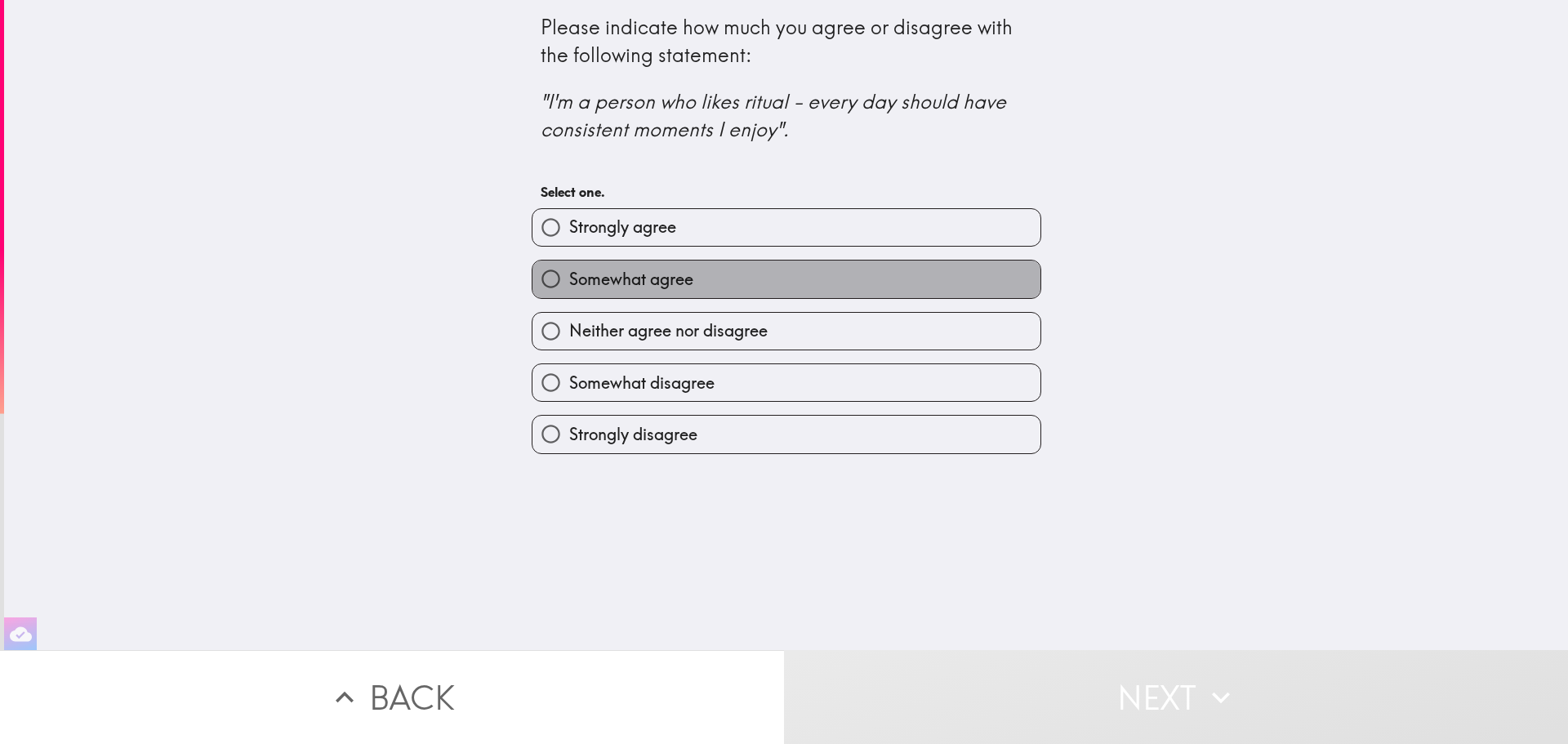
click at [634, 276] on span "Somewhat agree" at bounding box center [632, 279] width 124 height 22
click at [569, 276] on input "Somewhat agree" at bounding box center [551, 279] width 37 height 37
radio input "true"
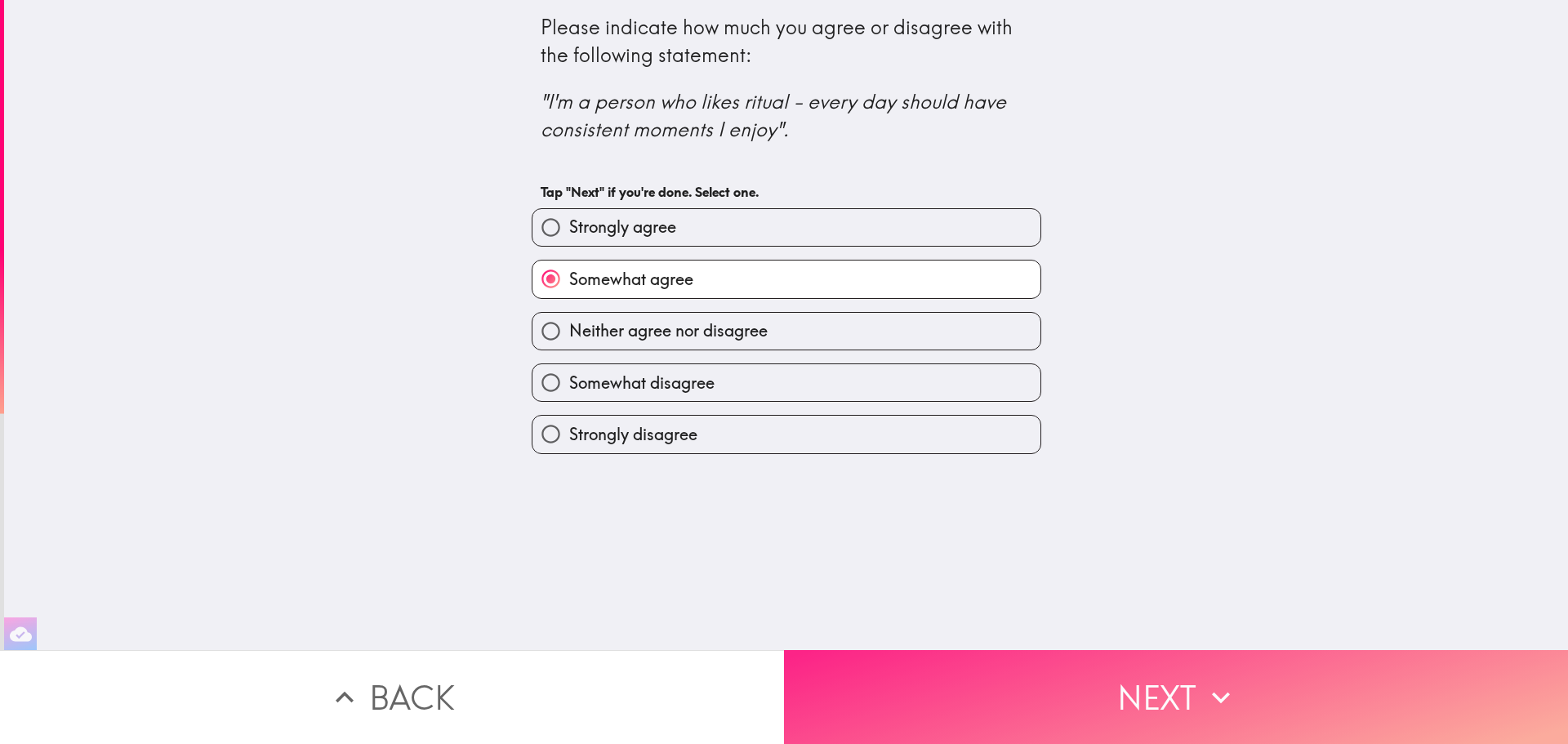
click at [1169, 669] on button "Next" at bounding box center [1177, 697] width 784 height 94
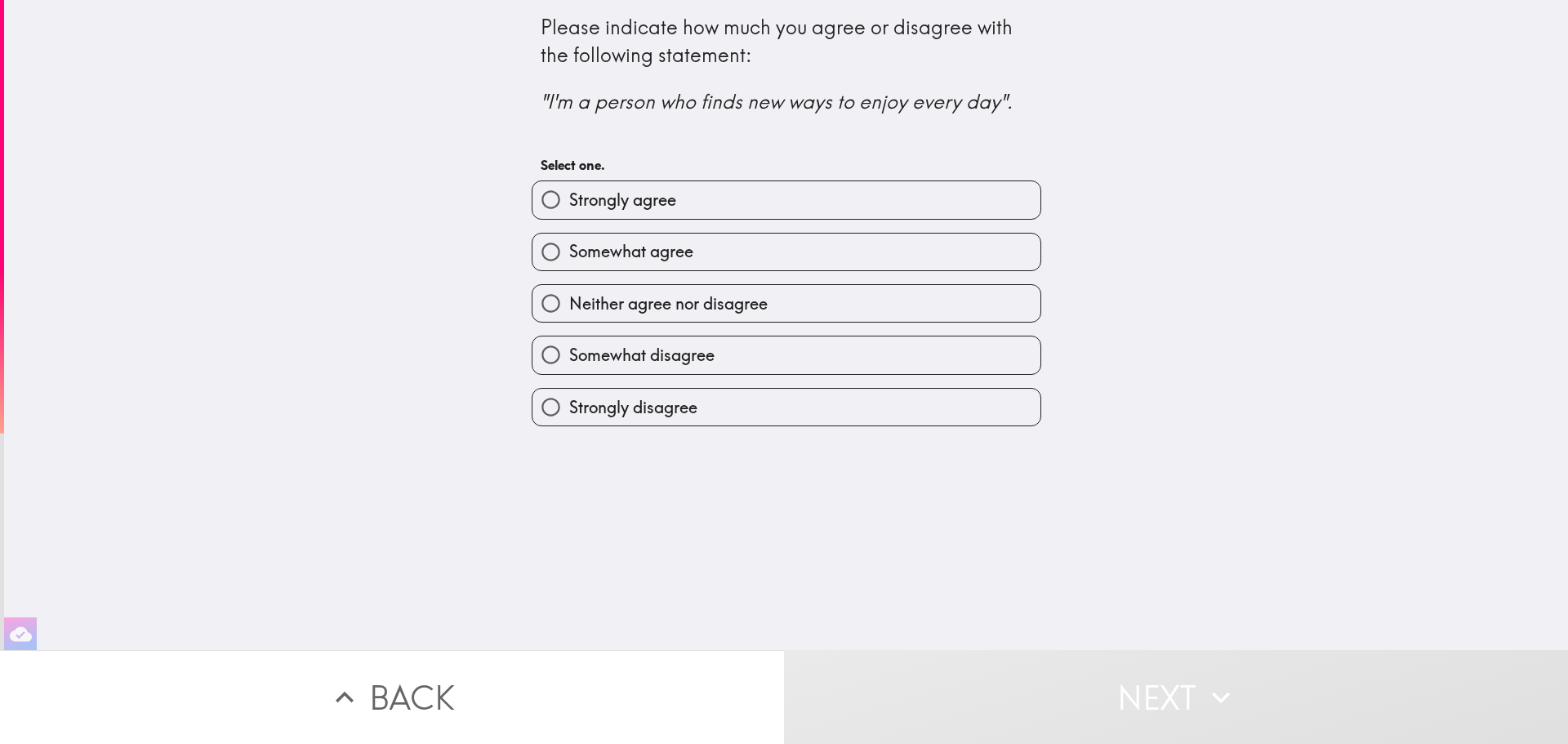
click at [628, 247] on span "Somewhat agree" at bounding box center [632, 251] width 124 height 22
click at [569, 247] on input "Somewhat agree" at bounding box center [551, 252] width 37 height 37
radio input "true"
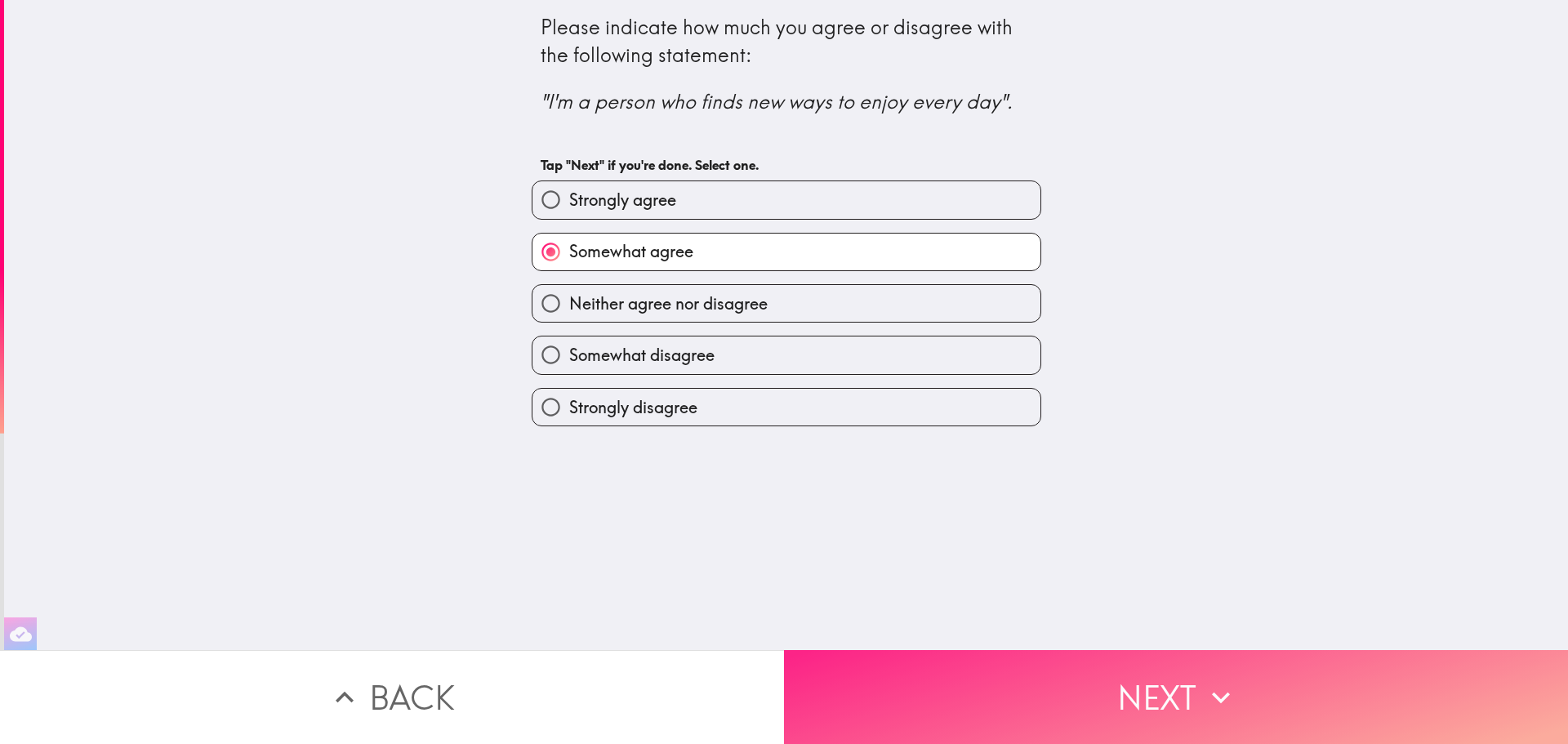
click at [1132, 672] on button "Next" at bounding box center [1177, 697] width 784 height 94
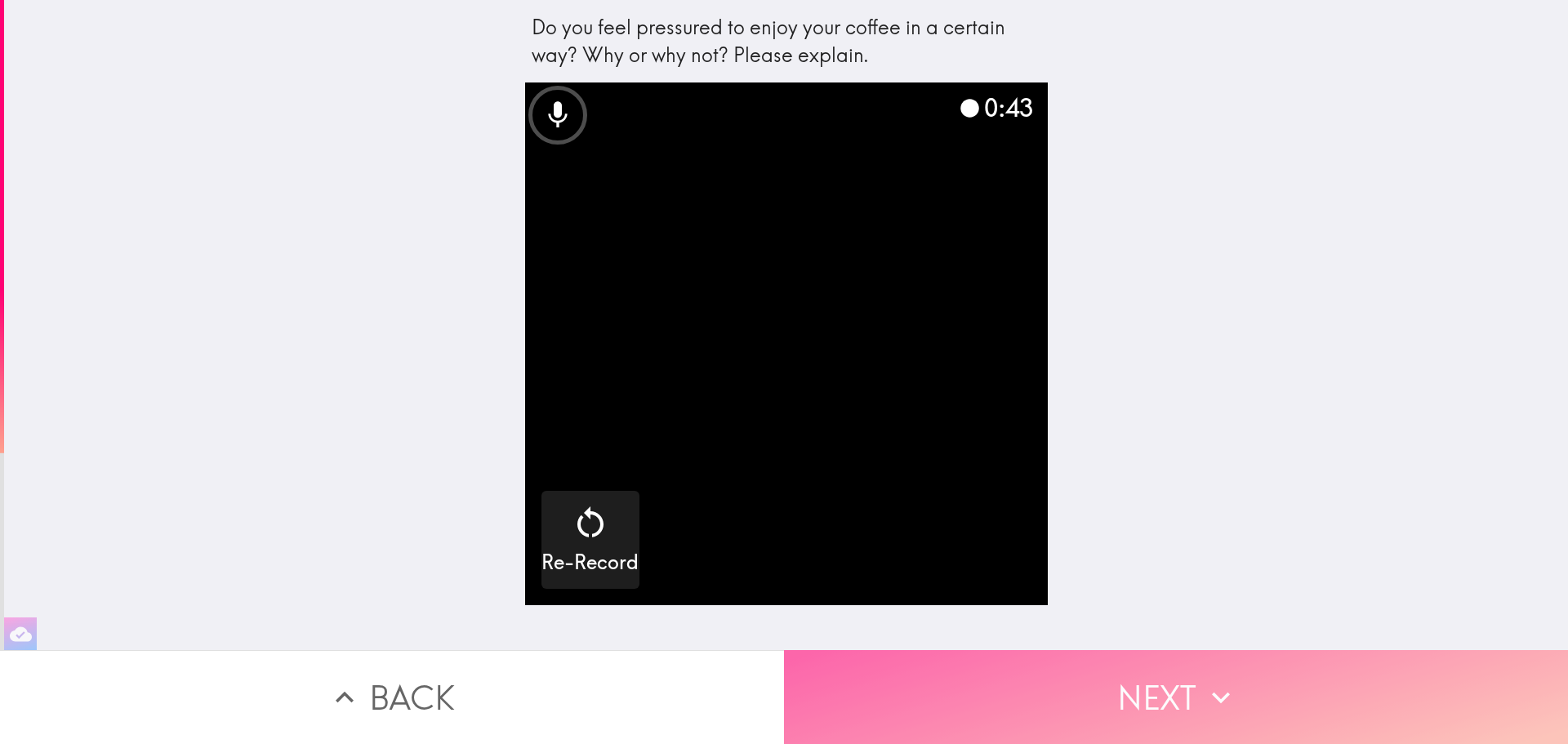
click at [1203, 686] on icon "button" at bounding box center [1221, 697] width 36 height 36
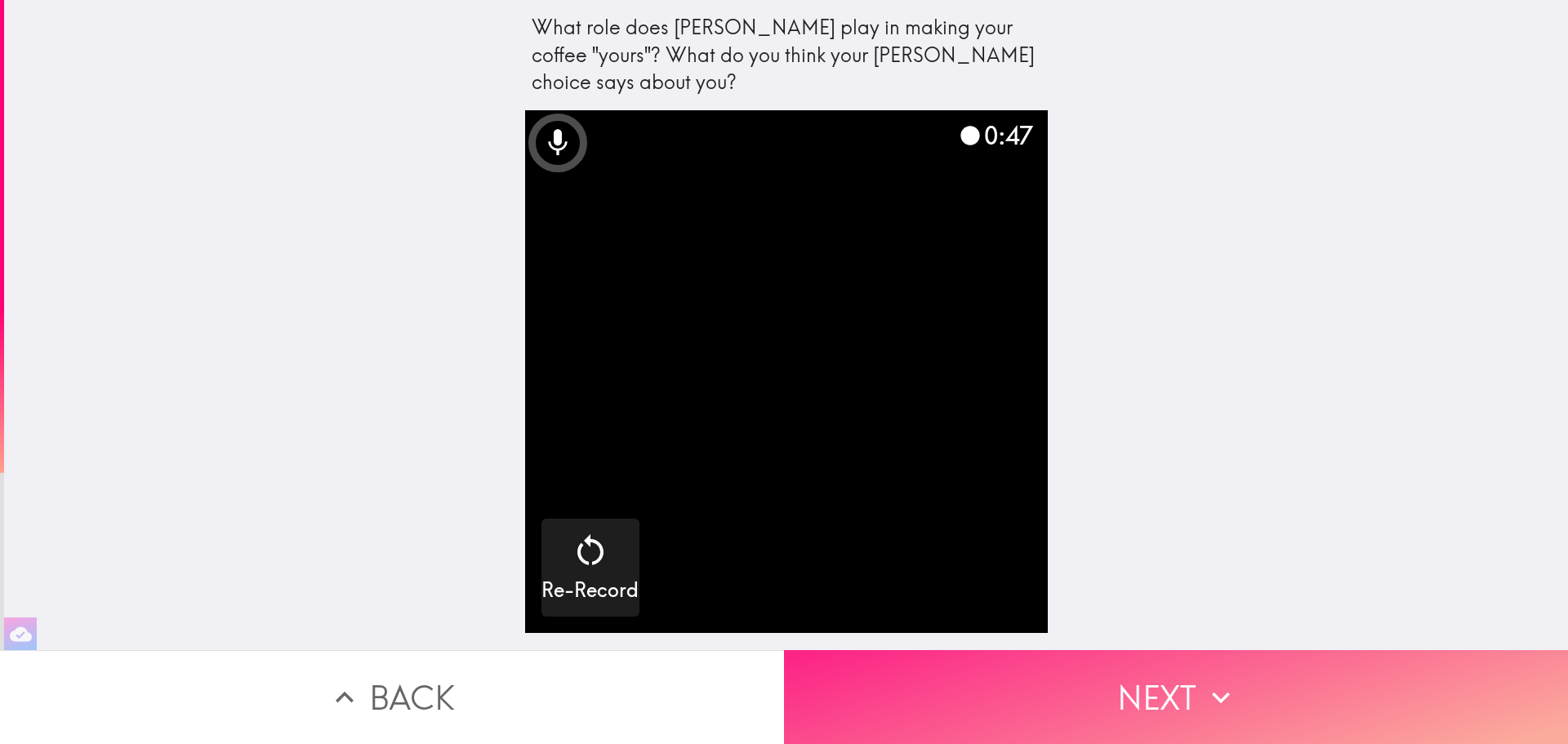
click at [1168, 685] on button "Next" at bounding box center [1177, 697] width 784 height 94
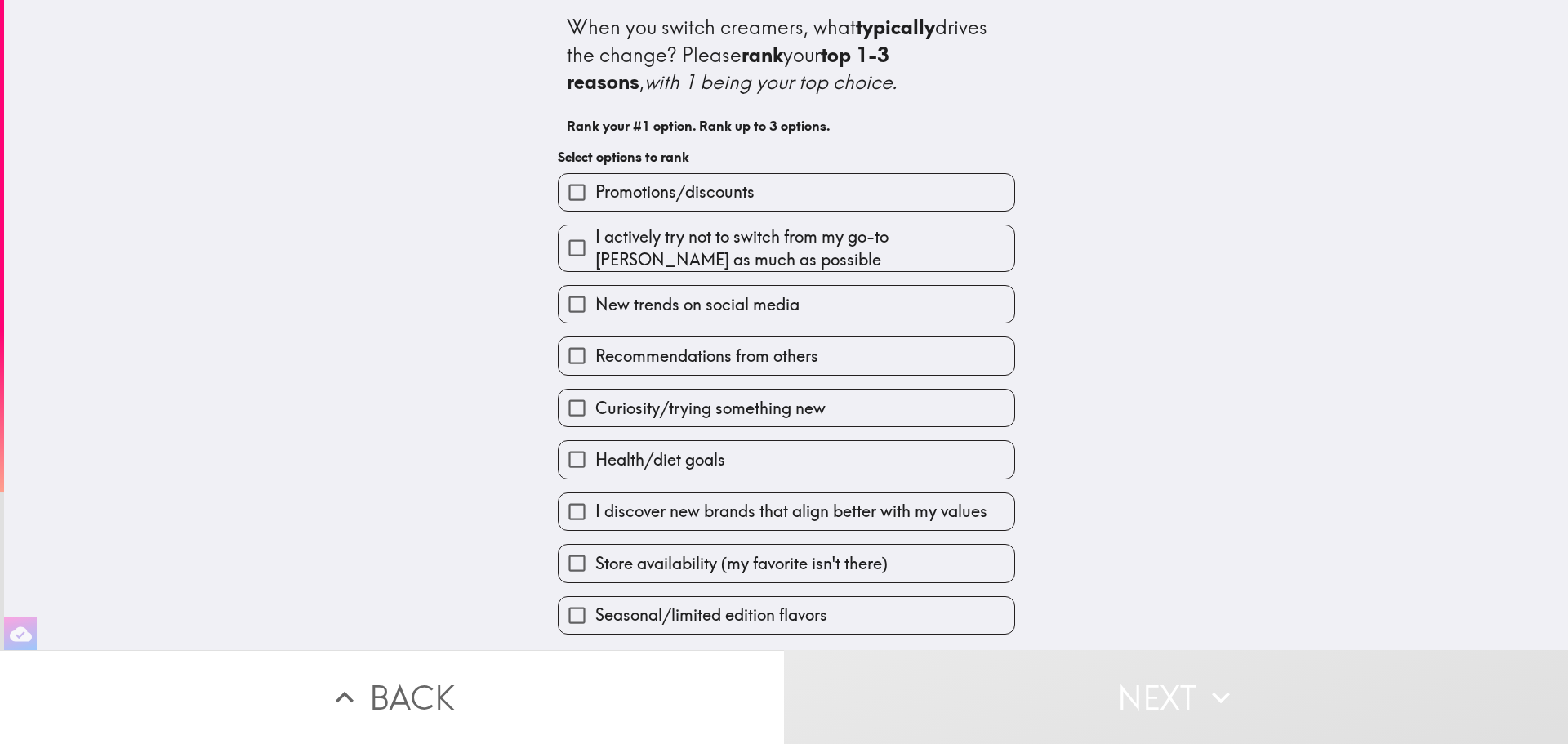
click at [754, 349] on span "Recommendations from others" at bounding box center [707, 355] width 223 height 22
click at [596, 349] on input "Recommendations from others" at bounding box center [577, 355] width 37 height 37
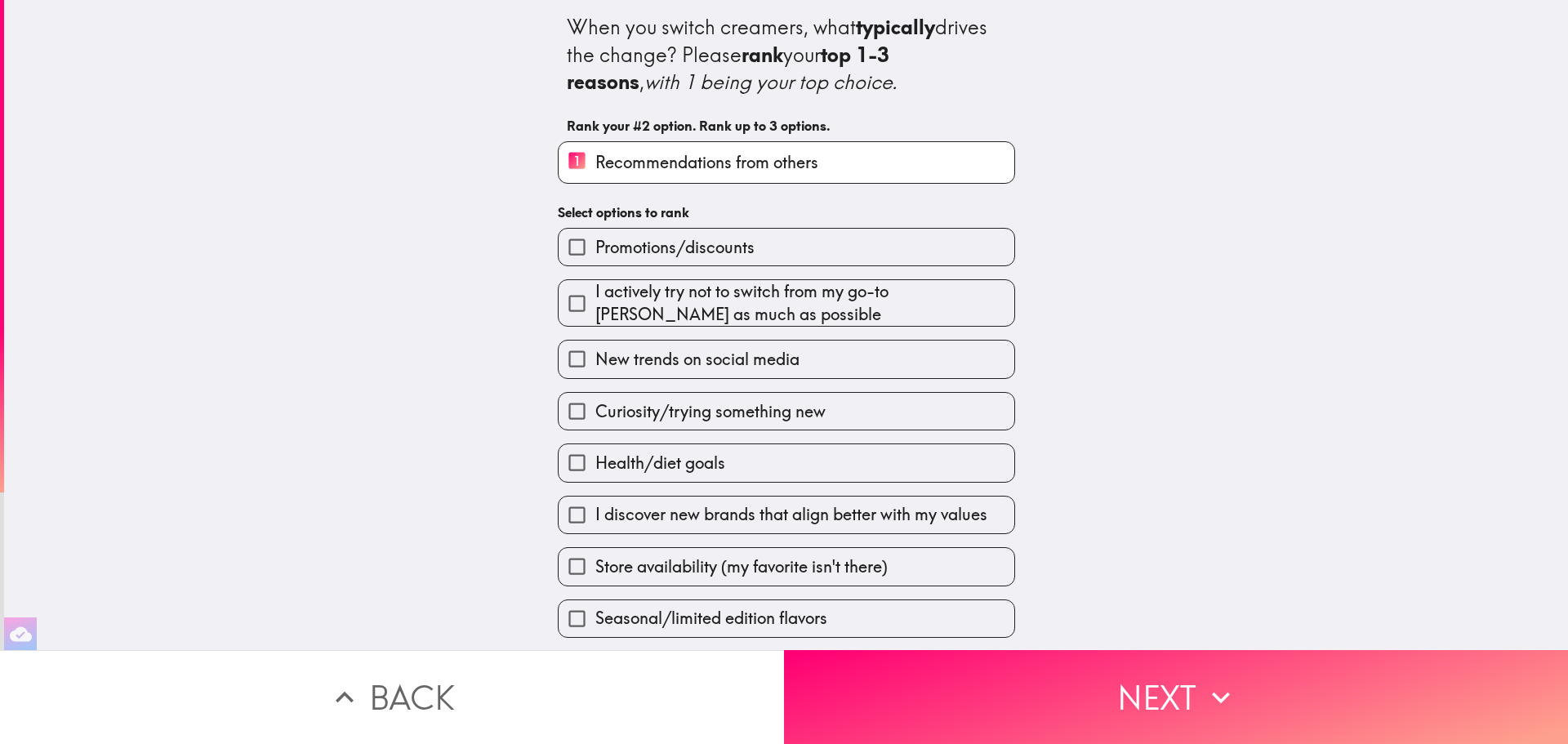
click at [732, 418] on span "Curiosity/trying something new" at bounding box center [711, 411] width 230 height 22
click at [596, 418] on input "Curiosity/trying something new" at bounding box center [577, 411] width 37 height 37
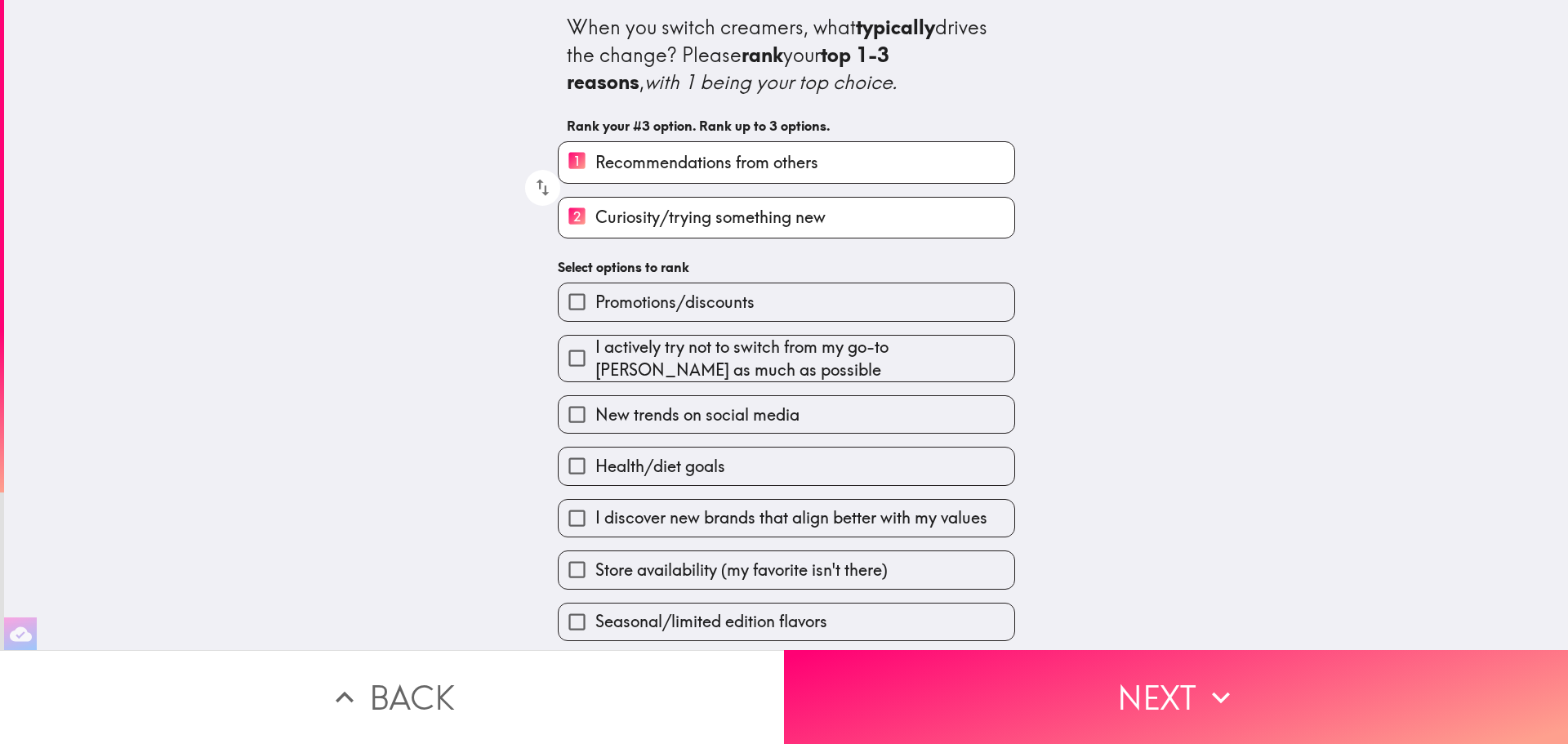
scroll to position [4, 0]
click at [626, 559] on span "Store availability (my favorite isn't there)" at bounding box center [741, 569] width 292 height 22
click at [596, 557] on input "Store availability (my favorite isn't there)" at bounding box center [577, 569] width 37 height 37
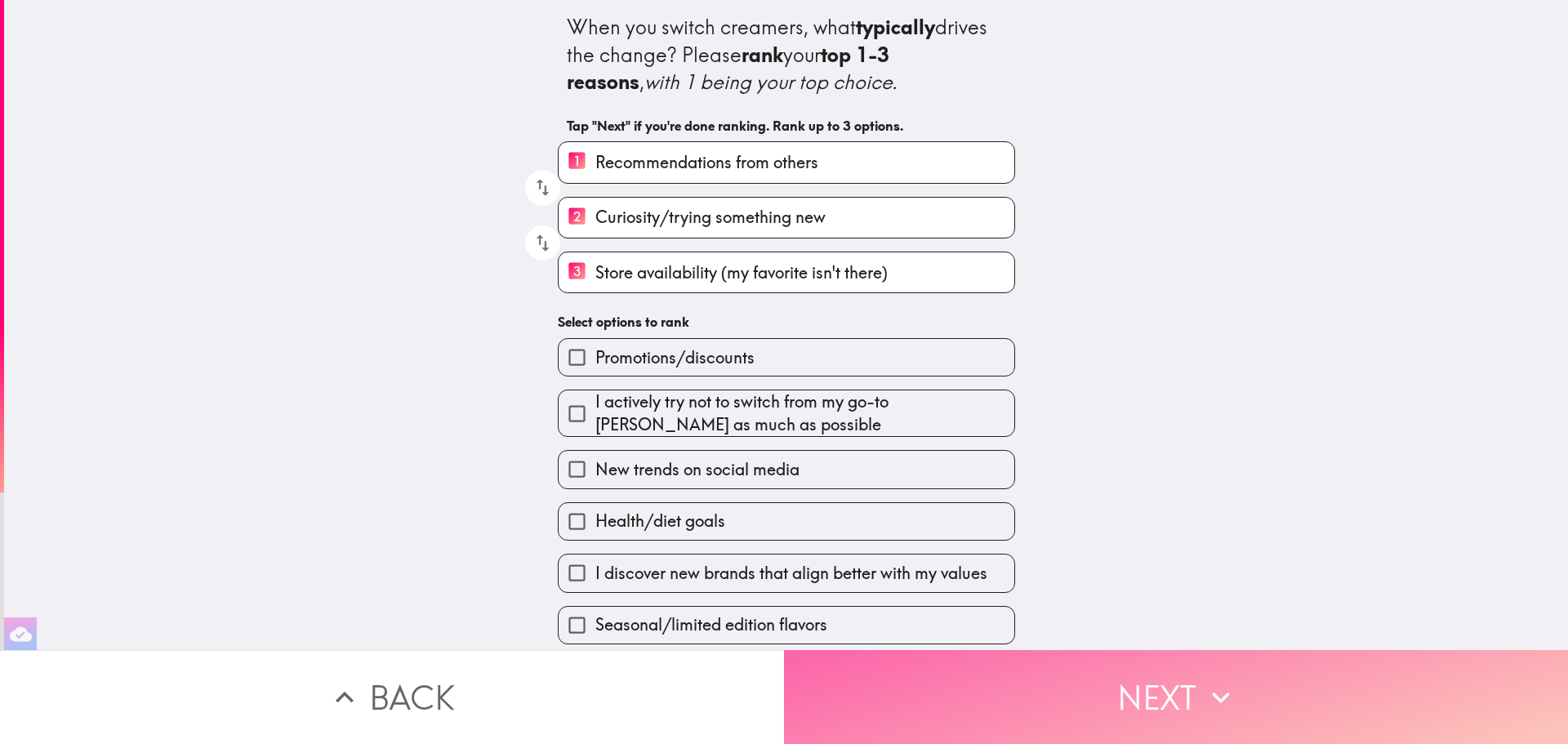
click at [1190, 699] on button "Next" at bounding box center [1177, 697] width 784 height 94
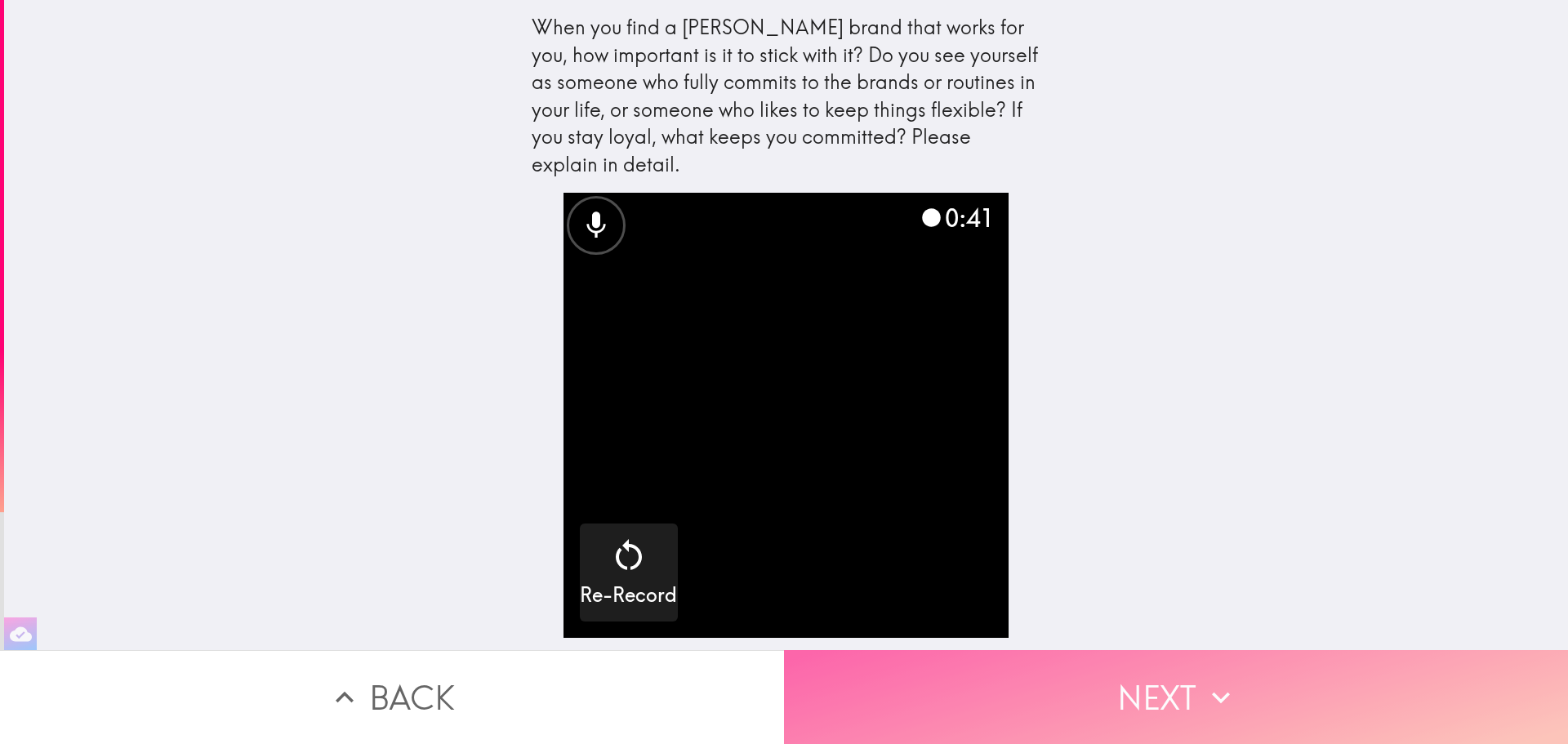
click at [1194, 687] on button "Next" at bounding box center [1177, 697] width 784 height 94
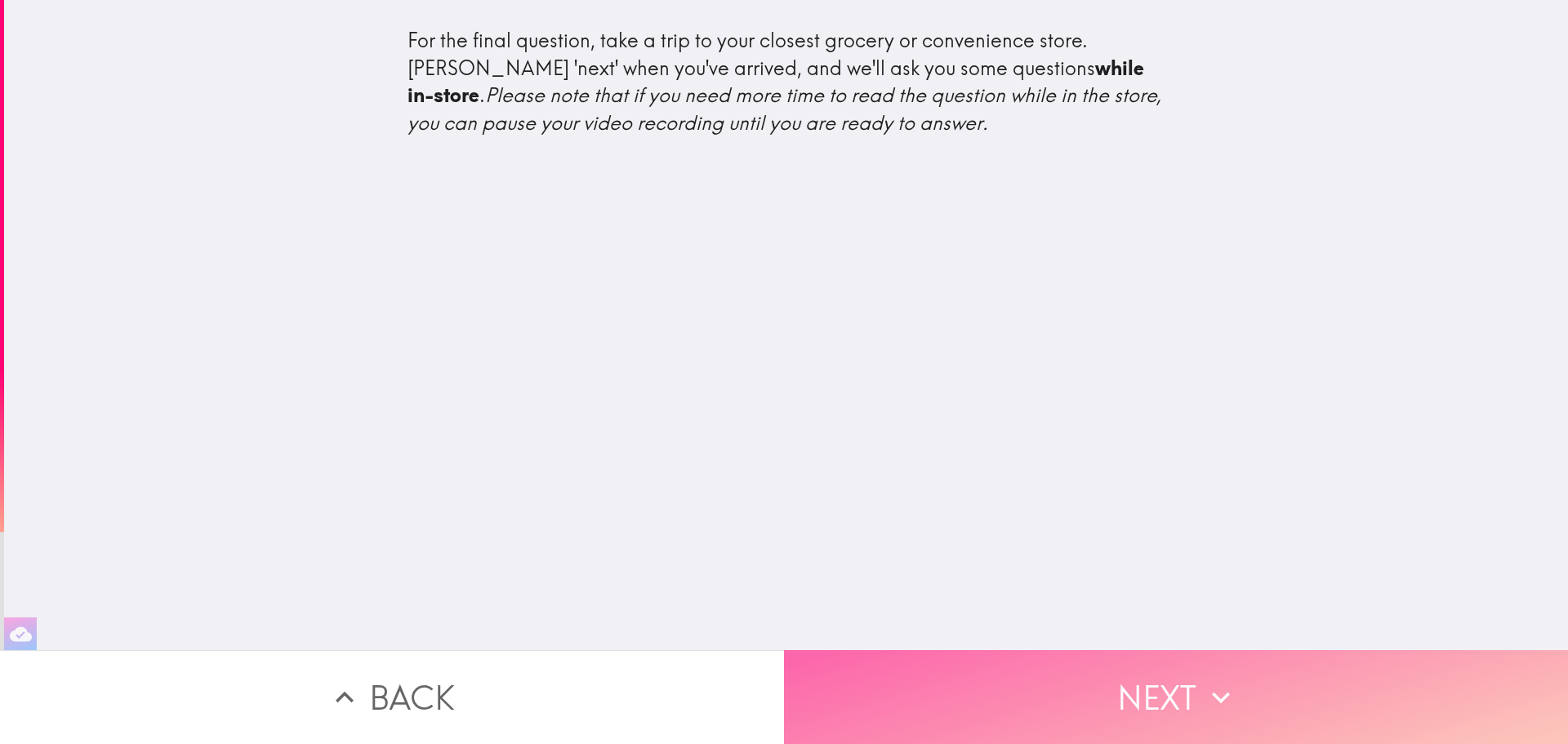
click at [1178, 687] on button "Next" at bounding box center [1177, 697] width 784 height 94
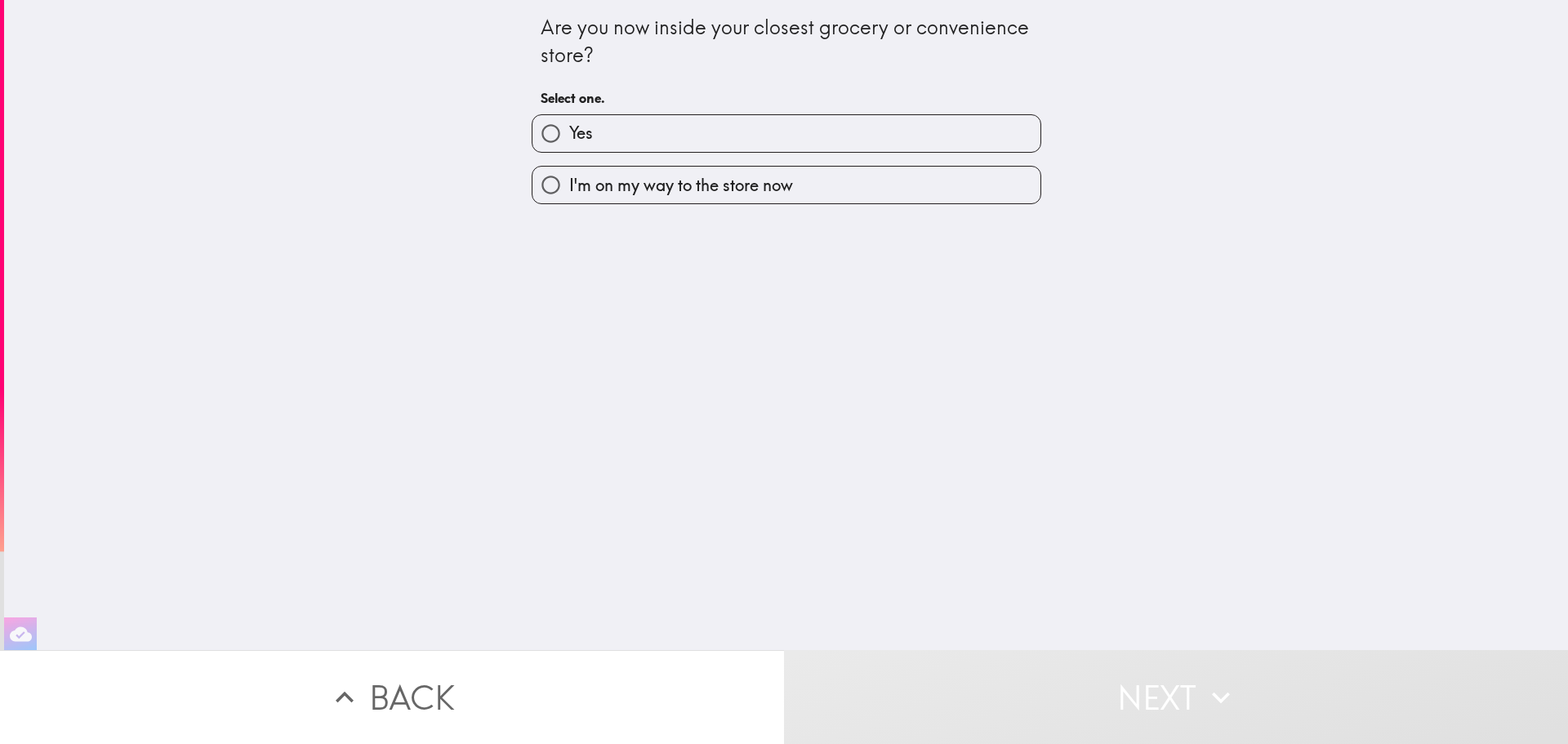
click at [611, 186] on span "I'm on my way to the store now" at bounding box center [681, 184] width 224 height 22
click at [569, 186] on input "I'm on my way to the store now" at bounding box center [551, 184] width 37 height 37
radio input "true"
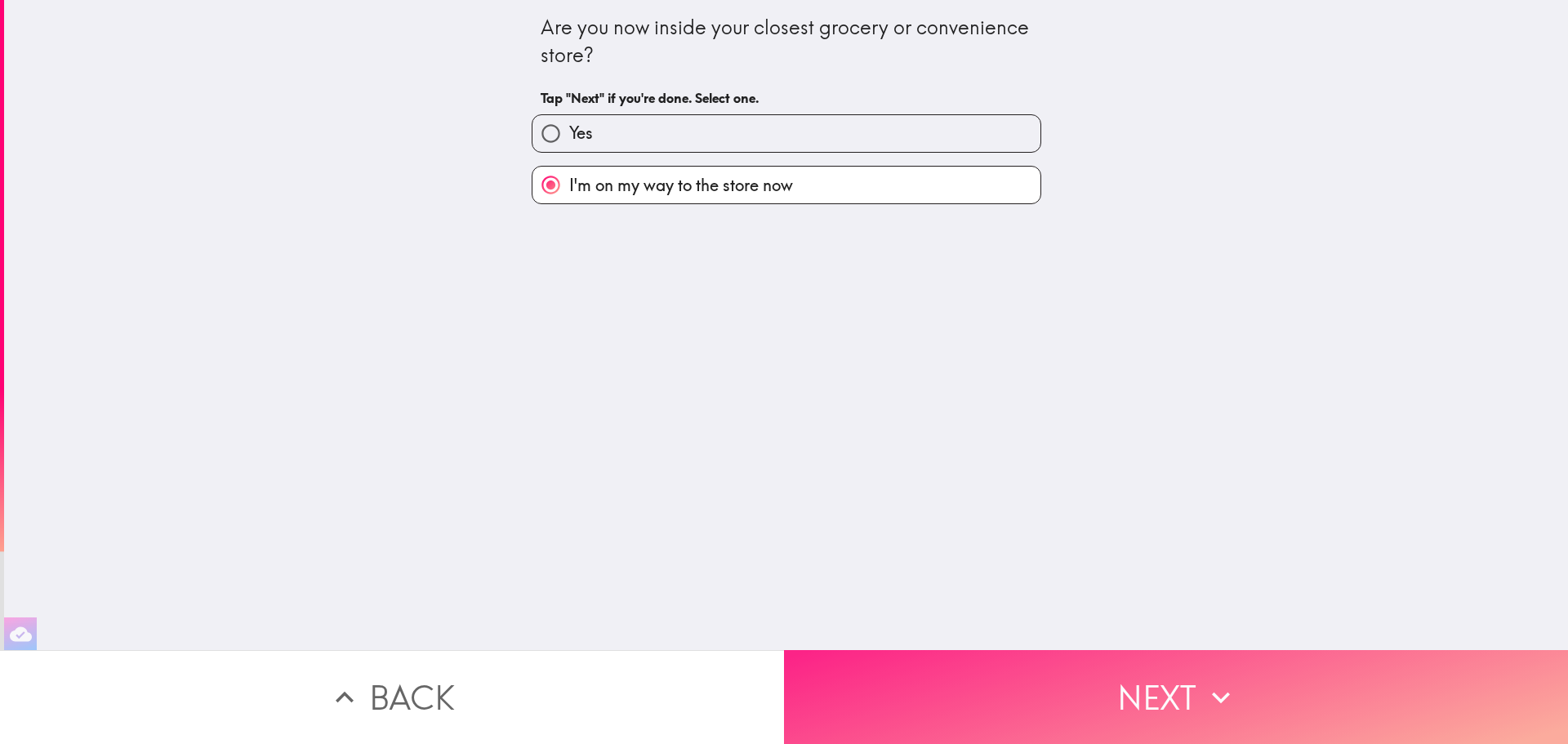
click at [1205, 681] on icon "button" at bounding box center [1221, 697] width 36 height 36
